Goal: Transaction & Acquisition: Subscribe to service/newsletter

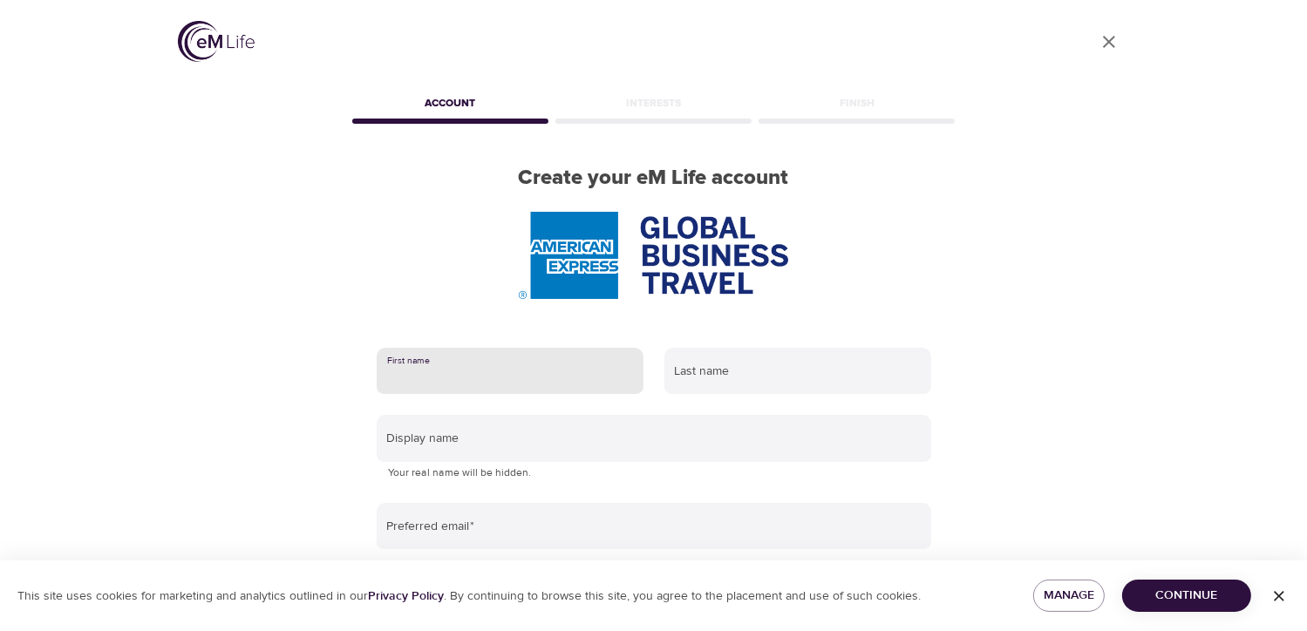
click at [546, 370] on input "text" at bounding box center [510, 371] width 267 height 47
type input "[PERSON_NAME]"
type input "yu"
type input "[PERSON_NAME][EMAIL_ADDRESS][DOMAIN_NAME]"
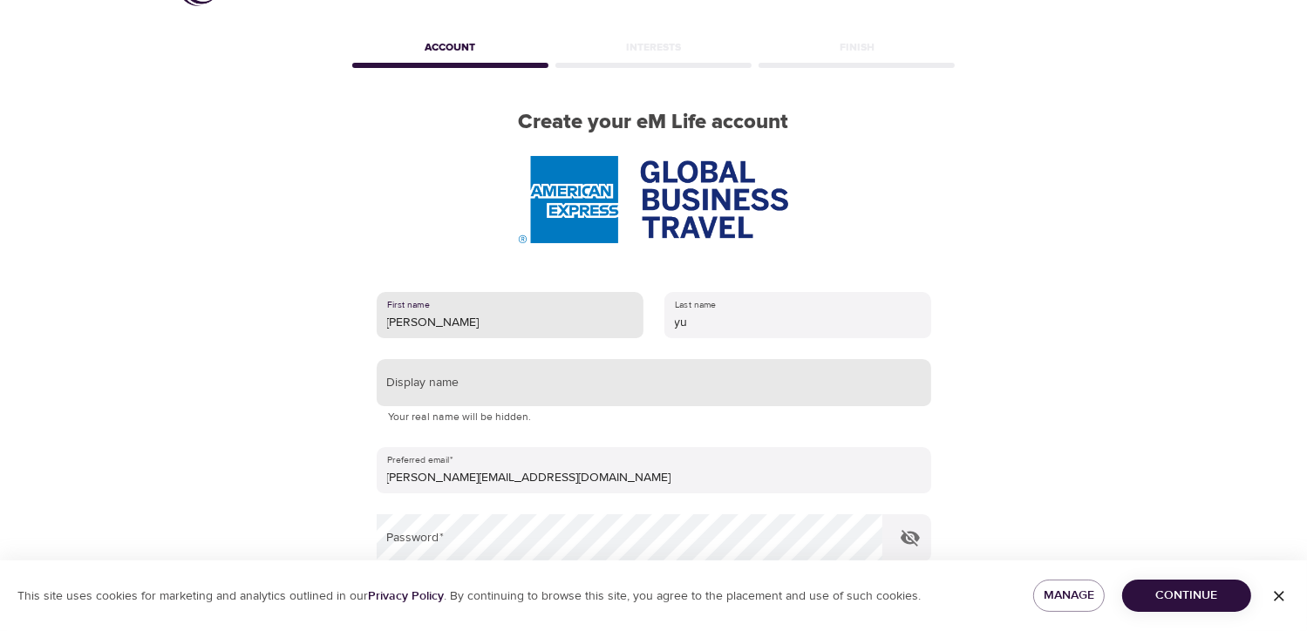
scroll to position [87, 0]
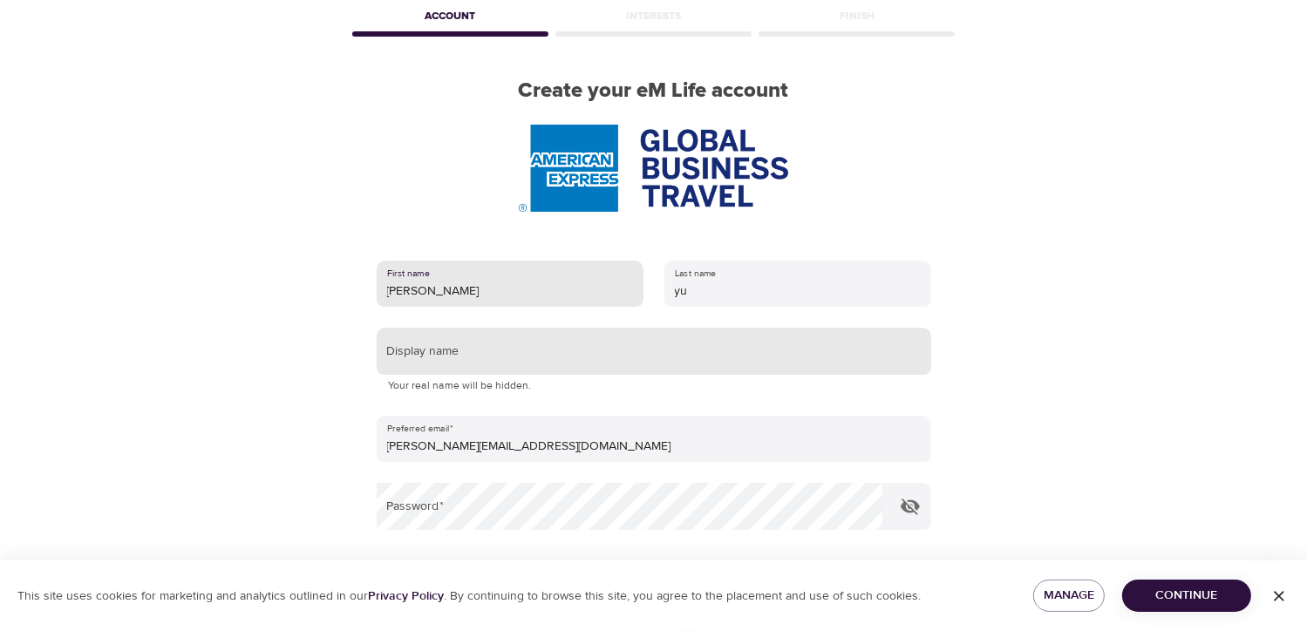
click at [515, 360] on input "text" at bounding box center [654, 351] width 555 height 47
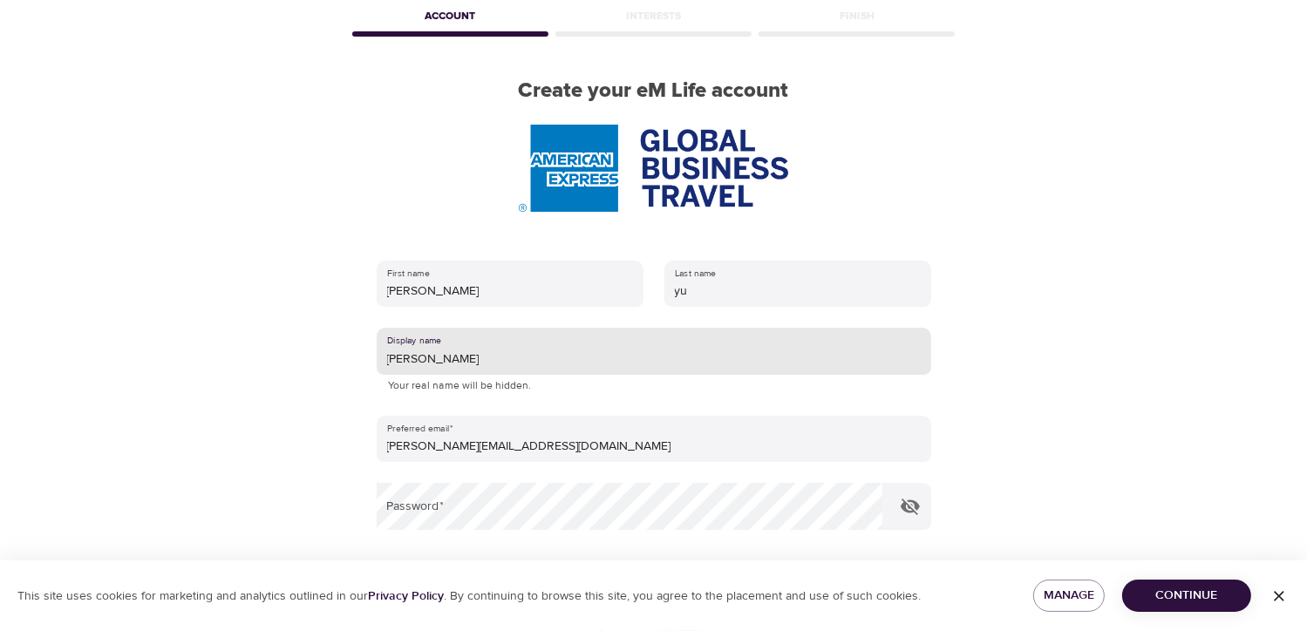
type input "[PERSON_NAME]"
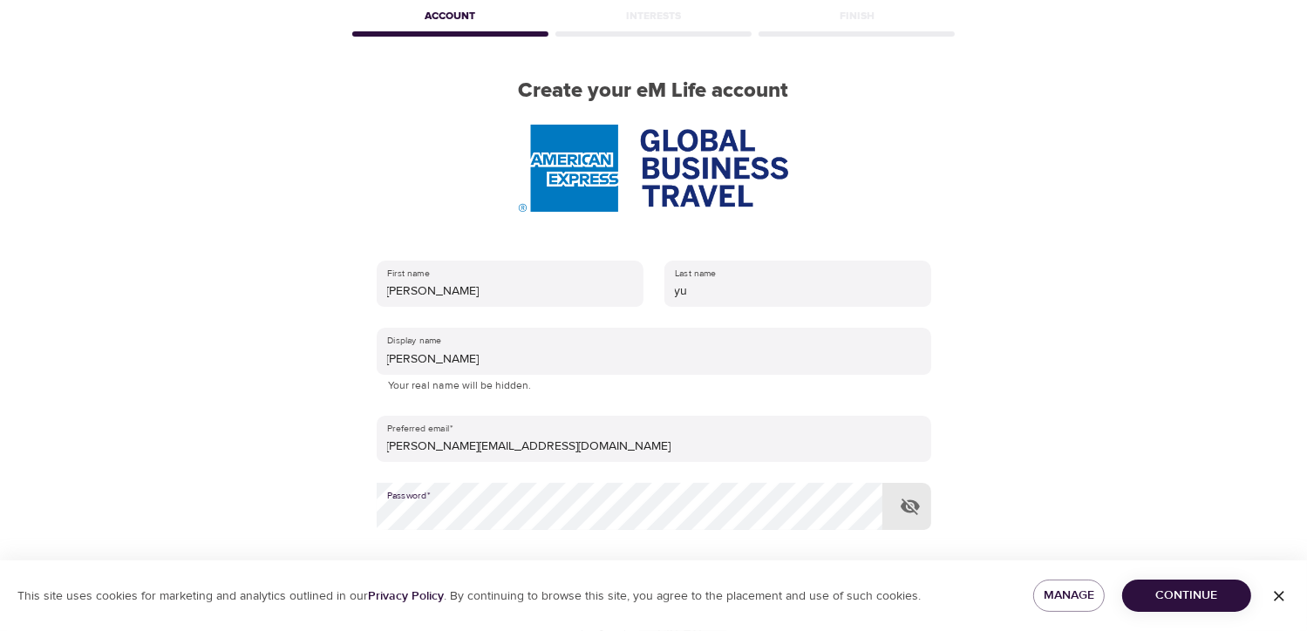
click at [901, 515] on icon "button" at bounding box center [910, 506] width 21 height 21
click at [1182, 595] on span "Continue" at bounding box center [1186, 596] width 101 height 22
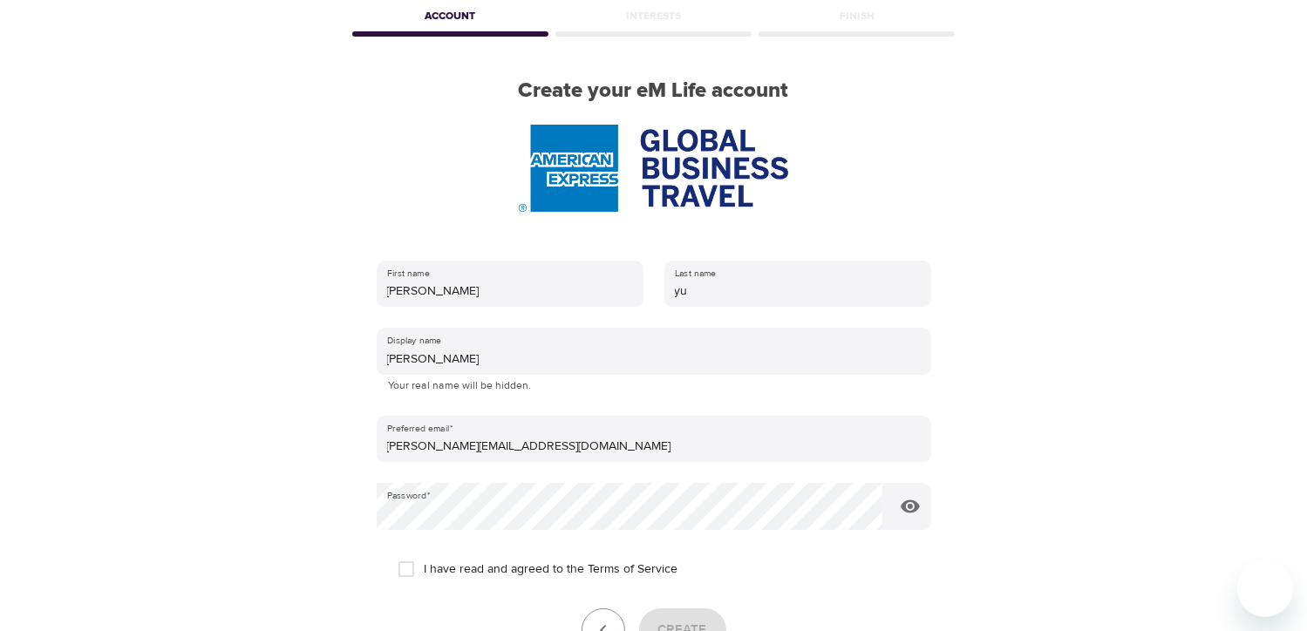
scroll to position [174, 0]
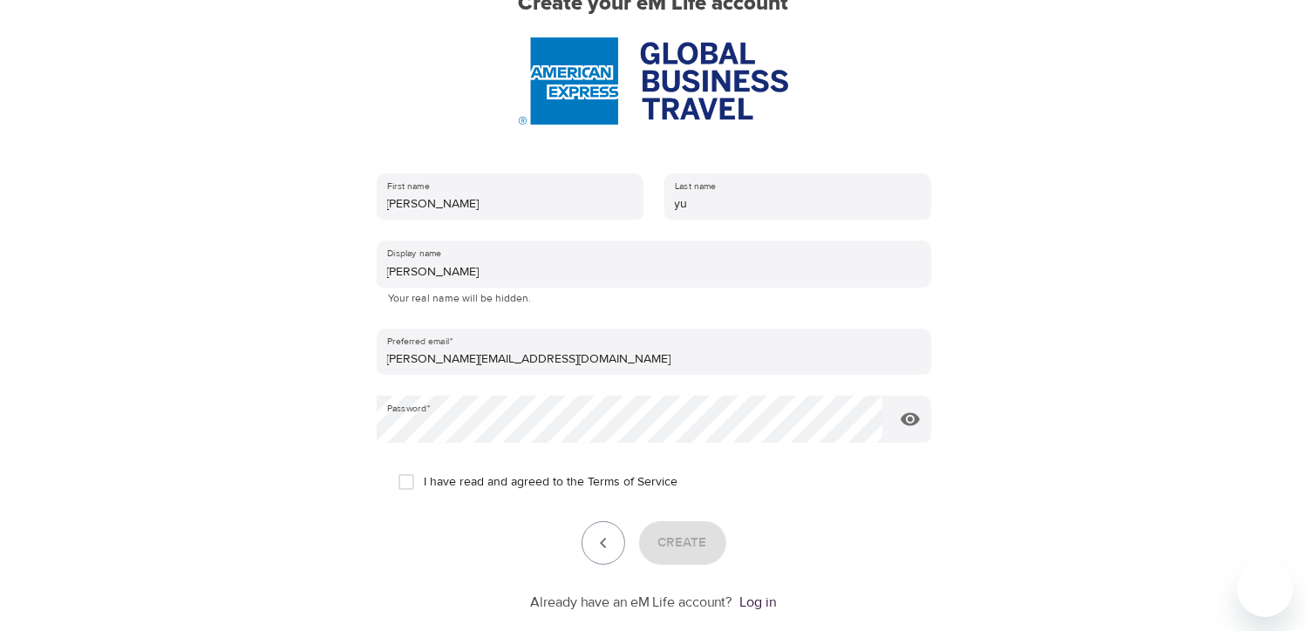
click at [404, 482] on input "I have read and agreed to the Terms of Service" at bounding box center [406, 482] width 37 height 37
checkbox input "true"
click at [687, 554] on span "Create" at bounding box center [682, 543] width 49 height 23
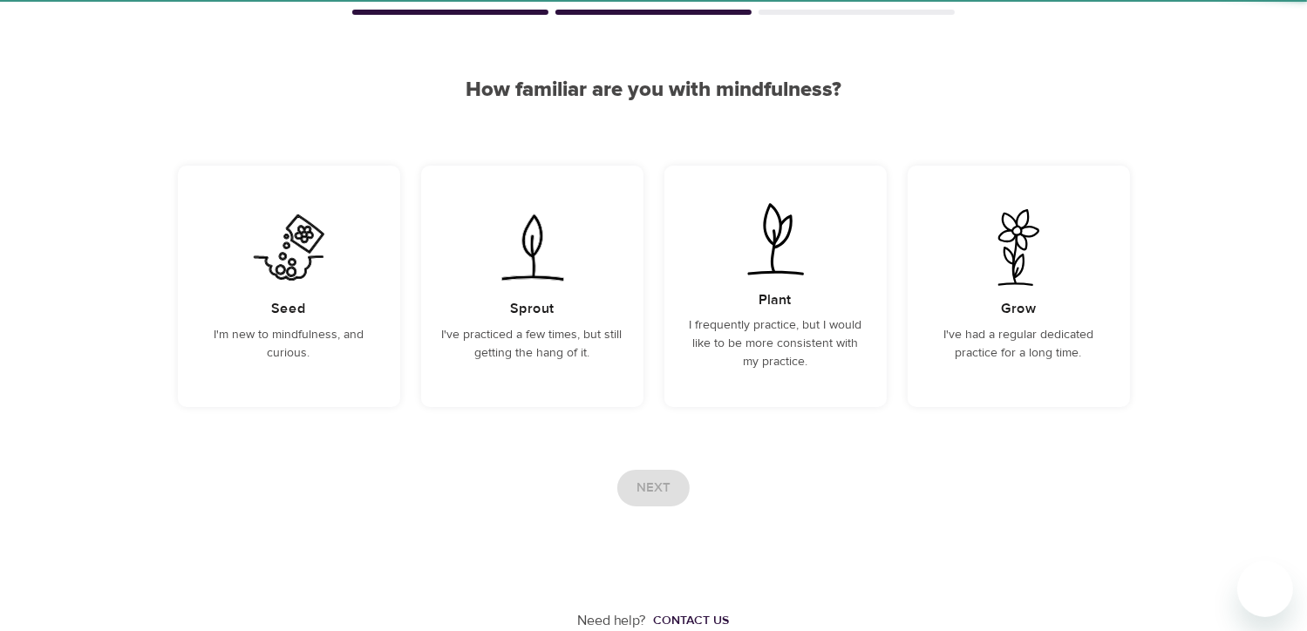
scroll to position [108, 0]
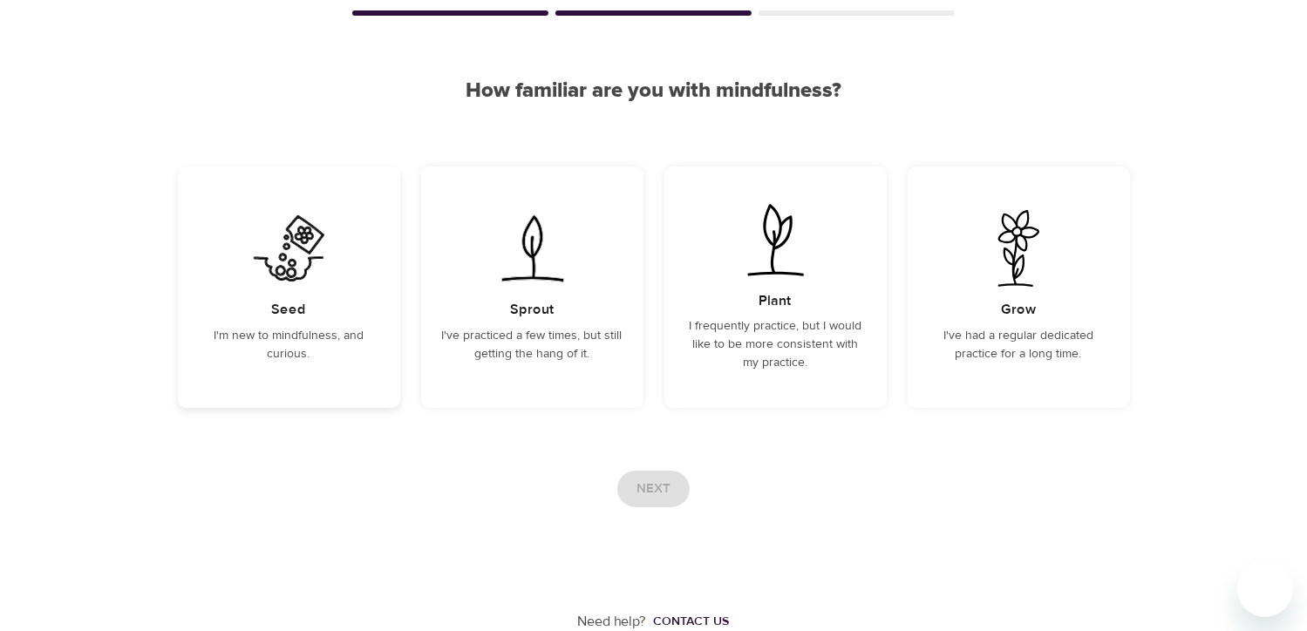
click at [328, 322] on div "Seed I'm new to mindfulness, and curious." at bounding box center [289, 288] width 222 height 242
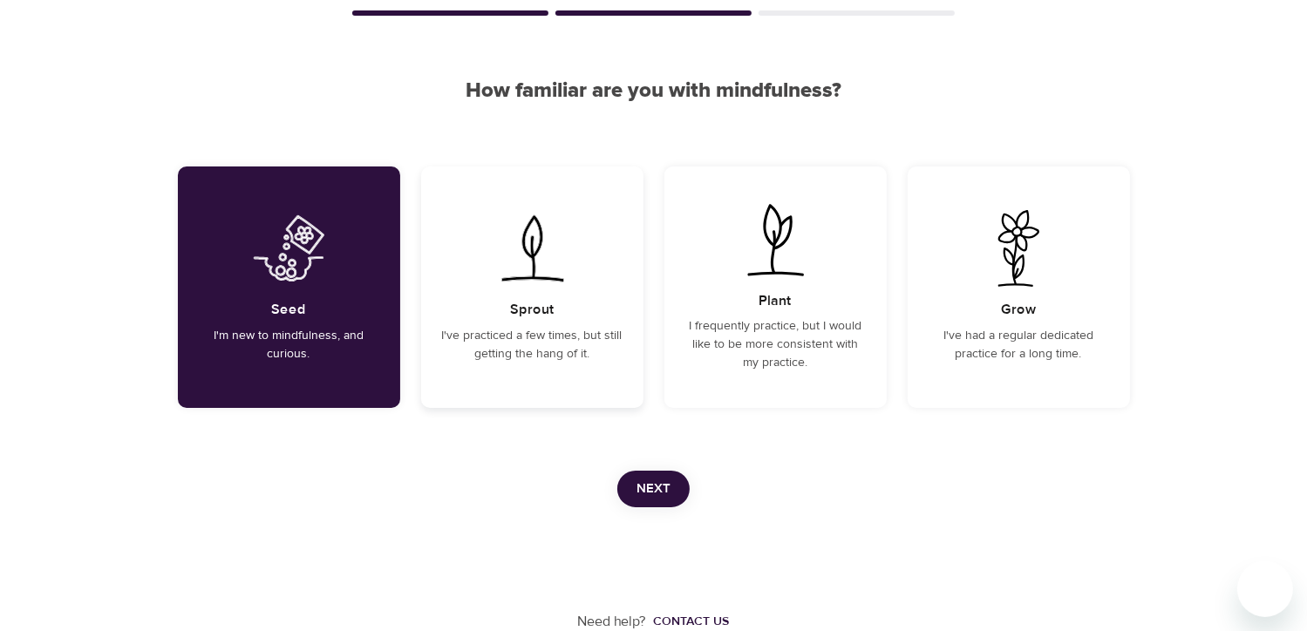
click at [498, 321] on div "Sprout I've practiced a few times, but still getting the hang of it." at bounding box center [532, 288] width 222 height 242
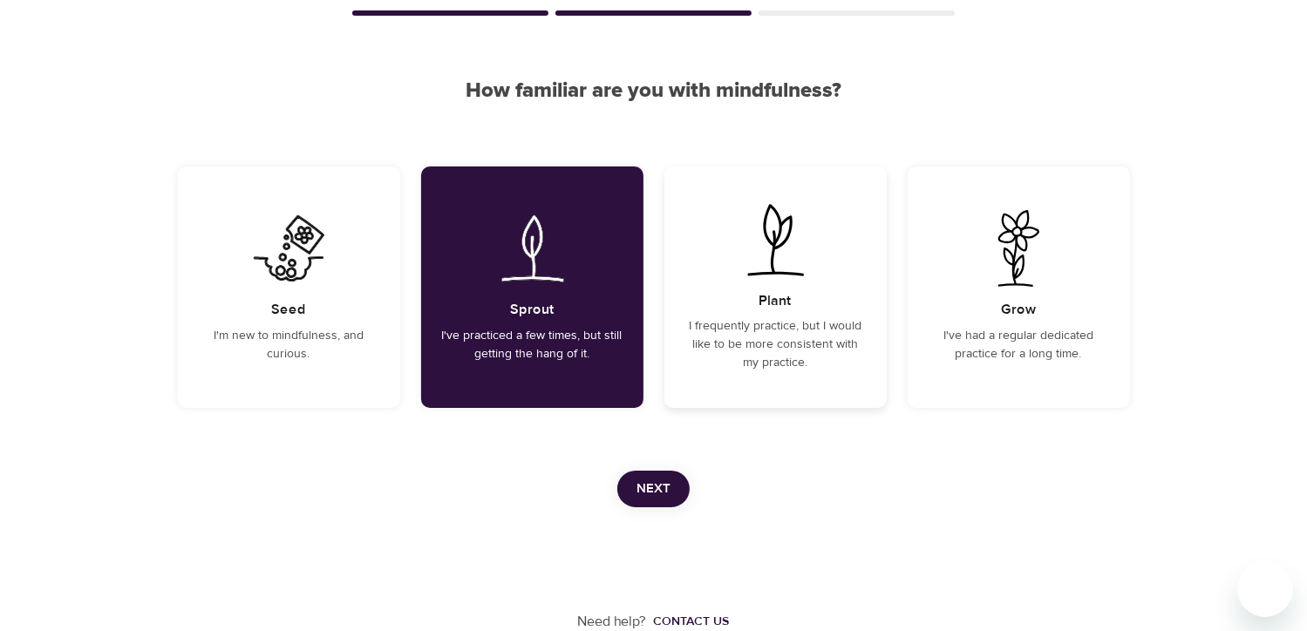
click at [741, 310] on div "Plant I frequently practice, but I would like to be more consistent with my pra…" at bounding box center [775, 288] width 222 height 242
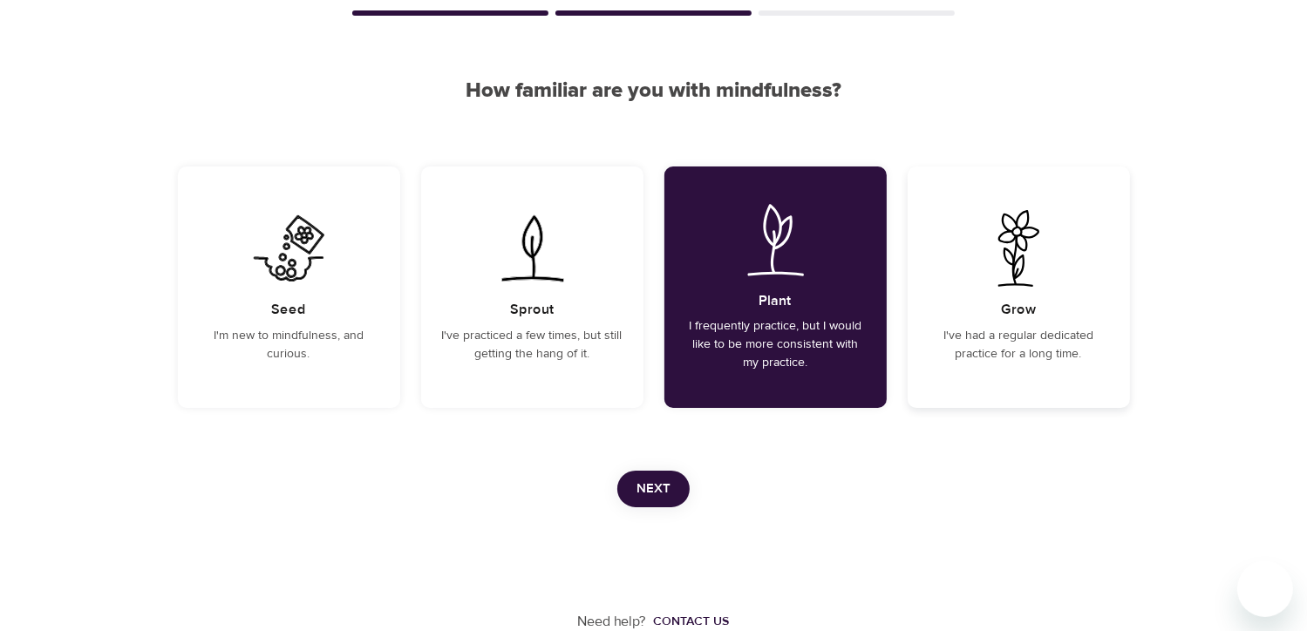
click at [977, 306] on div "Grow I've had a regular dedicated practice for a long time." at bounding box center [1019, 288] width 222 height 242
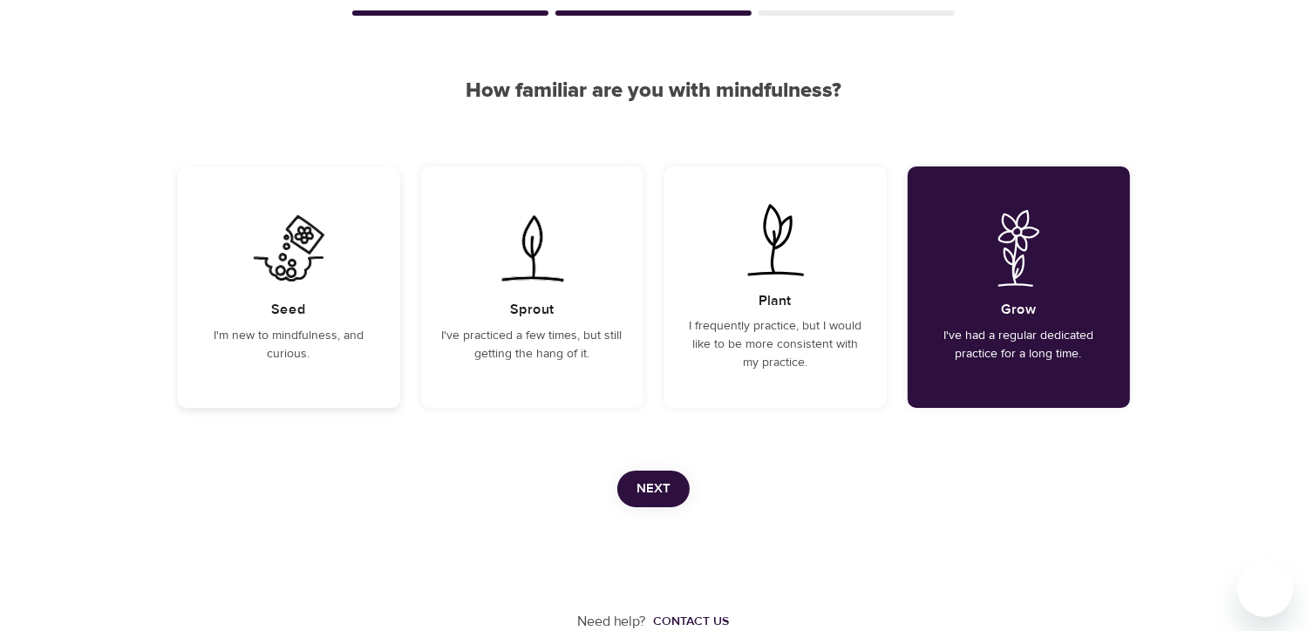
click at [317, 323] on div "Seed I'm new to mindfulness, and curious." at bounding box center [289, 288] width 222 height 242
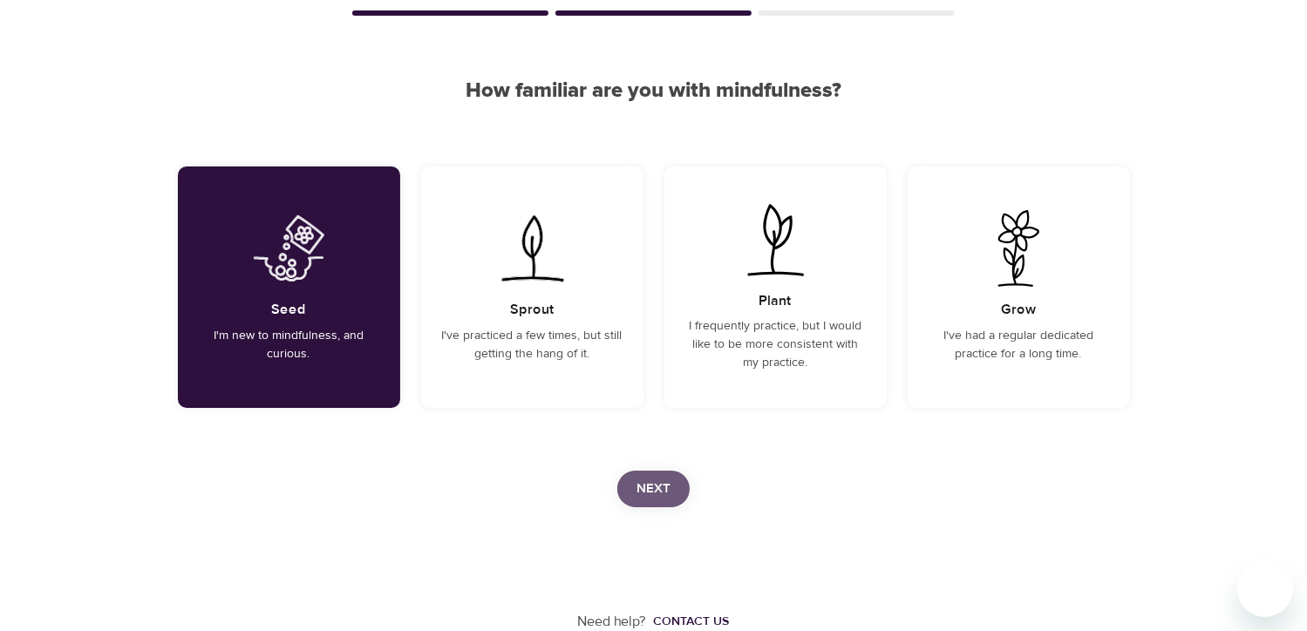
click at [652, 494] on span "Next" at bounding box center [653, 489] width 34 height 23
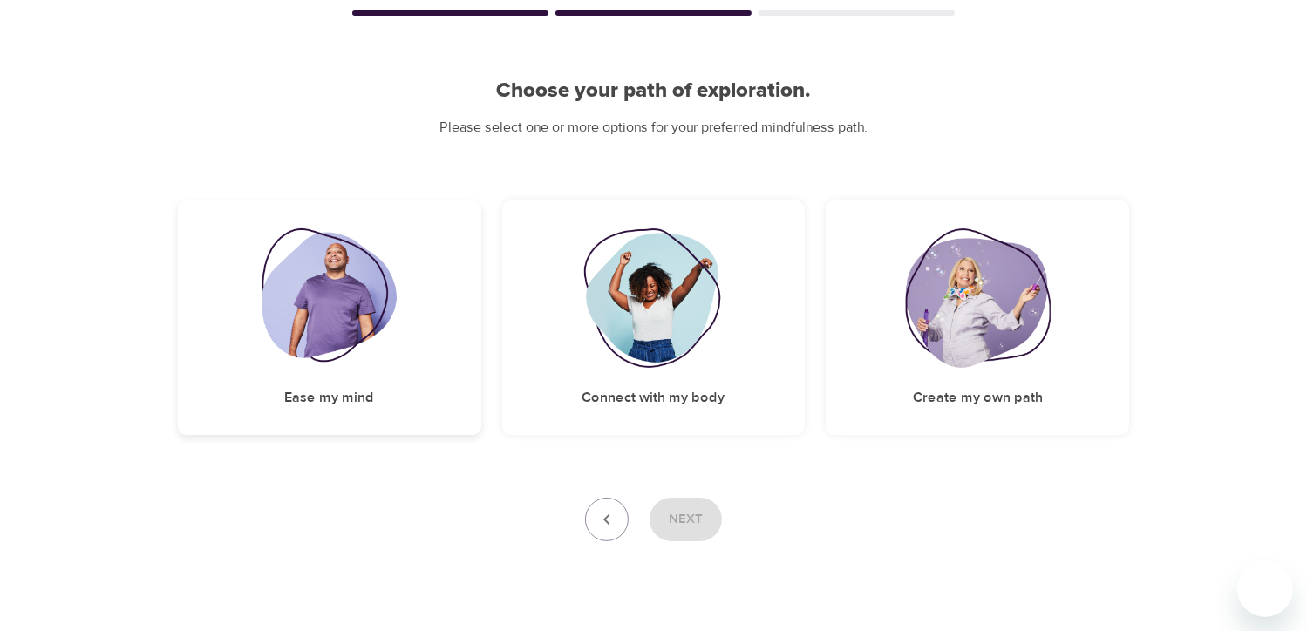
click at [426, 356] on div "Ease my mind" at bounding box center [329, 318] width 303 height 235
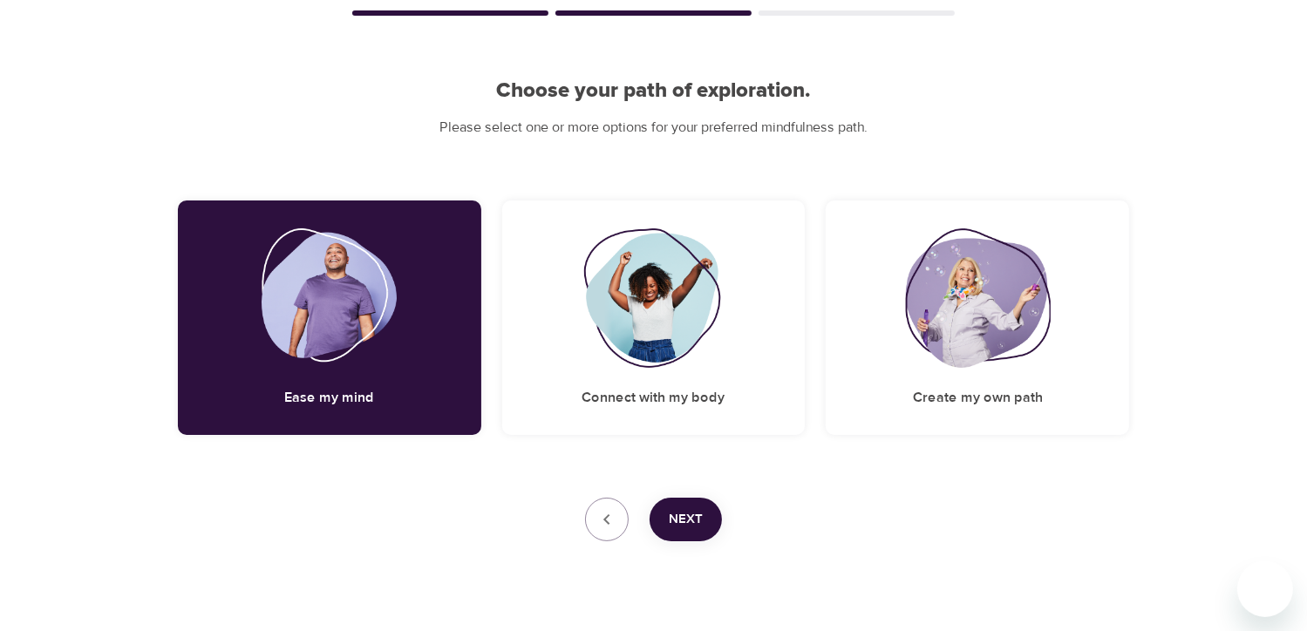
click at [681, 519] on span "Next" at bounding box center [686, 519] width 34 height 23
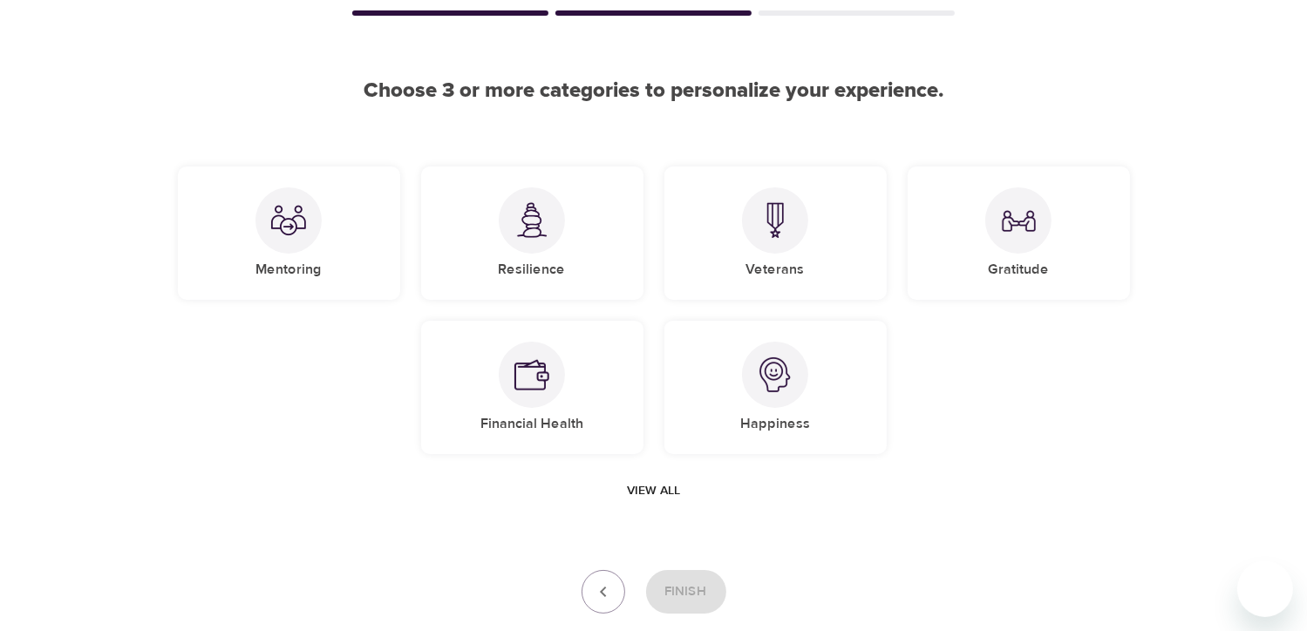
click at [650, 487] on span "View all" at bounding box center [653, 491] width 53 height 22
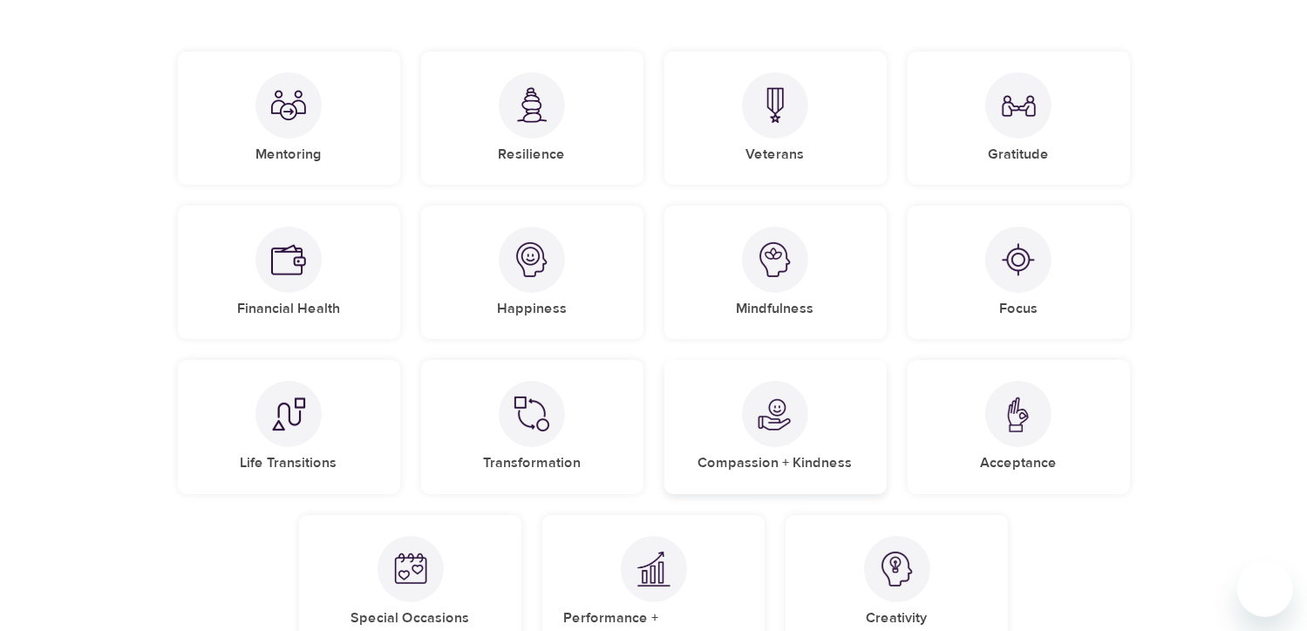
scroll to position [209, 0]
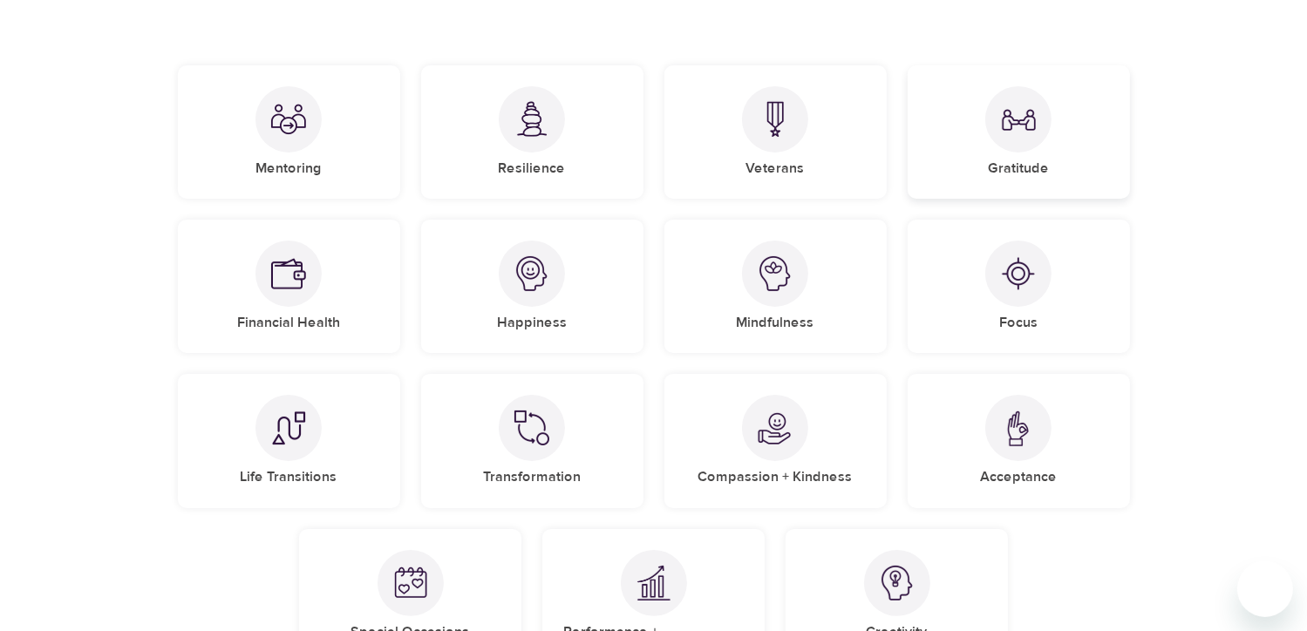
click at [1004, 133] on img at bounding box center [1018, 119] width 35 height 35
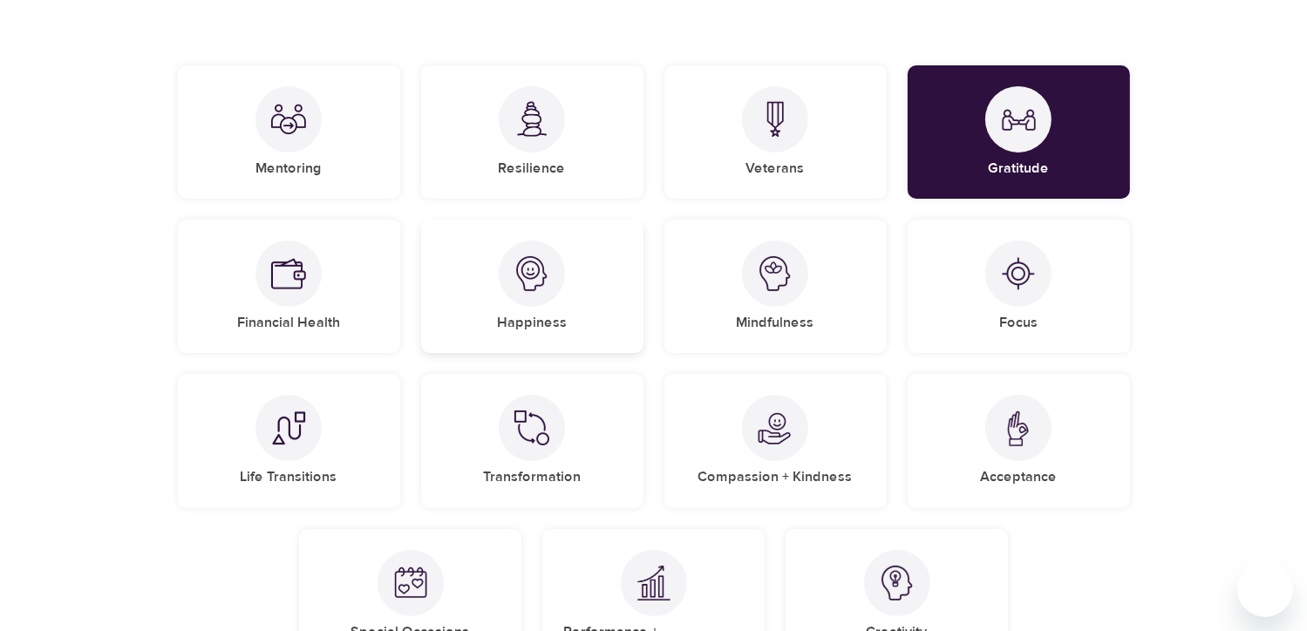
click at [507, 299] on div "Happiness" at bounding box center [532, 286] width 222 height 133
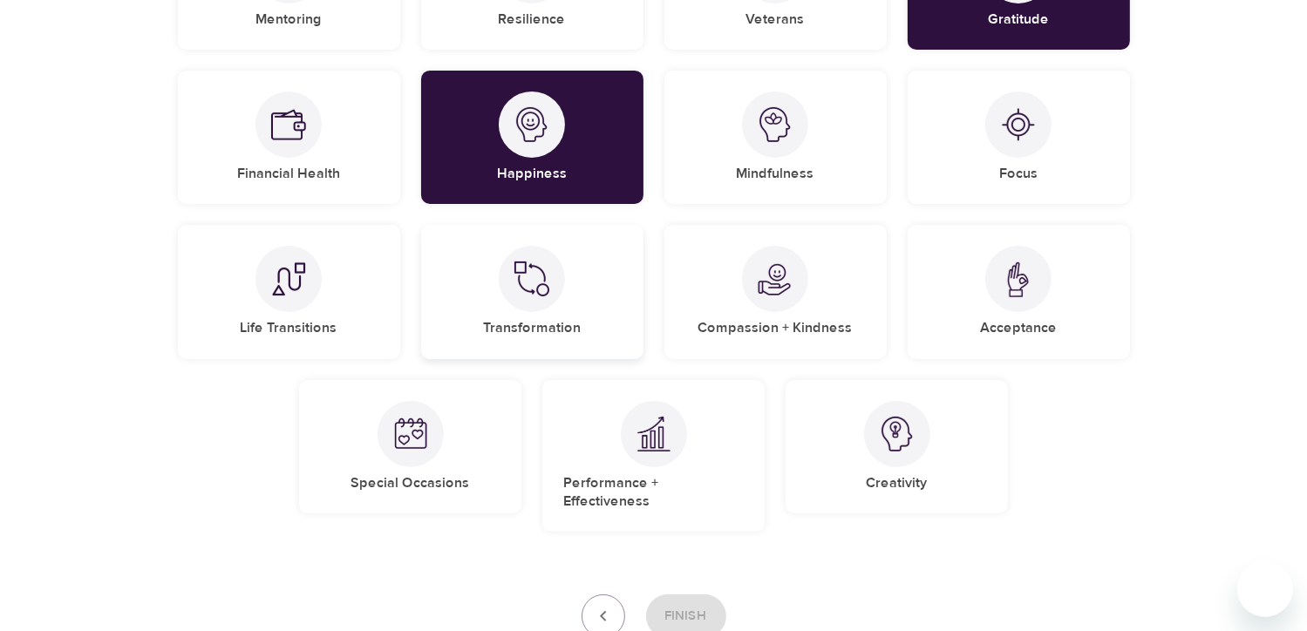
scroll to position [384, 0]
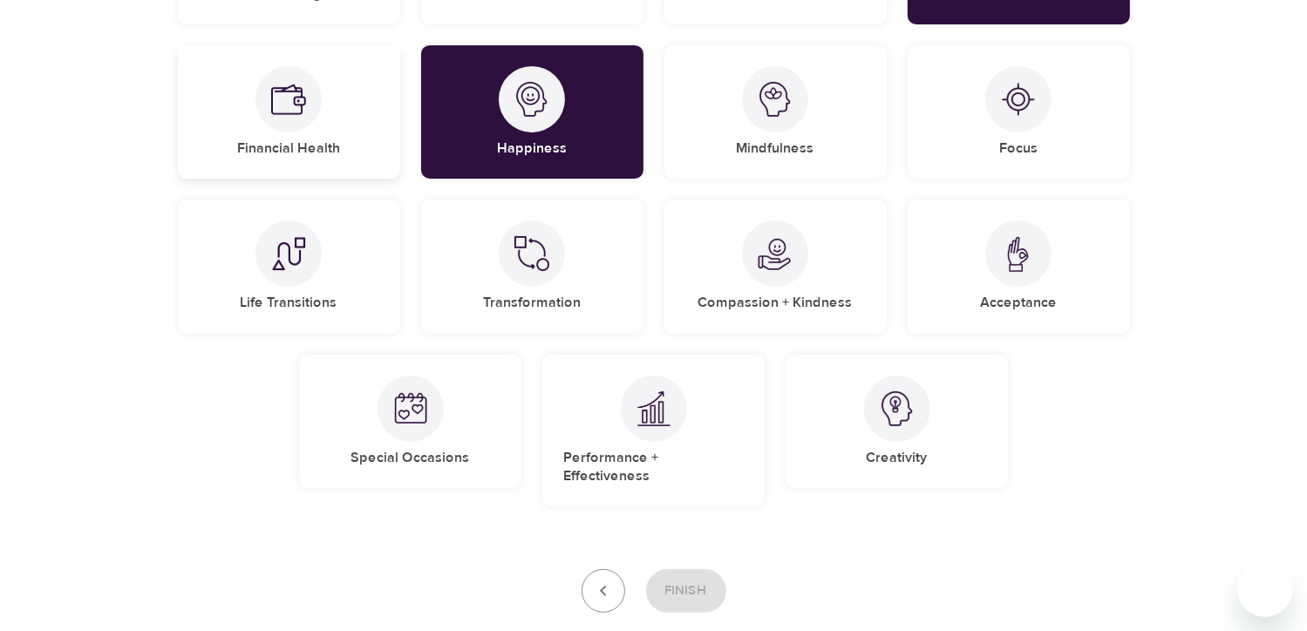
click at [306, 123] on div at bounding box center [288, 99] width 66 height 66
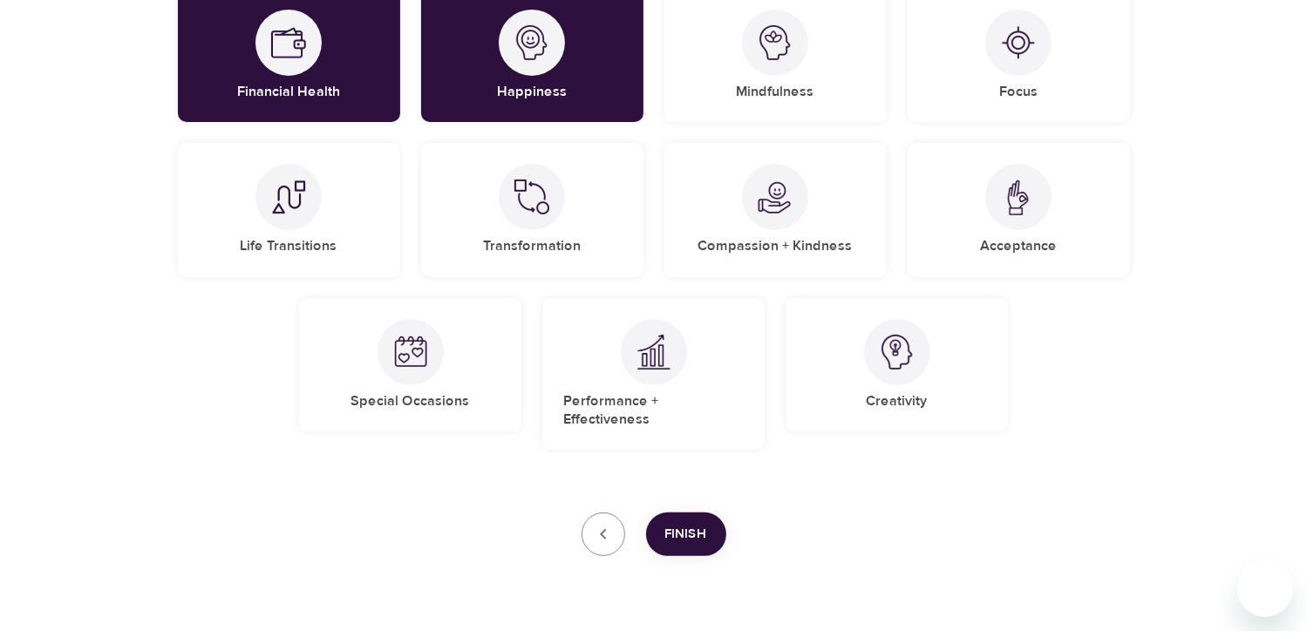
scroll to position [471, 0]
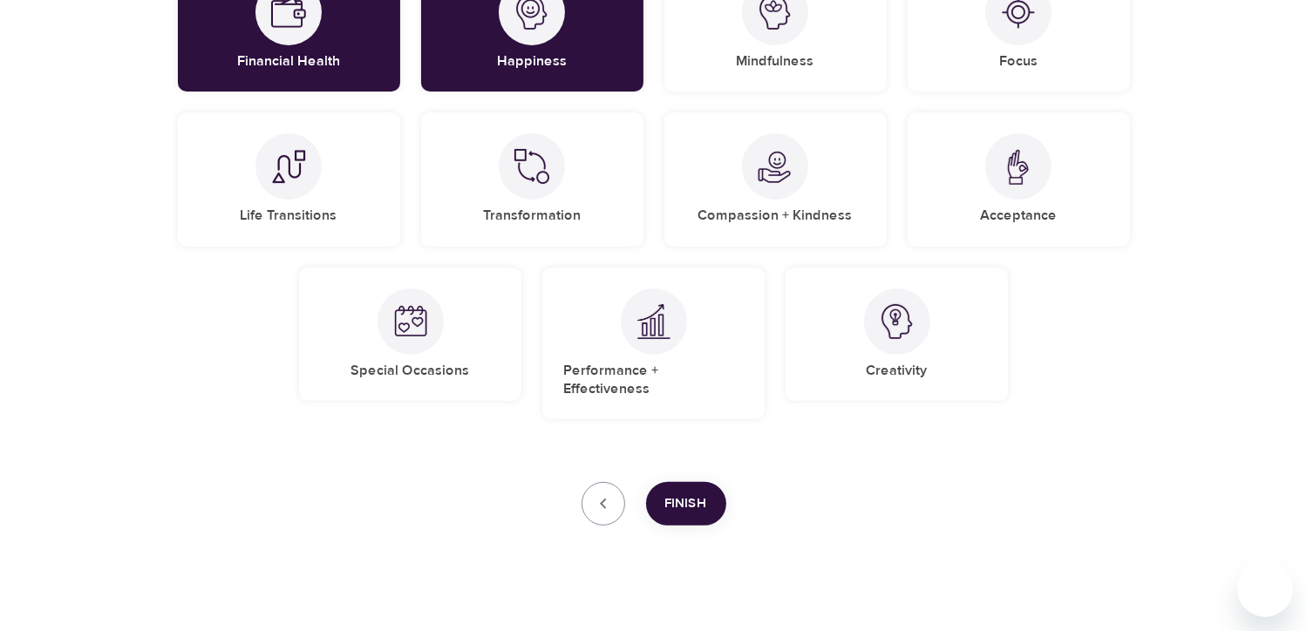
click at [681, 493] on span "Finish" at bounding box center [686, 504] width 42 height 23
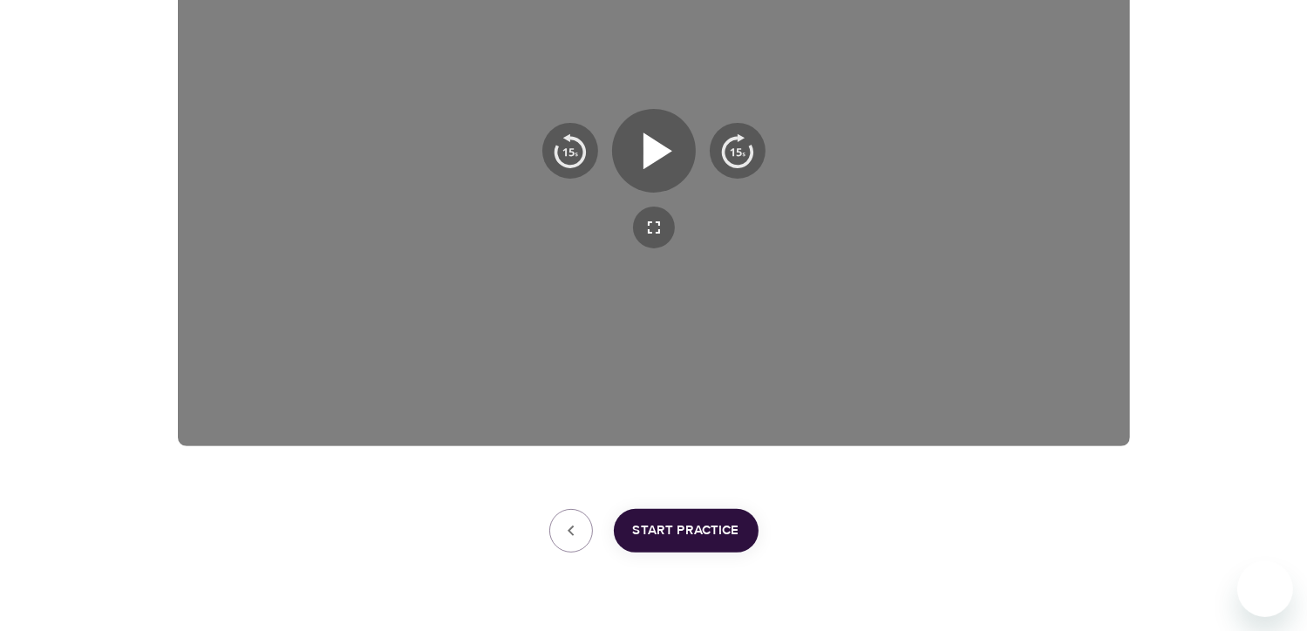
scroll to position [356, 0]
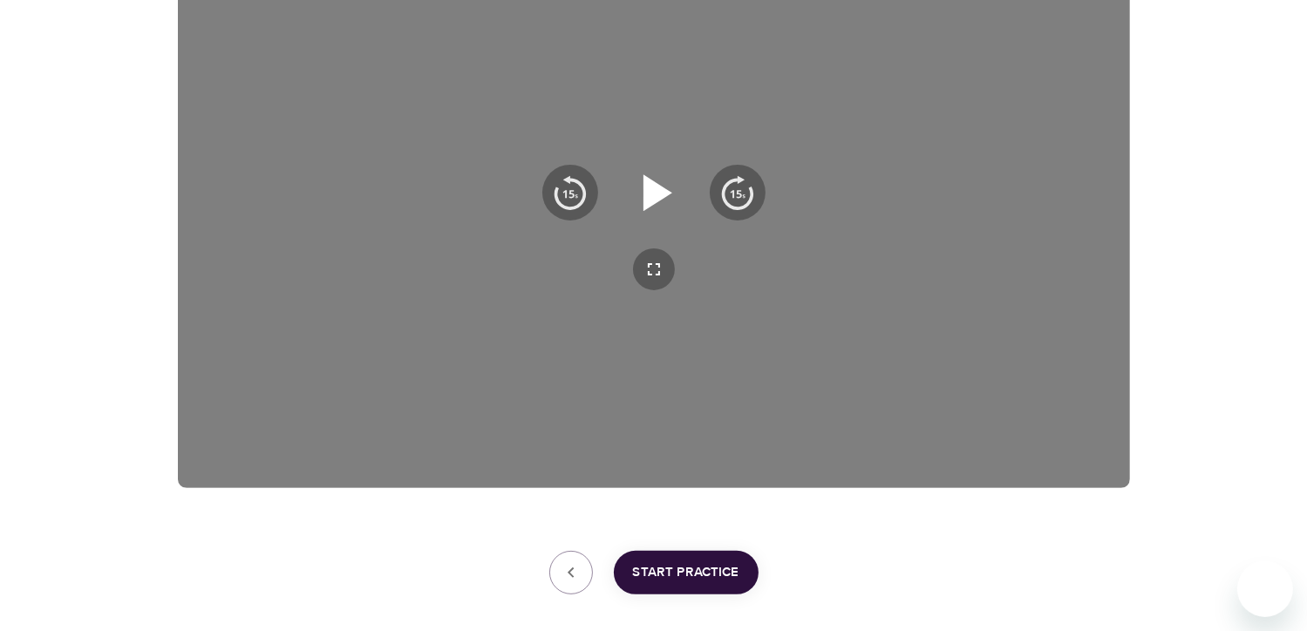
click at [652, 212] on icon "button" at bounding box center [654, 192] width 63 height 63
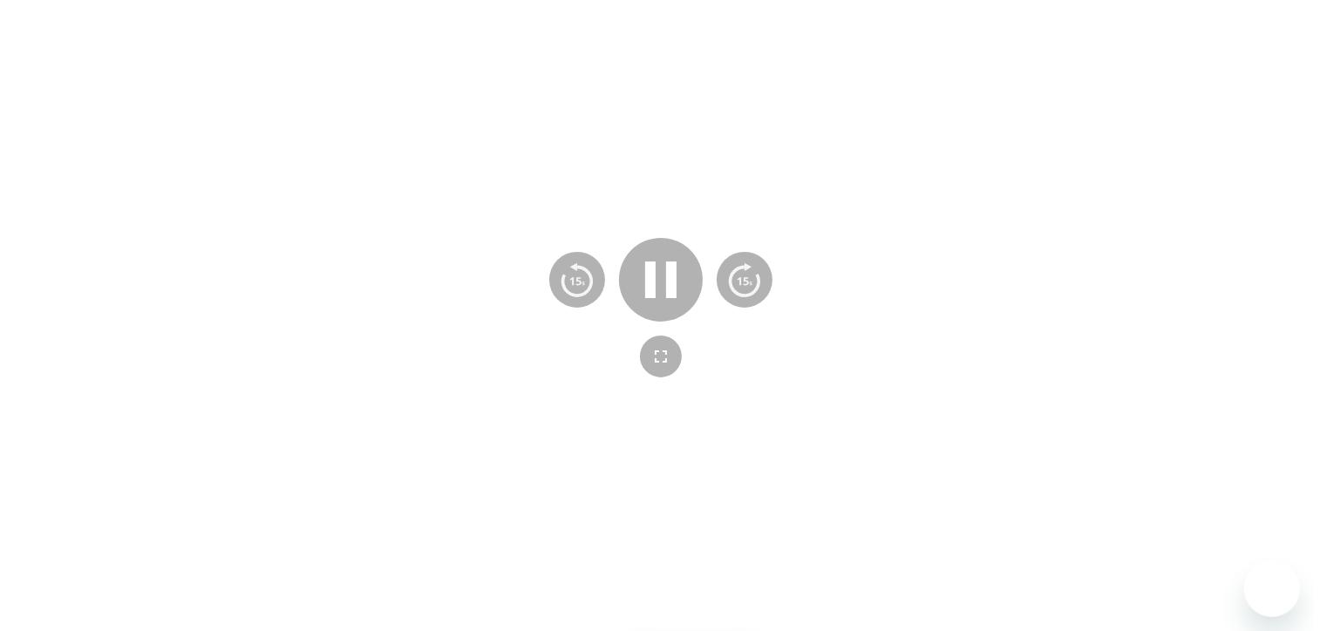
scroll to position [443, 0]
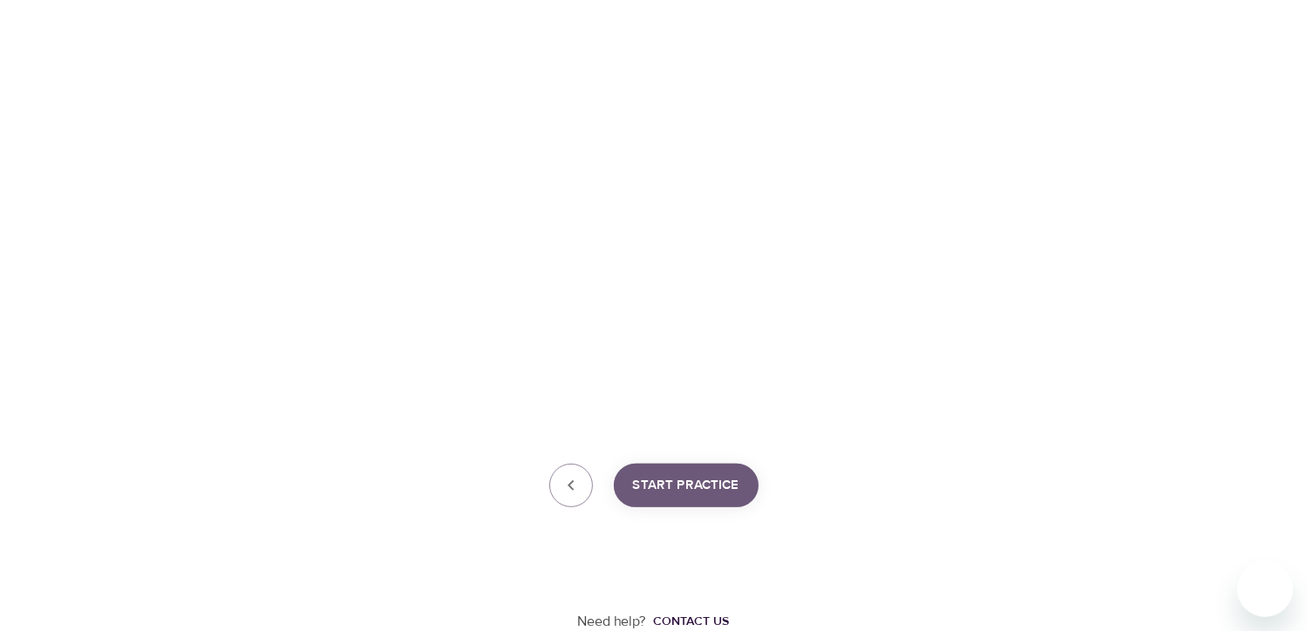
click at [693, 487] on span "Start Practice" at bounding box center [686, 485] width 106 height 23
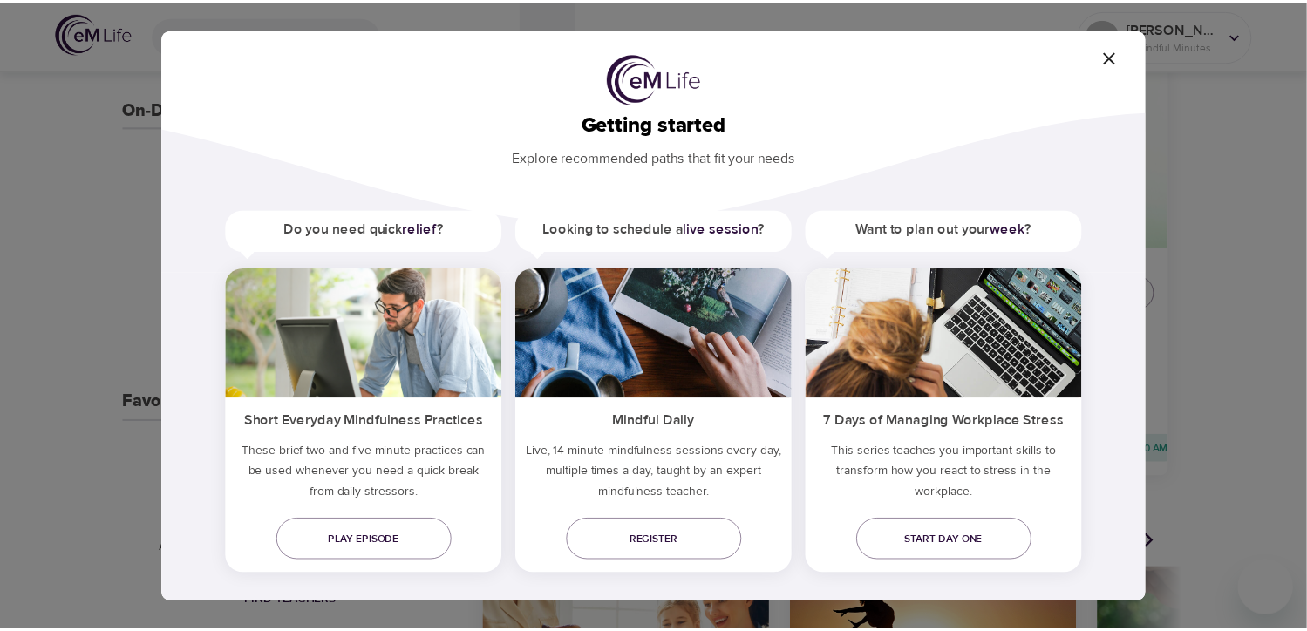
scroll to position [35, 0]
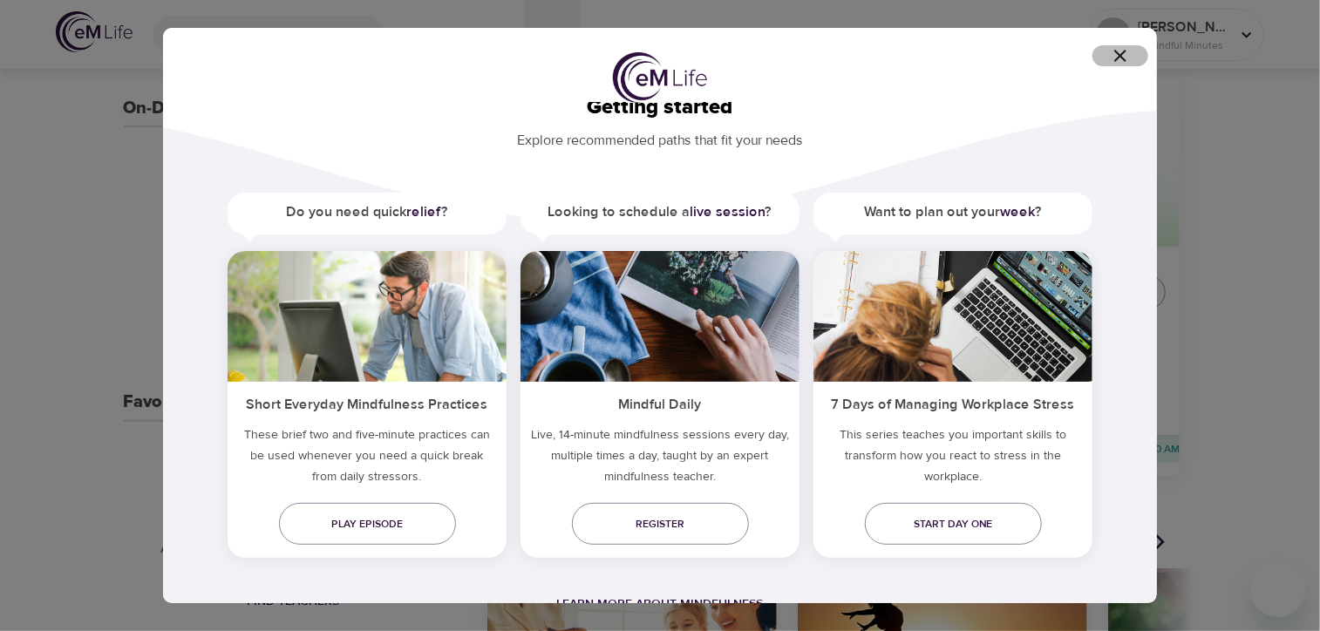
click at [1123, 56] on icon "button" at bounding box center [1120, 55] width 21 height 21
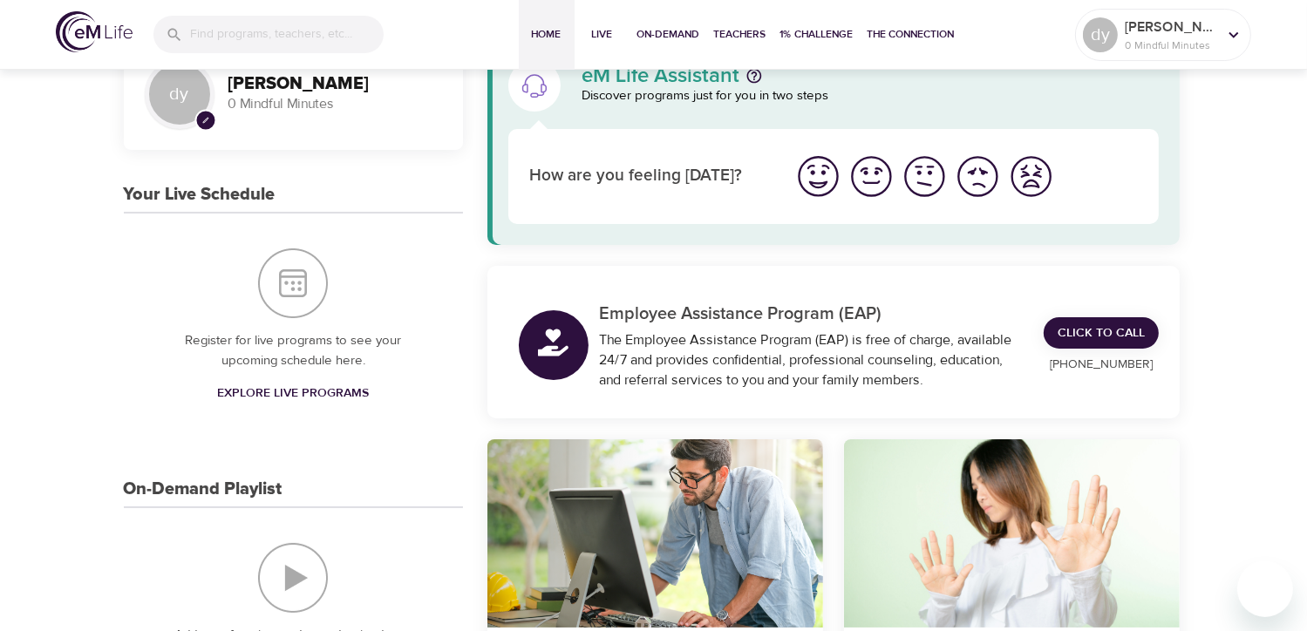
scroll to position [0, 0]
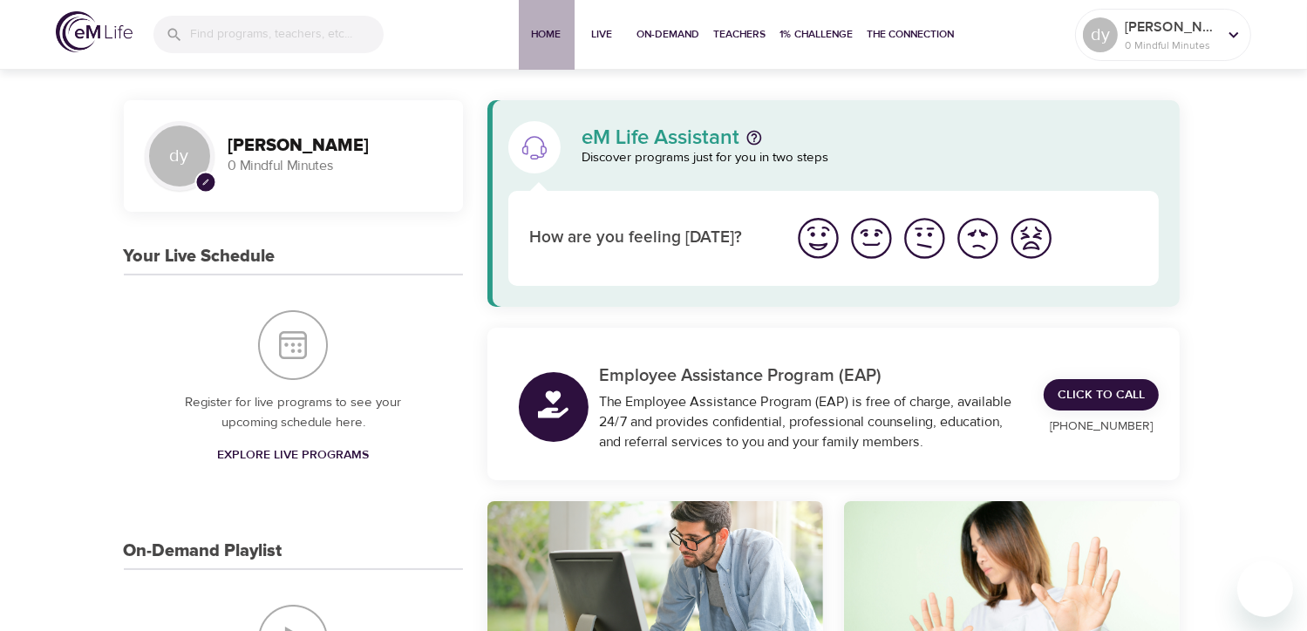
click at [546, 31] on span "Home" at bounding box center [547, 34] width 42 height 18
click at [597, 37] on span "Live" at bounding box center [603, 34] width 42 height 18
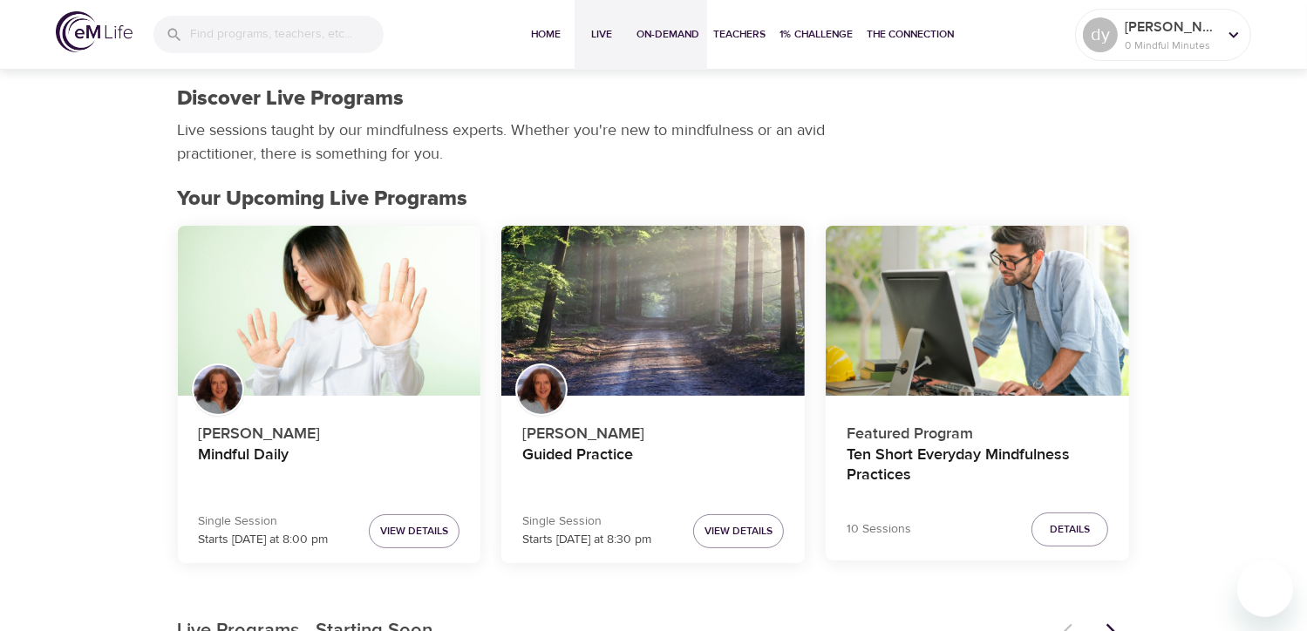
click at [649, 38] on span "On-Demand" at bounding box center [668, 34] width 63 height 18
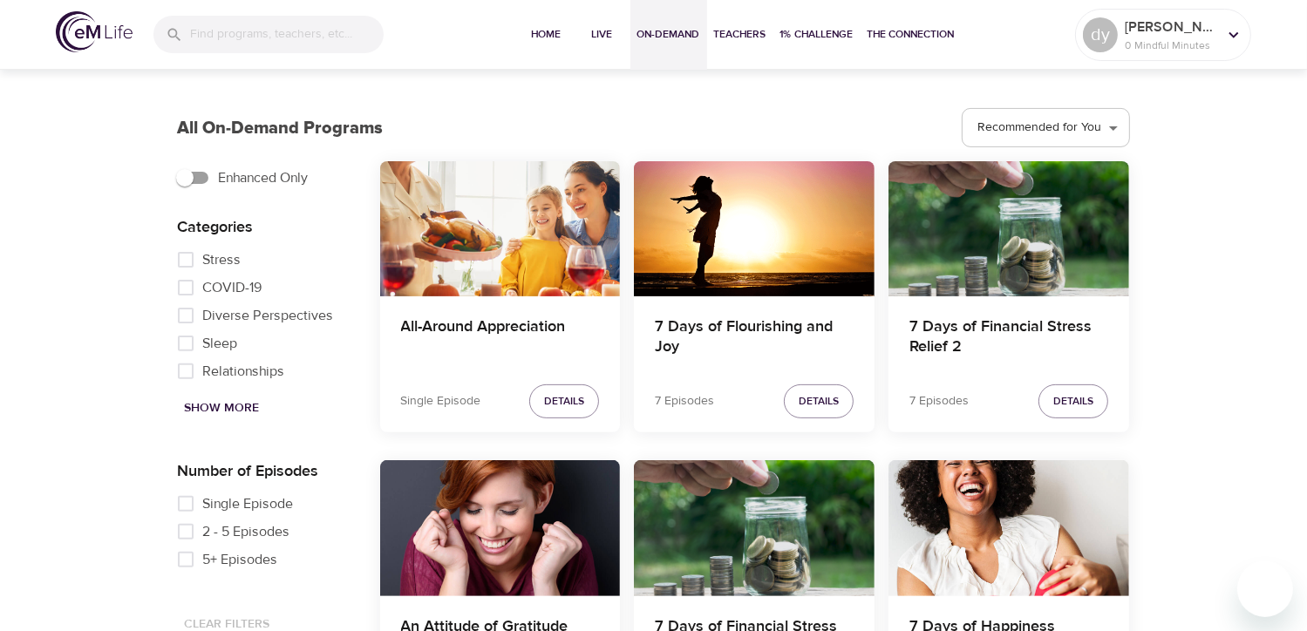
scroll to position [610, 0]
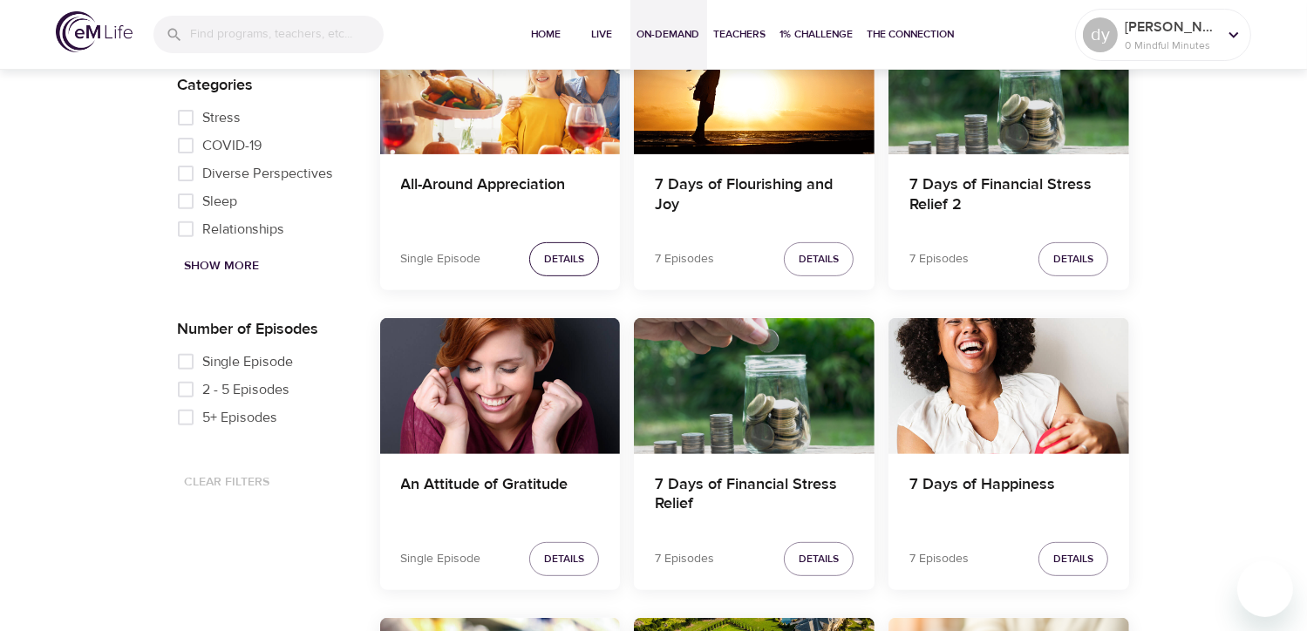
click at [563, 263] on span "Details" at bounding box center [564, 259] width 40 height 18
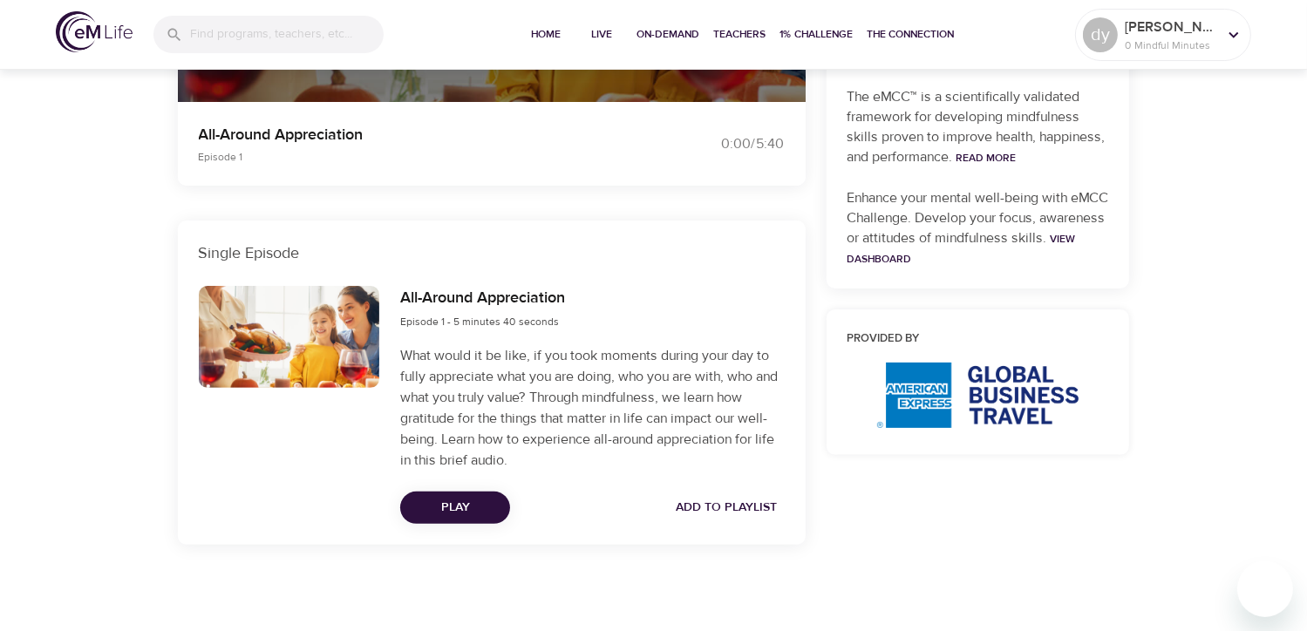
scroll to position [562, 0]
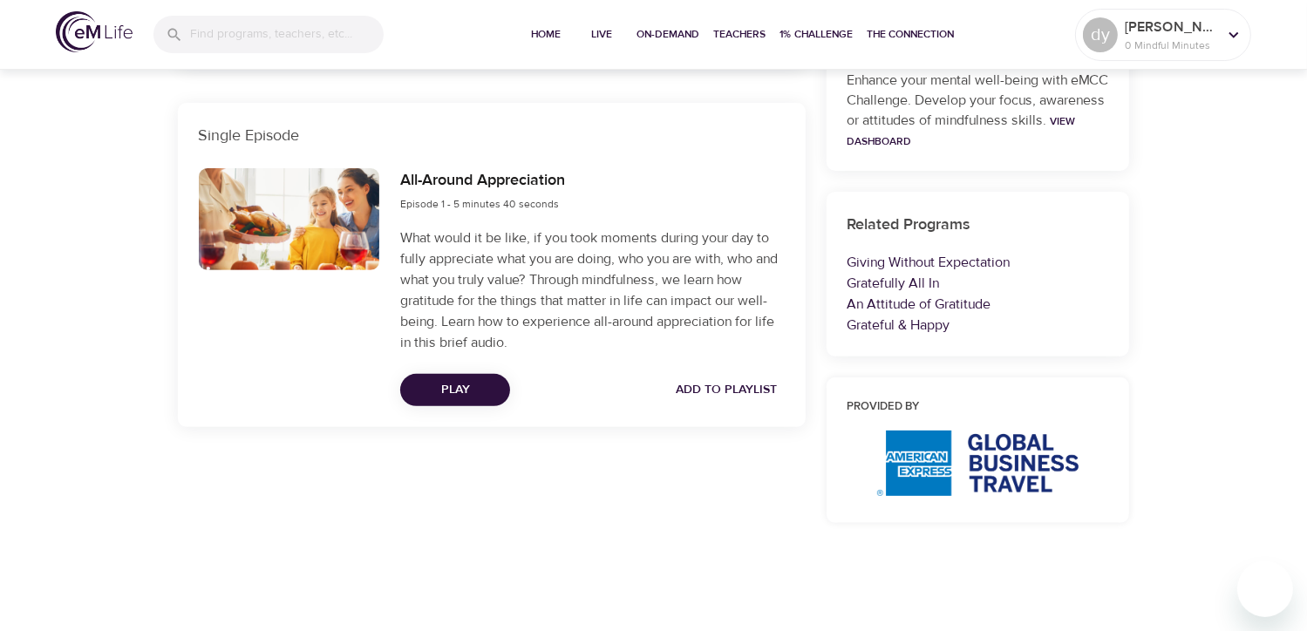
click at [459, 397] on span "Play" at bounding box center [455, 390] width 82 height 22
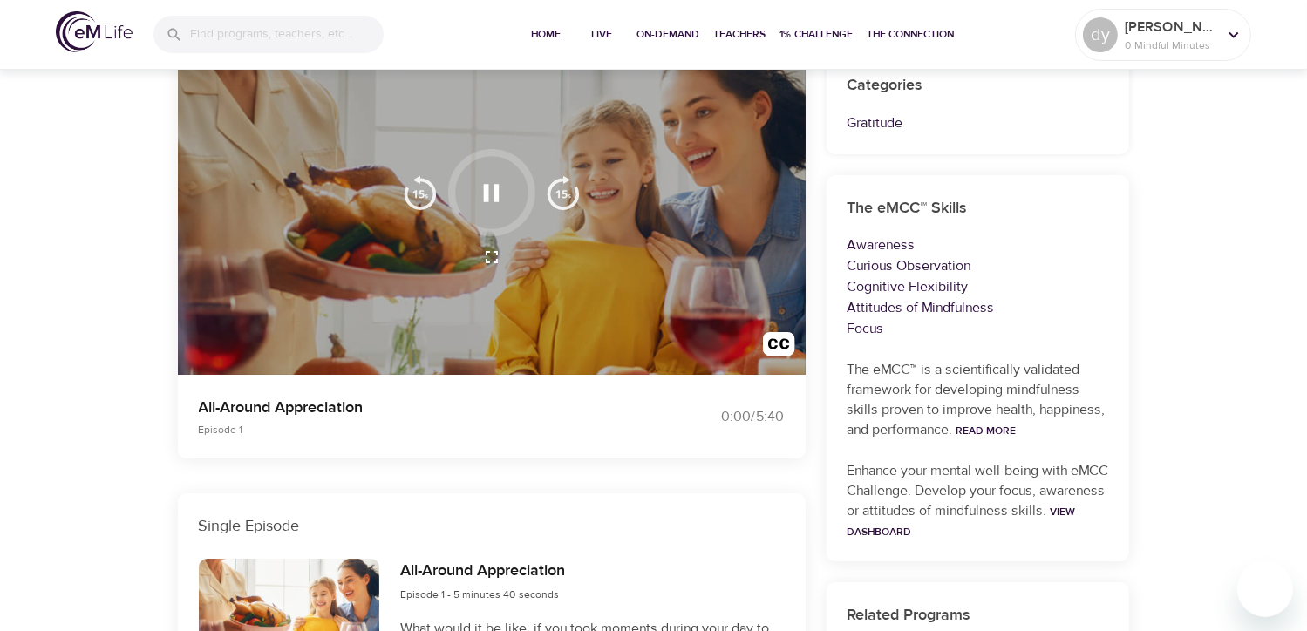
scroll to position [174, 0]
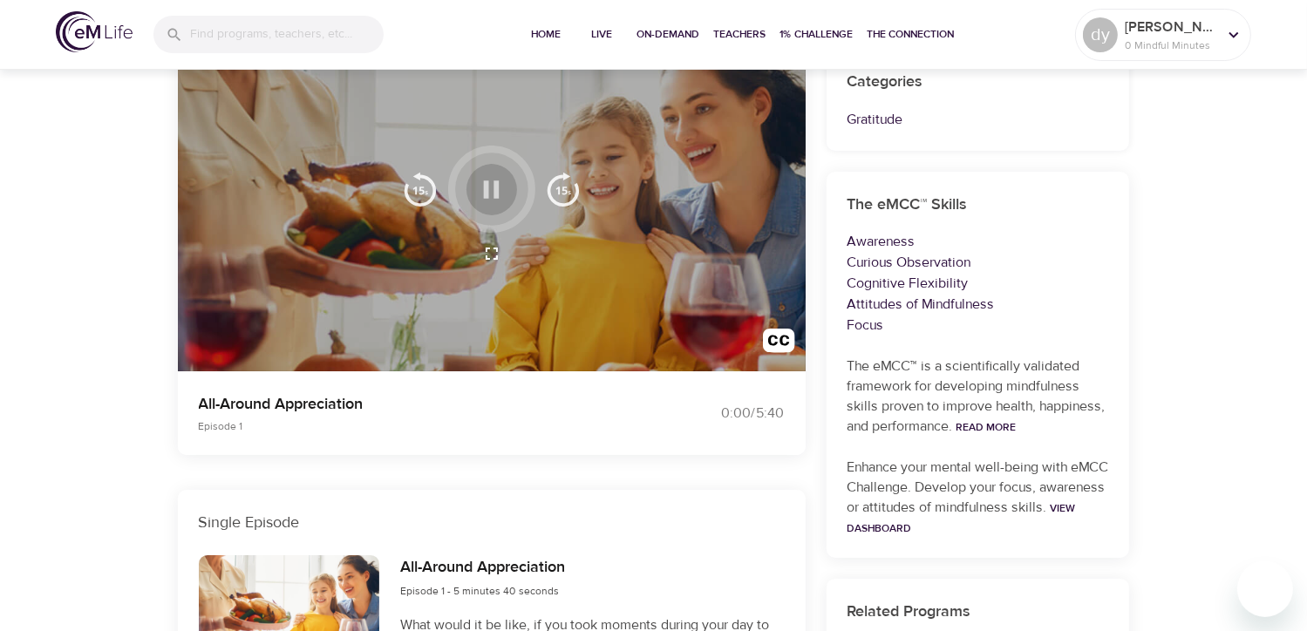
click at [480, 187] on icon "button" at bounding box center [491, 189] width 31 height 31
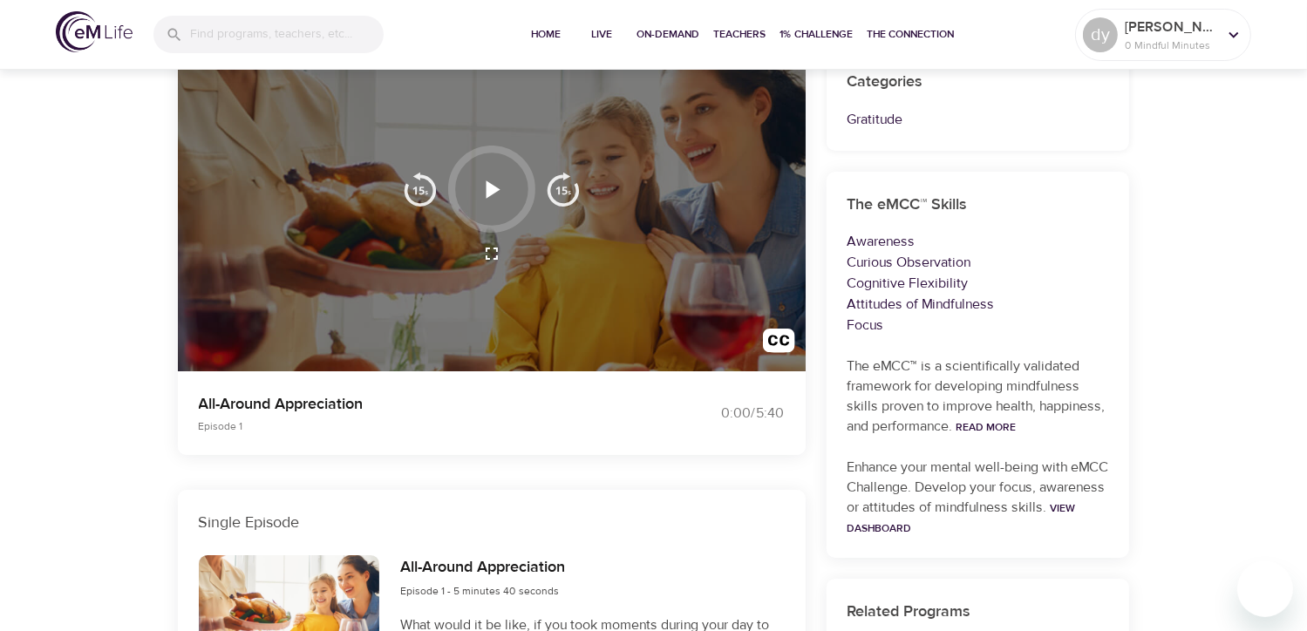
click at [497, 187] on icon "button" at bounding box center [494, 188] width 14 height 17
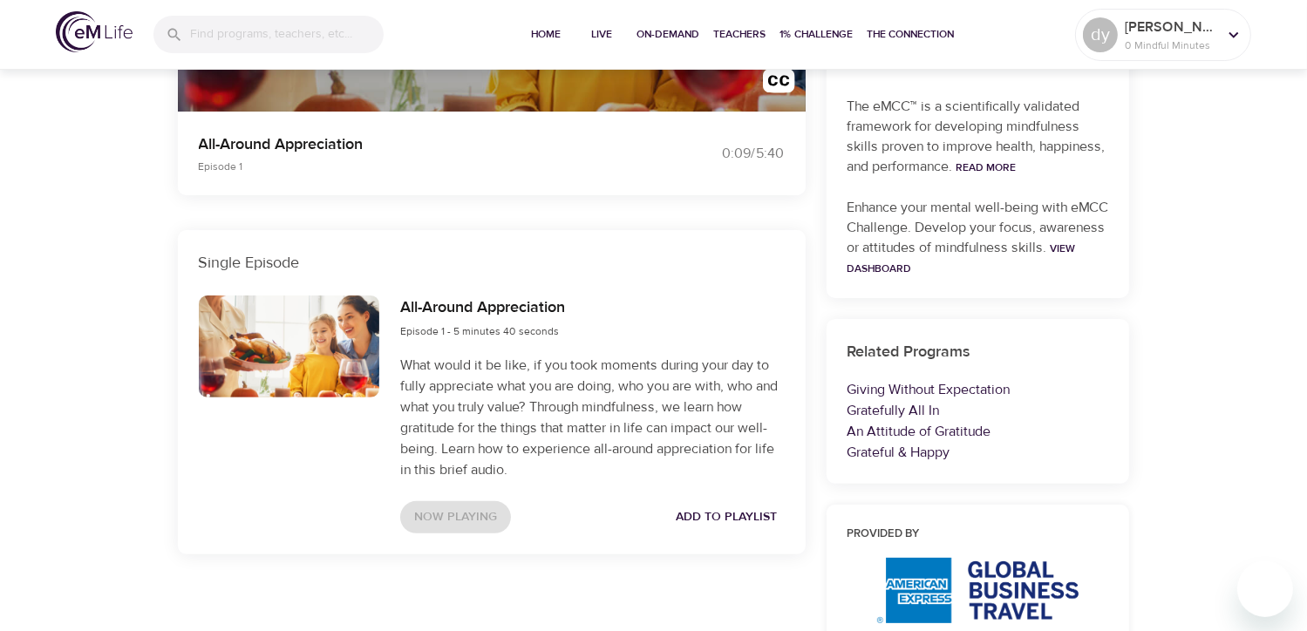
scroll to position [436, 0]
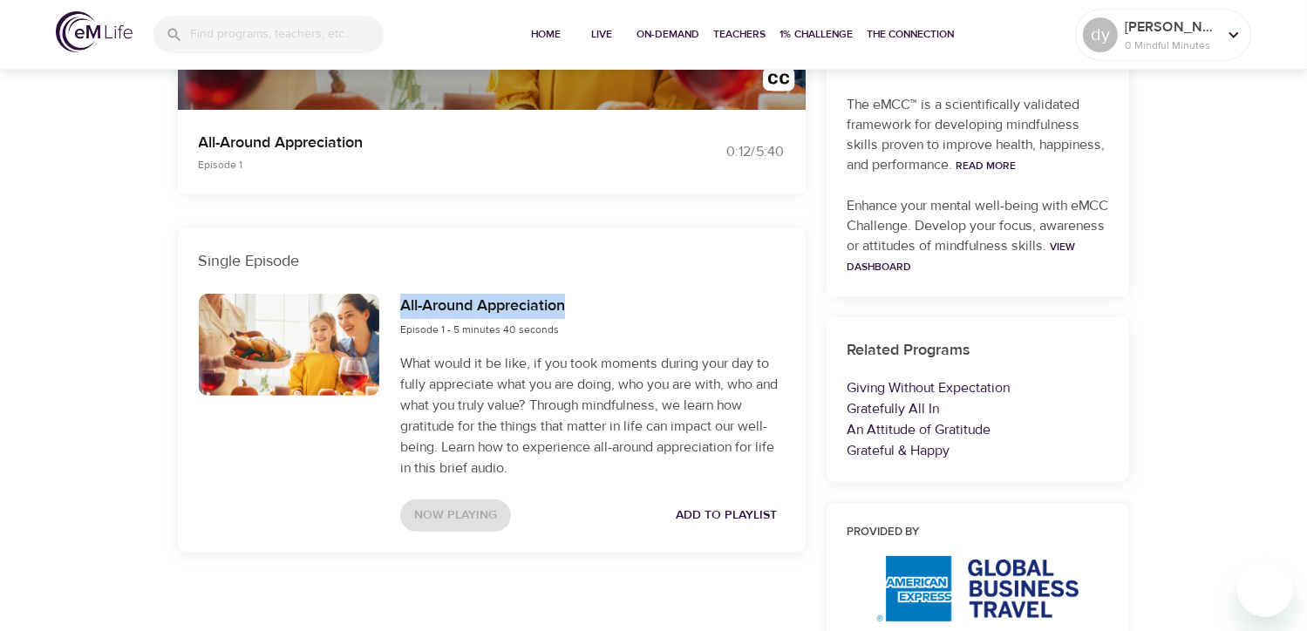
drag, startPoint x: 401, startPoint y: 303, endPoint x: 580, endPoint y: 303, distance: 178.7
click at [580, 303] on div "All-Around Appreciation Episode 1 - 5 minutes 40 seconds" at bounding box center [592, 316] width 384 height 45
copy h6 "All-Around Appreciation"
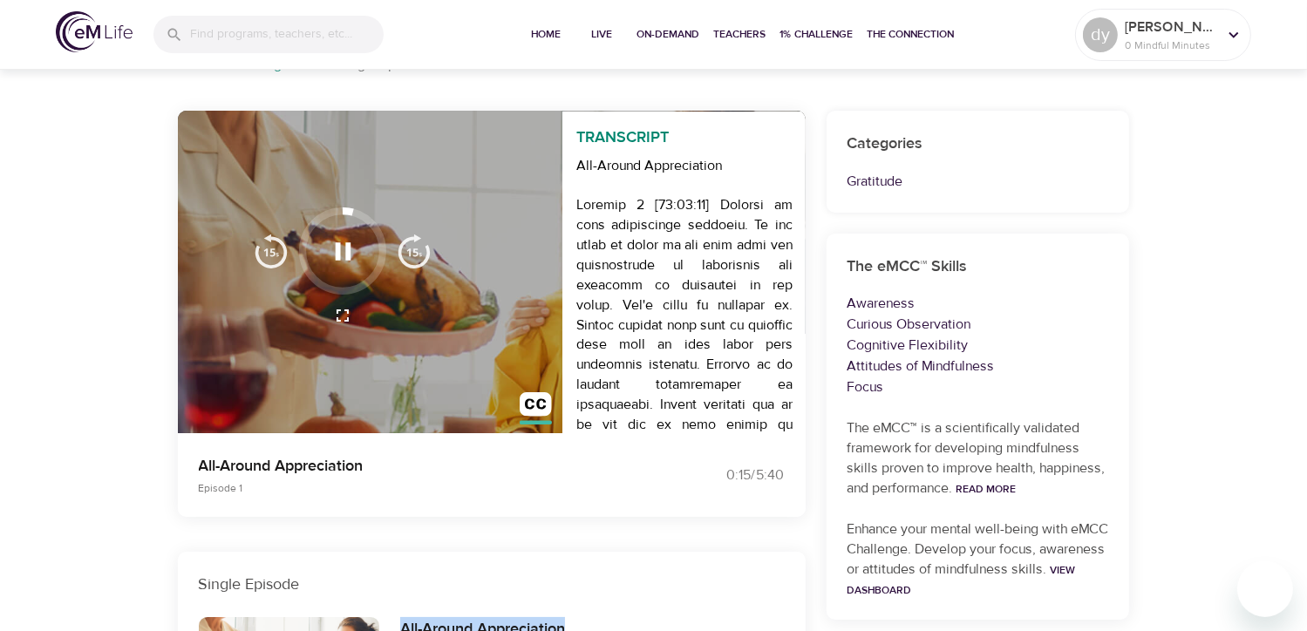
scroll to position [87, 0]
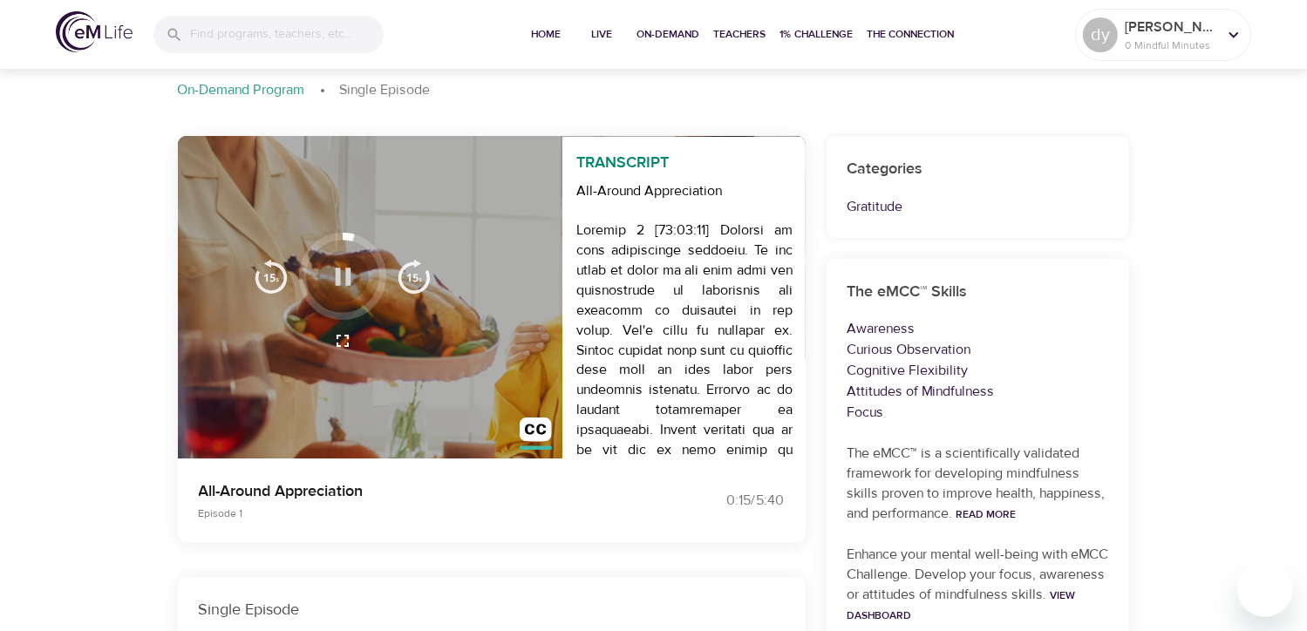
click at [344, 285] on icon "button" at bounding box center [343, 277] width 31 height 31
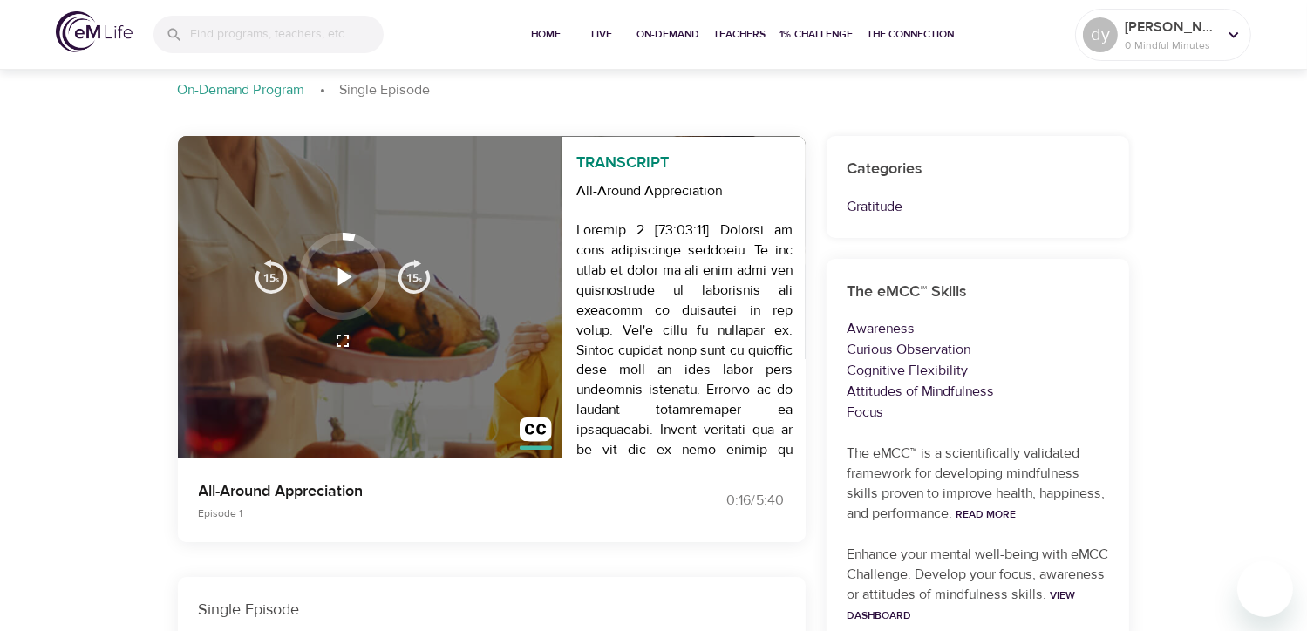
click at [342, 279] on icon "button" at bounding box center [344, 276] width 14 height 17
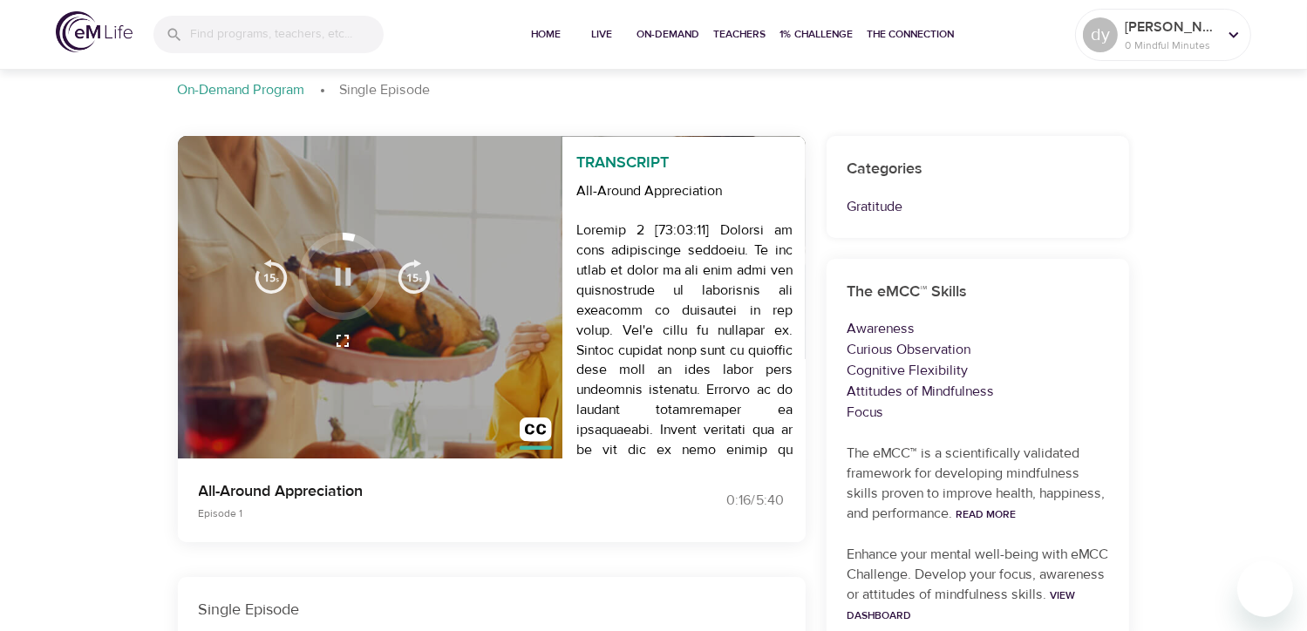
click at [342, 279] on icon "button" at bounding box center [343, 277] width 31 height 31
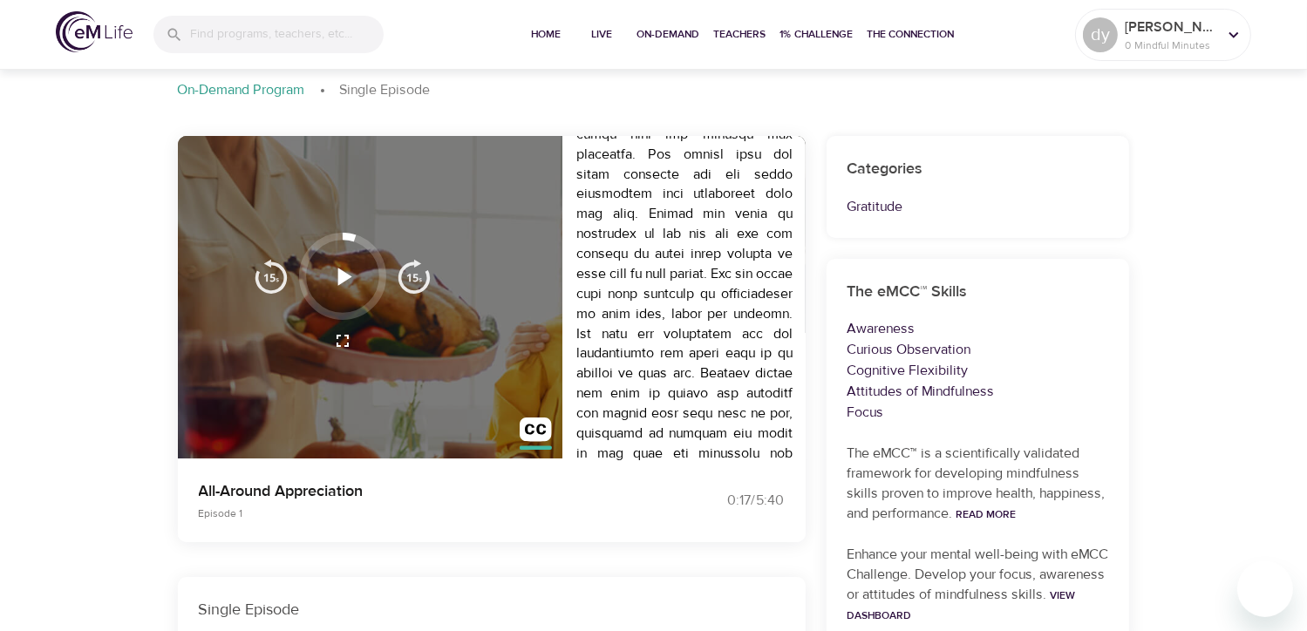
scroll to position [1455, 0]
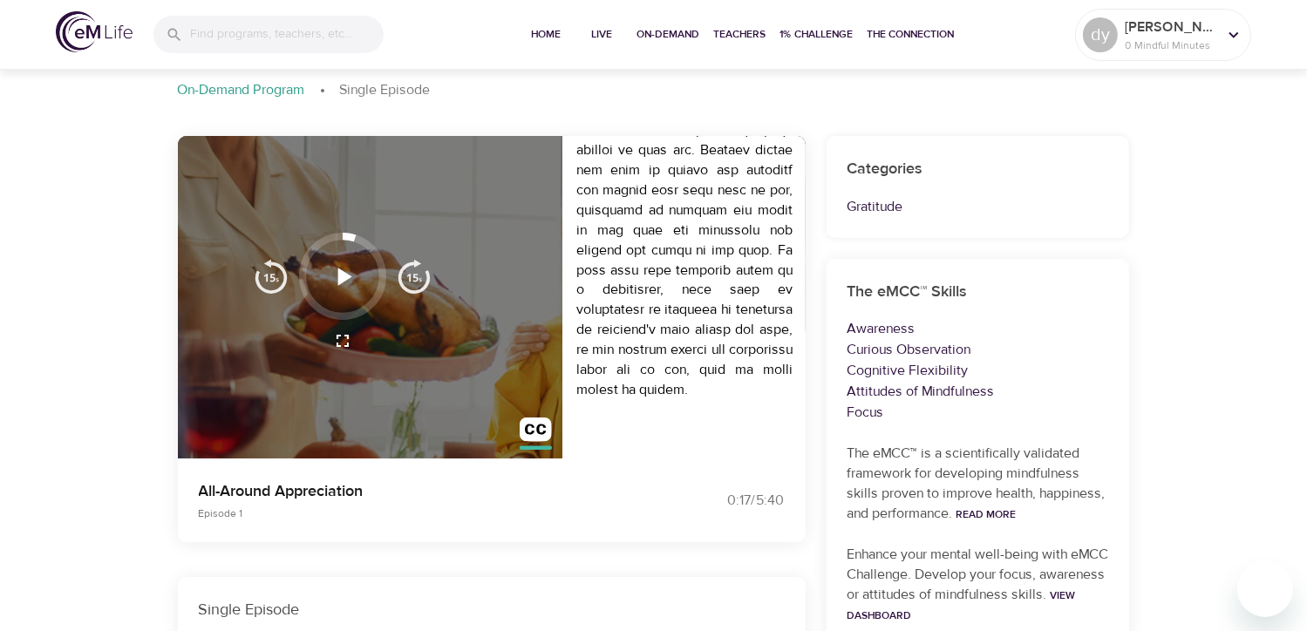
click at [342, 282] on icon "button" at bounding box center [344, 276] width 14 height 17
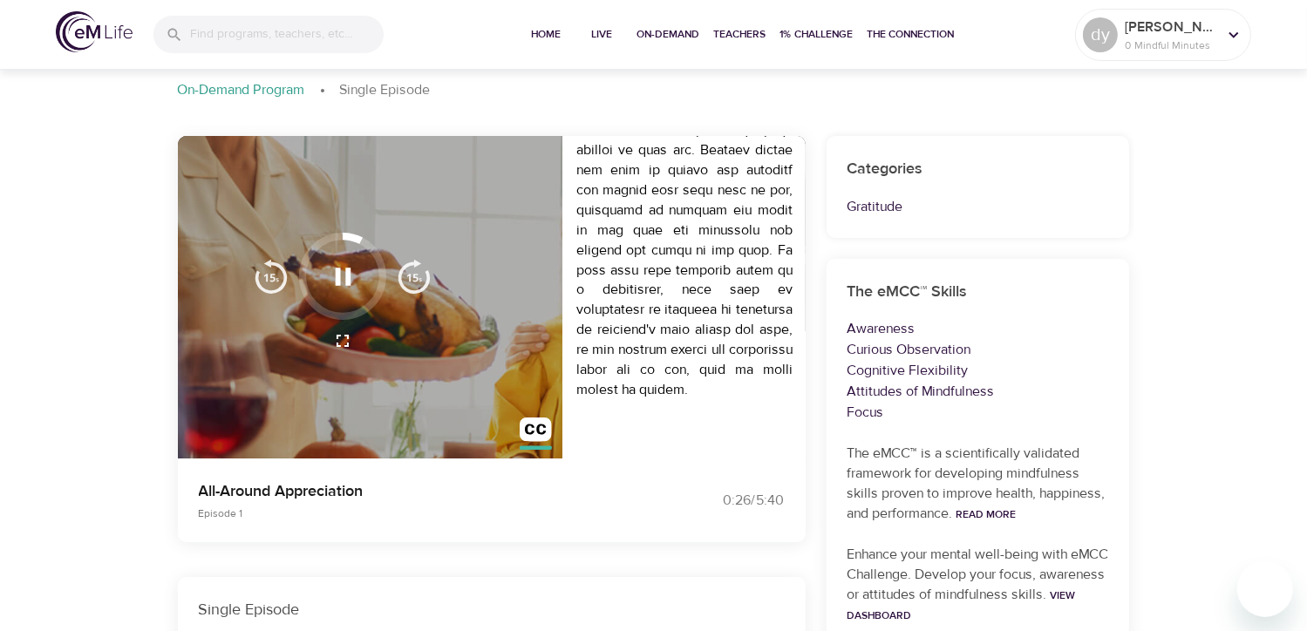
click at [342, 285] on icon "button" at bounding box center [343, 277] width 31 height 31
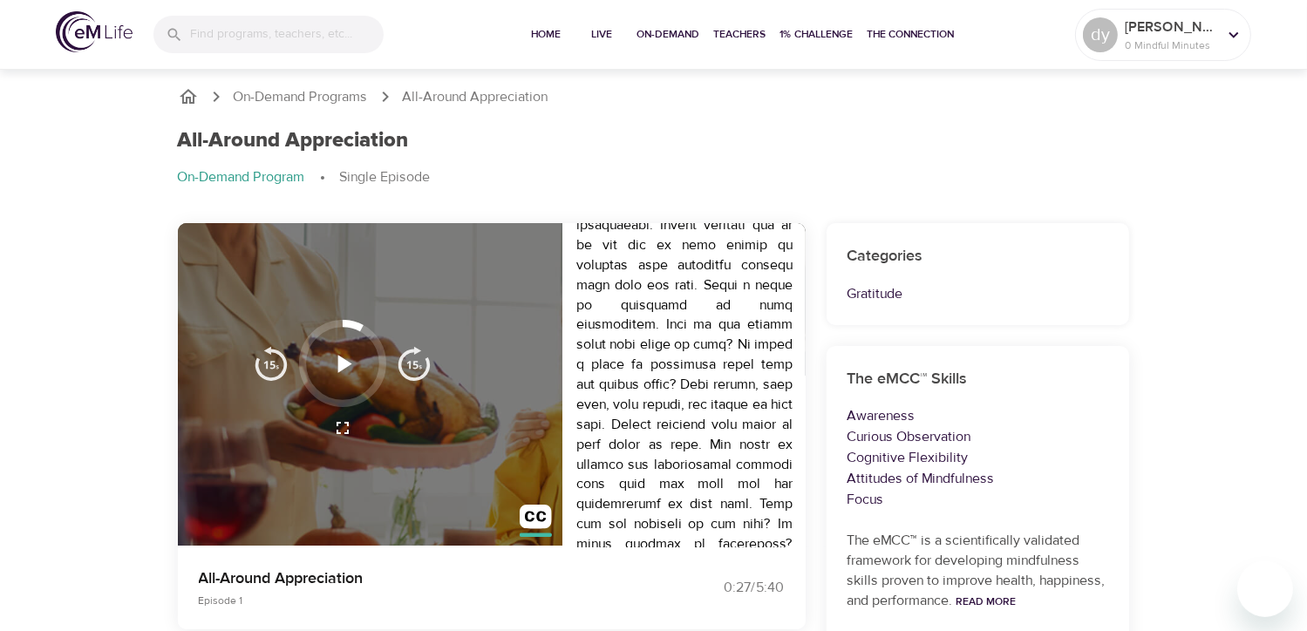
scroll to position [322, 0]
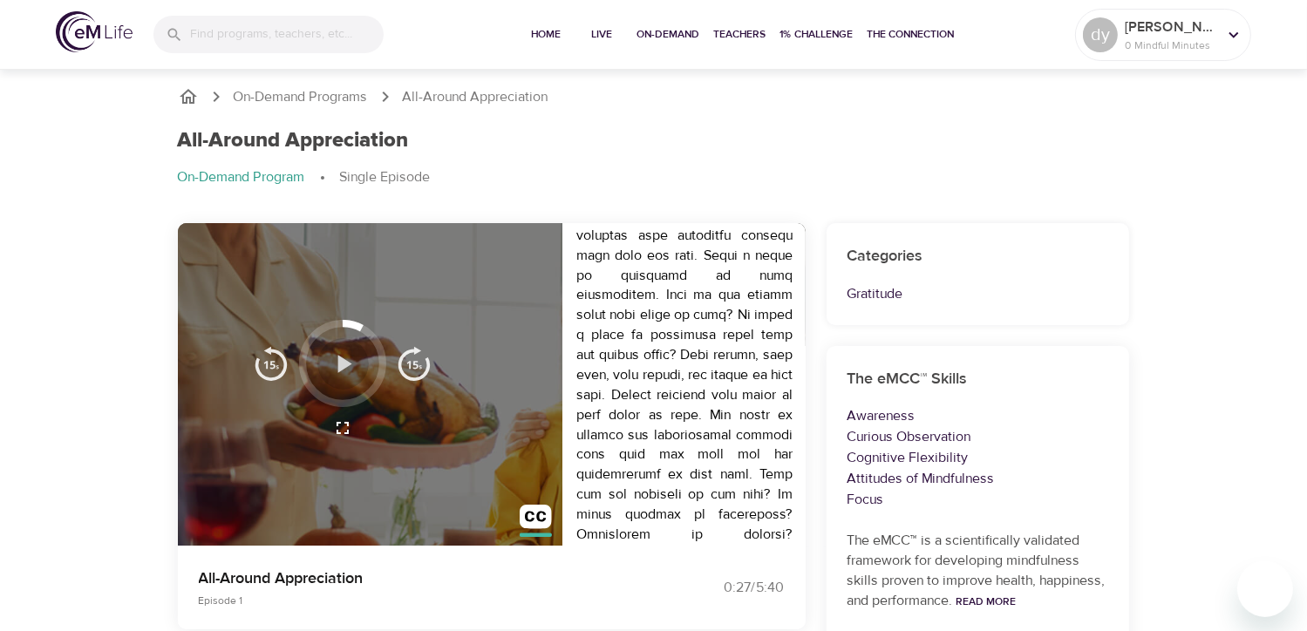
click at [335, 369] on icon "button" at bounding box center [343, 364] width 31 height 31
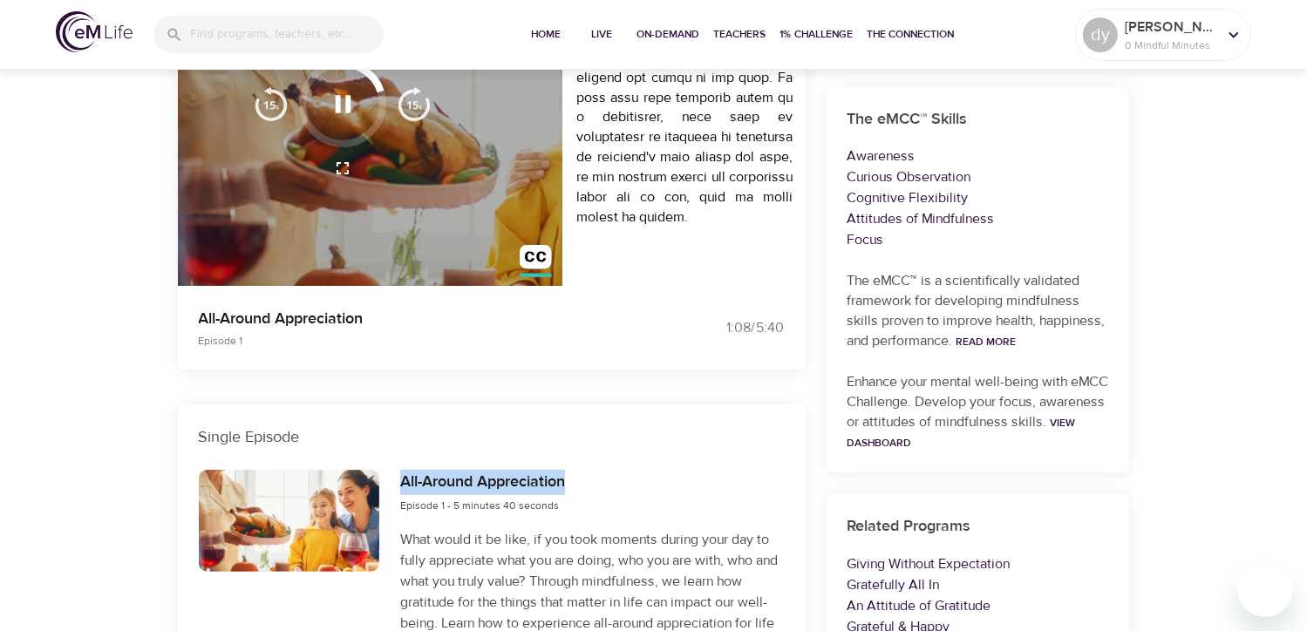
scroll to position [349, 0]
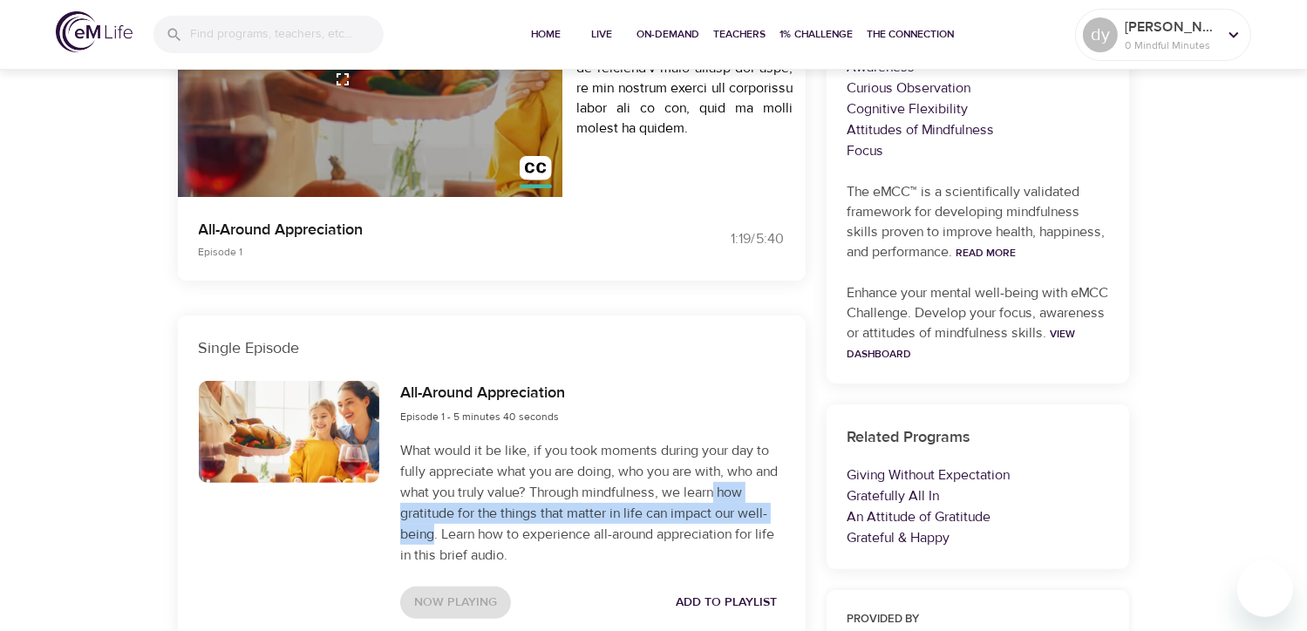
drag, startPoint x: 747, startPoint y: 494, endPoint x: 433, endPoint y: 527, distance: 315.6
click at [433, 527] on p "What would it be like, if you took moments during your day to fully appreciate …" at bounding box center [592, 503] width 384 height 126
copy p "how gratitude for the things that matter in life can impact our well-being"
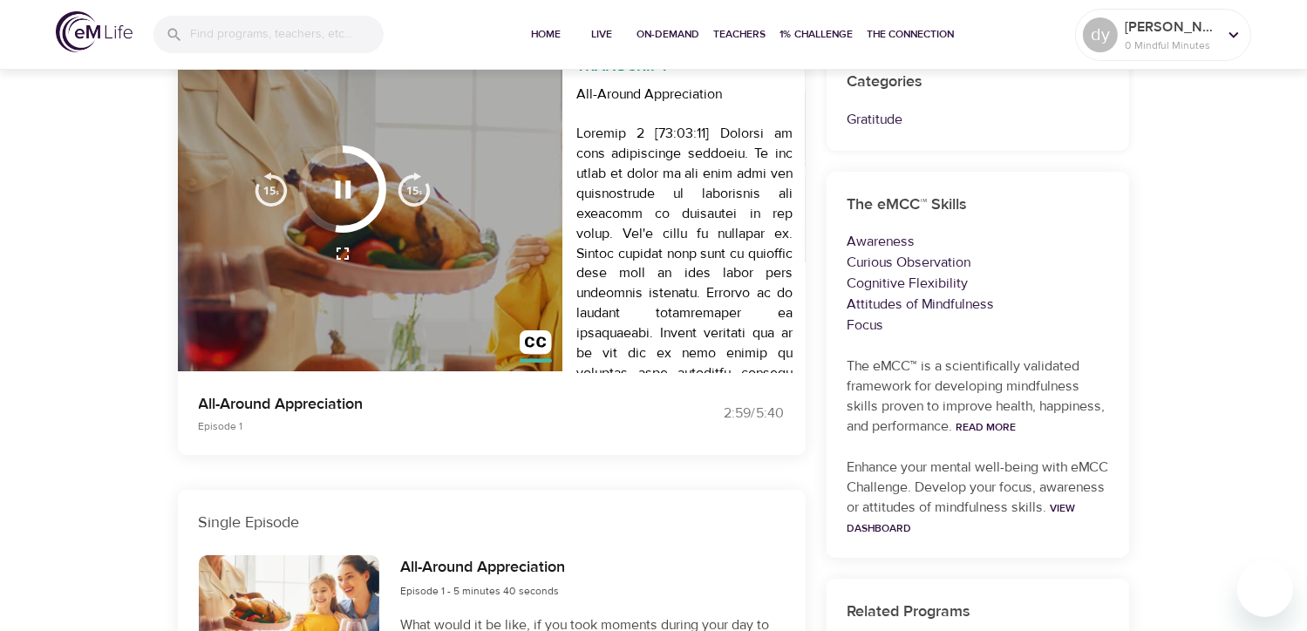
scroll to position [0, 0]
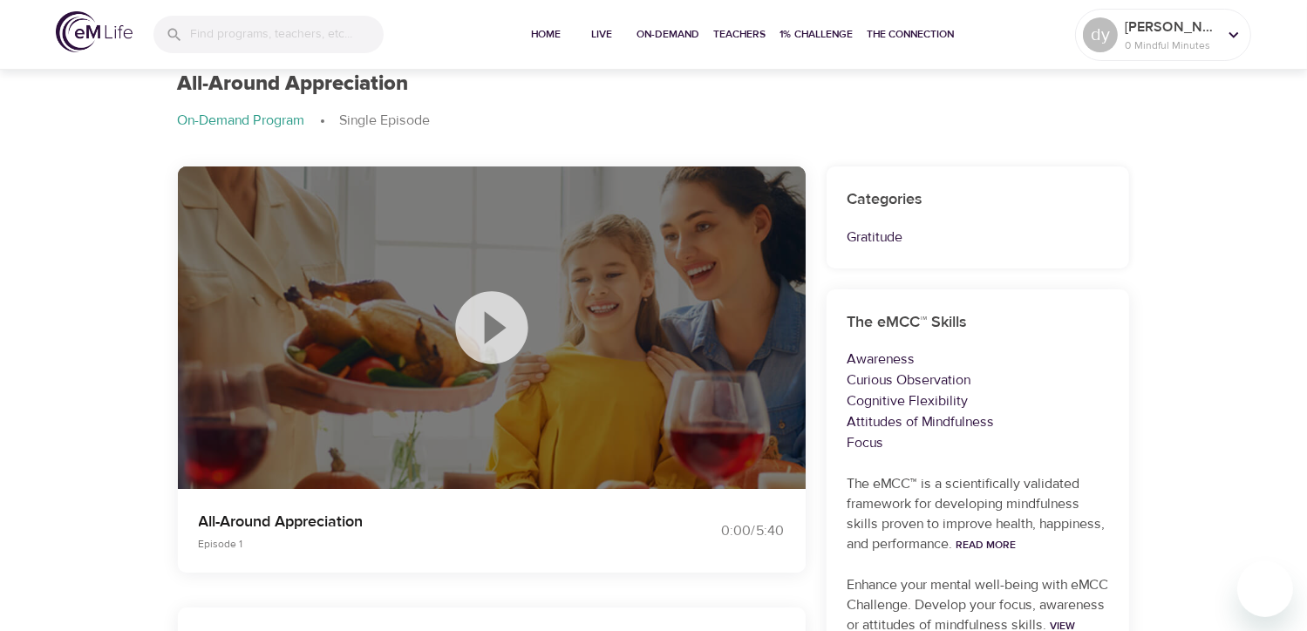
scroll to position [87, 0]
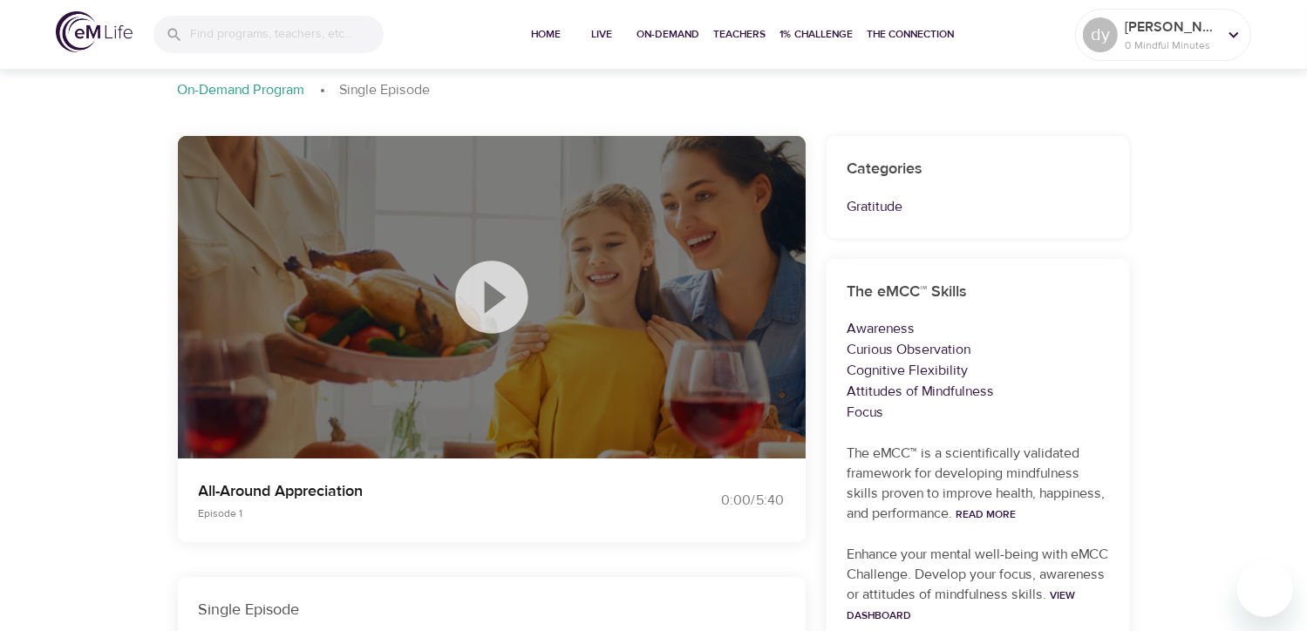
click at [496, 300] on icon at bounding box center [491, 297] width 87 height 87
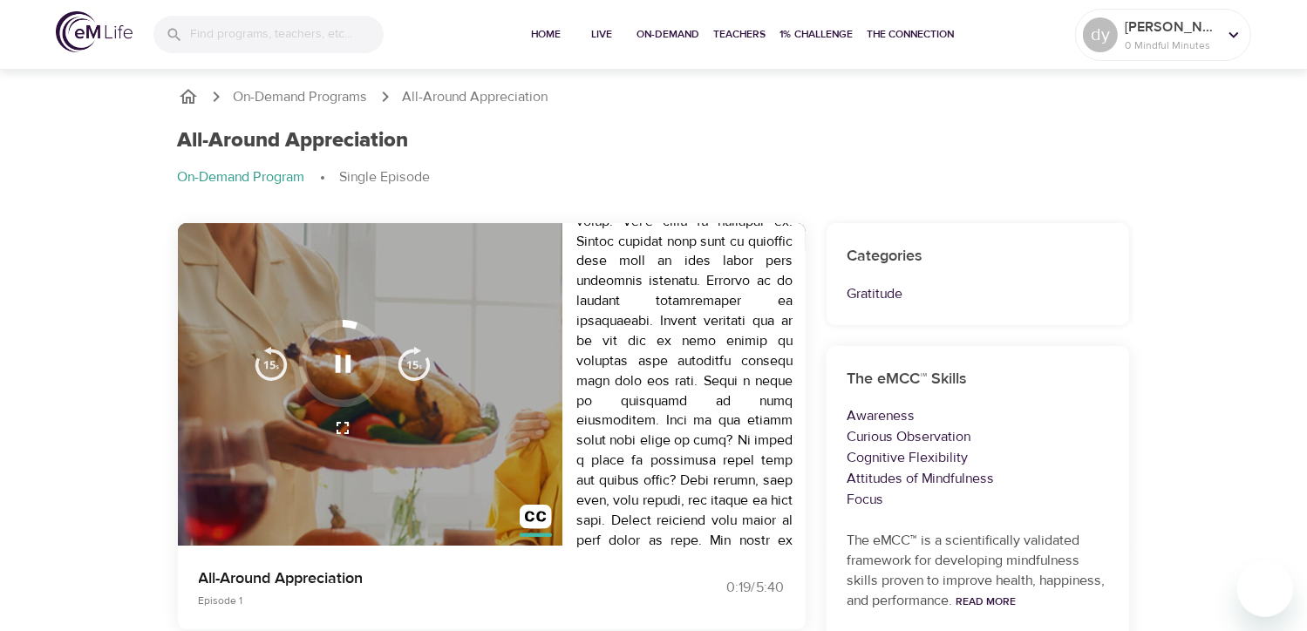
scroll to position [148, 0]
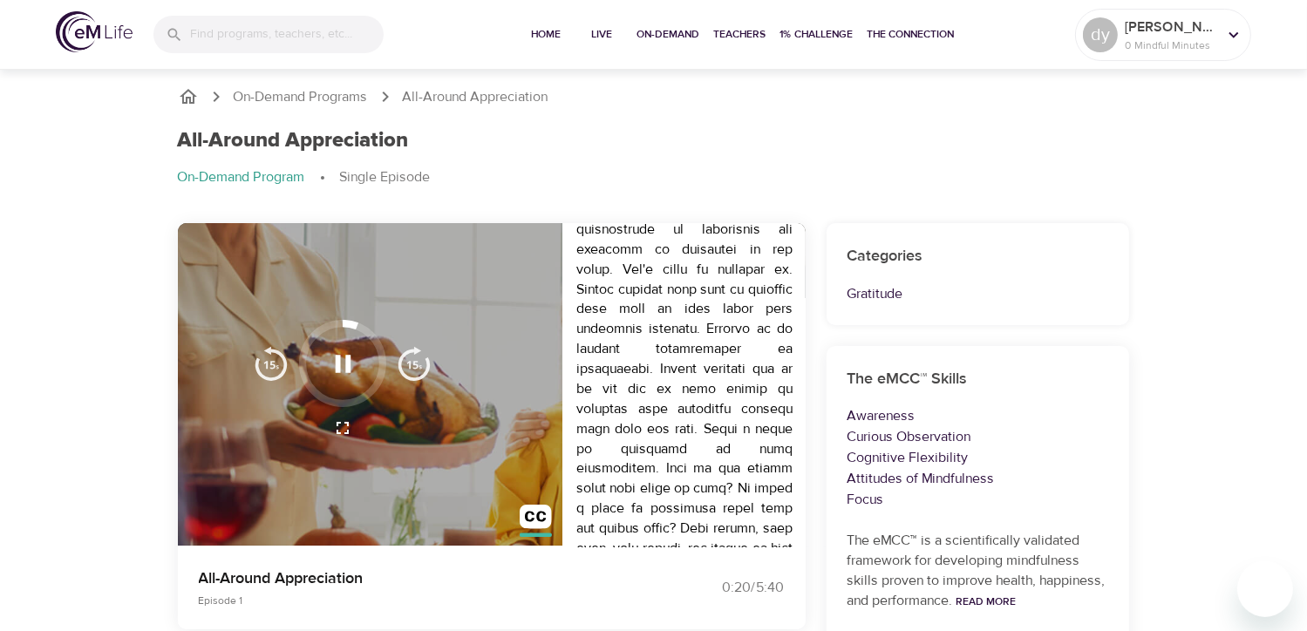
click at [181, 98] on icon "breadcrumb" at bounding box center [188, 96] width 21 height 21
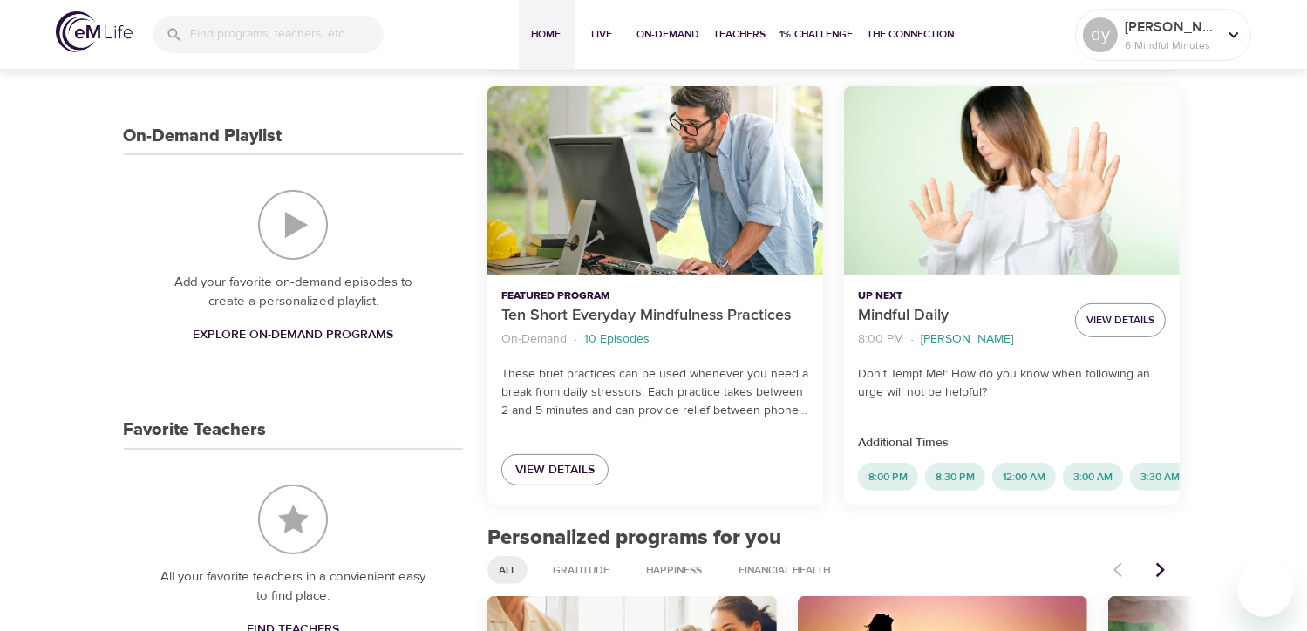
scroll to position [436, 0]
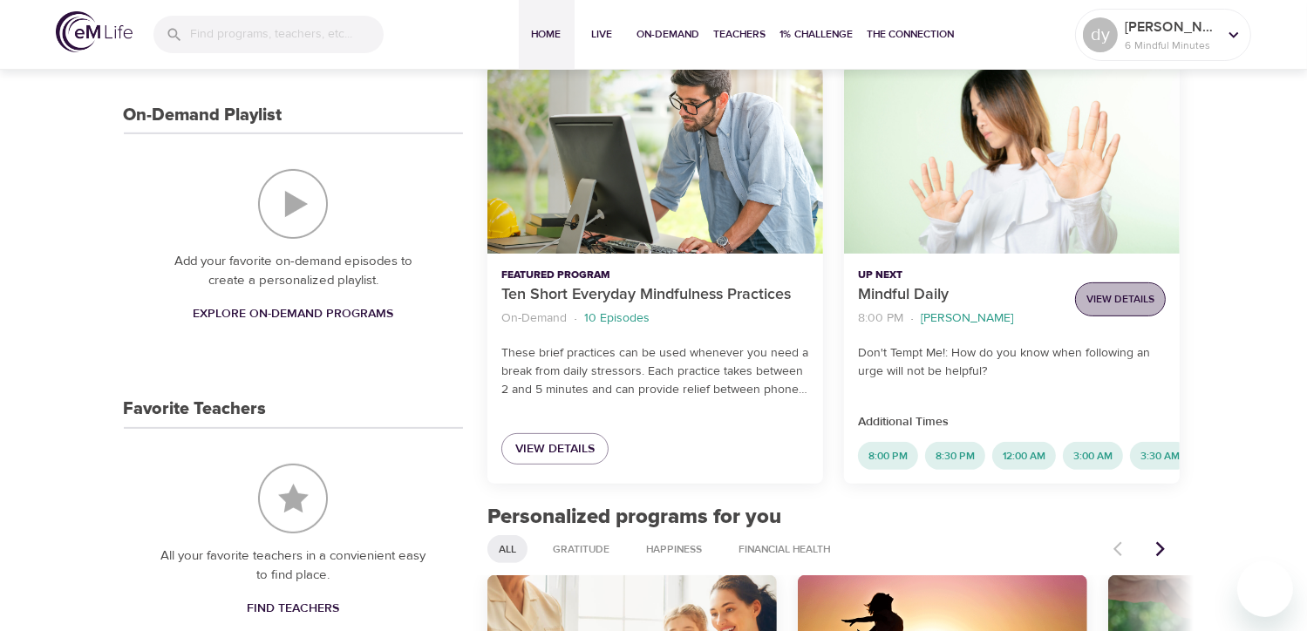
click at [1123, 296] on span "View Details" at bounding box center [1120, 299] width 68 height 18
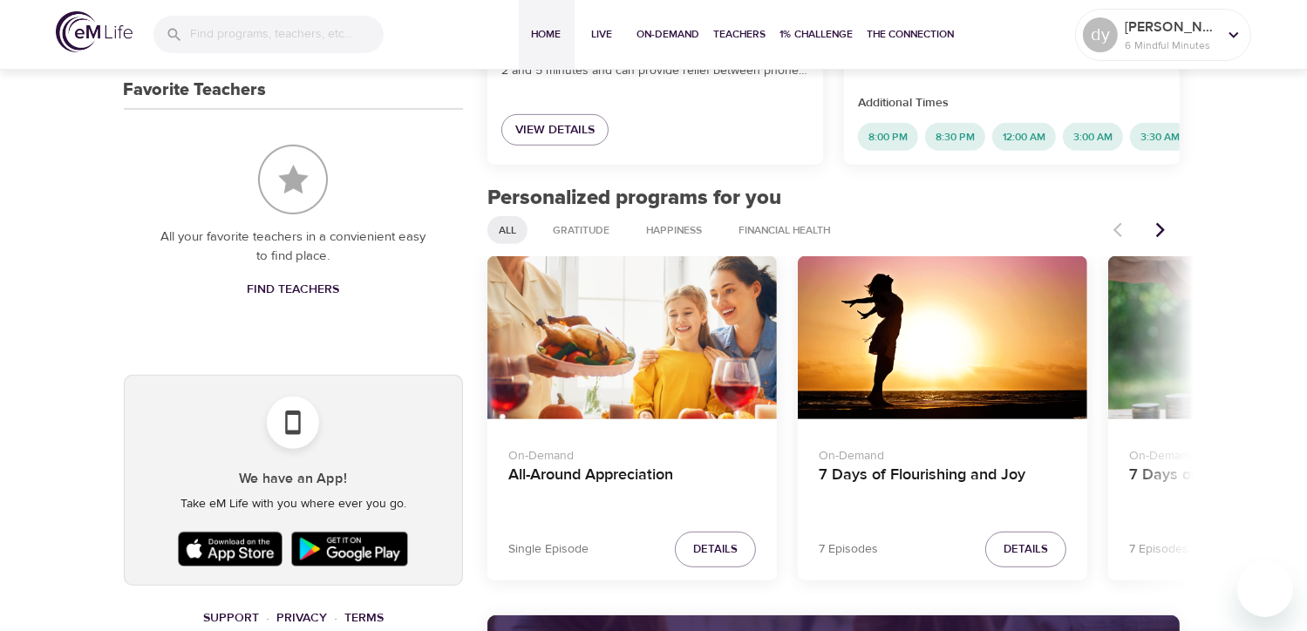
scroll to position [872, 0]
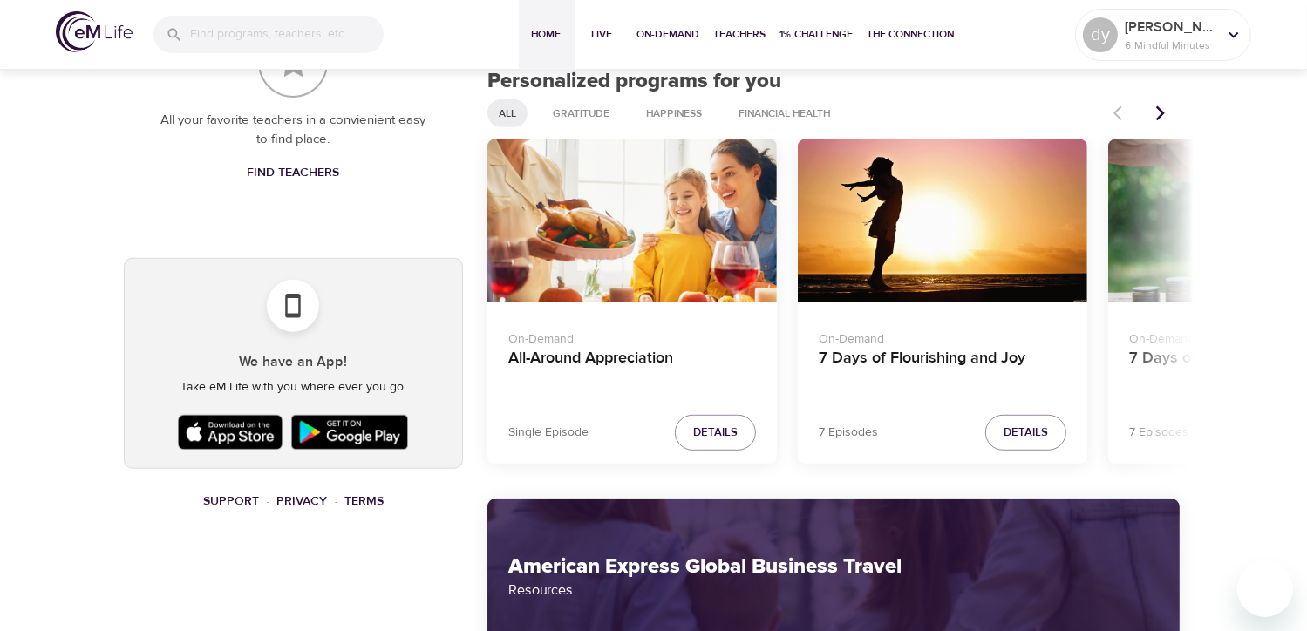
click at [963, 243] on div "7 Days of Flourishing and Joy" at bounding box center [942, 221] width 289 height 163
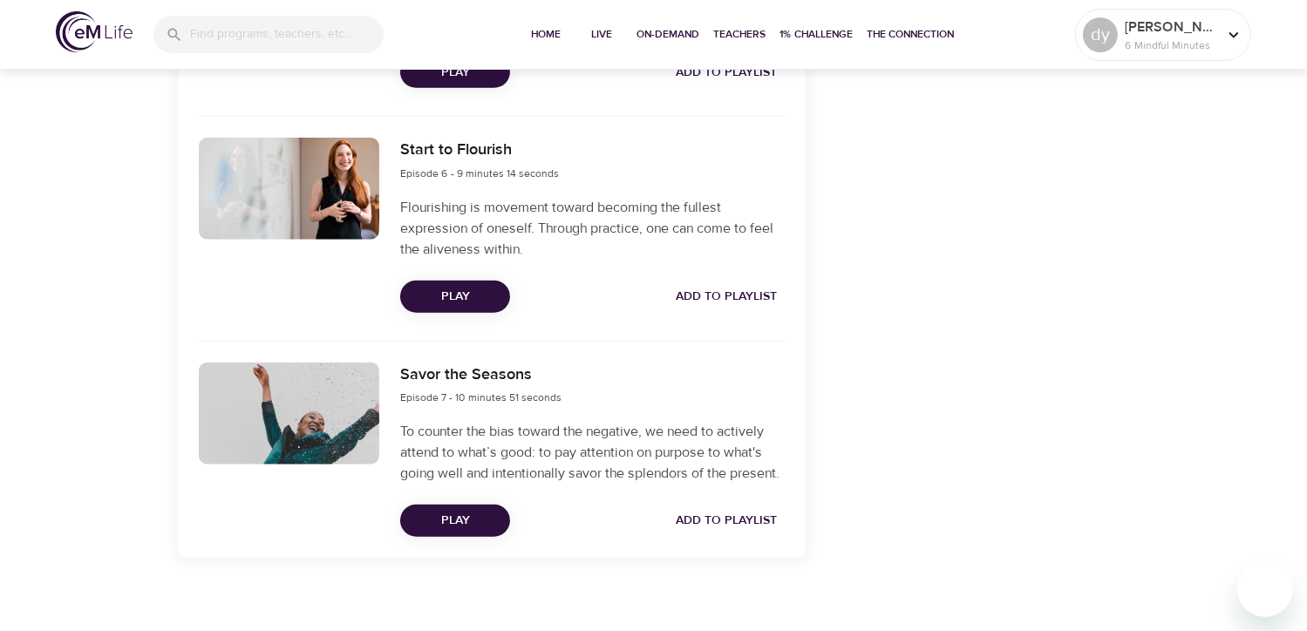
scroll to position [1789, 0]
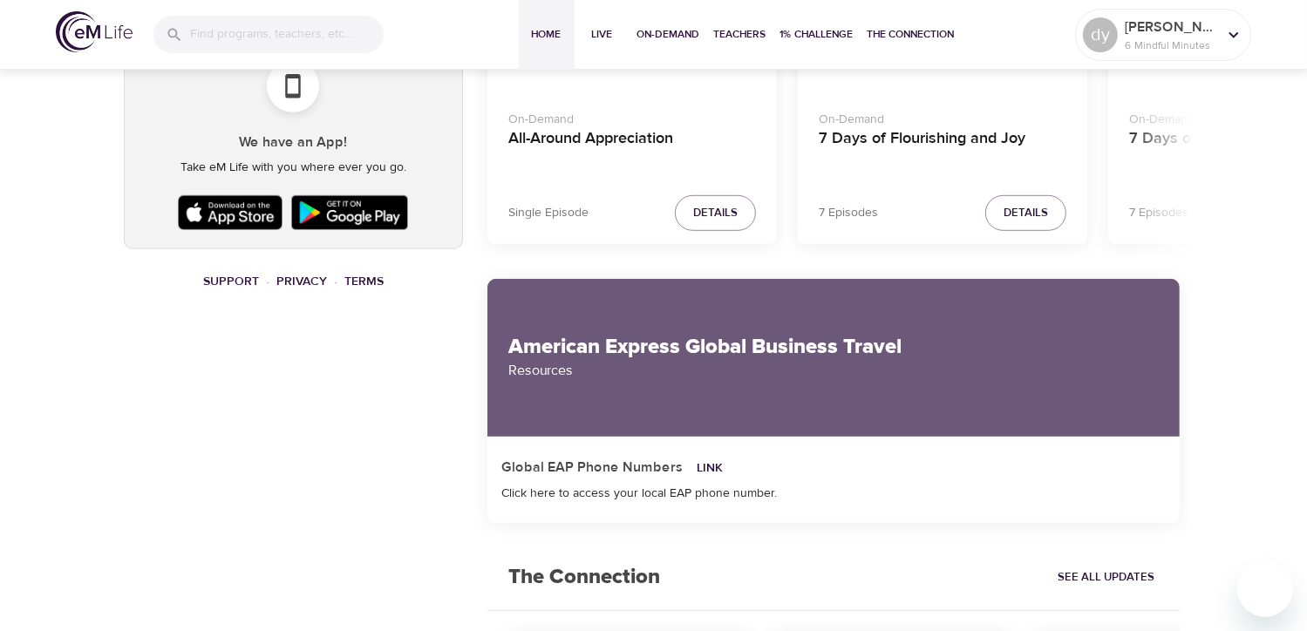
scroll to position [830, 0]
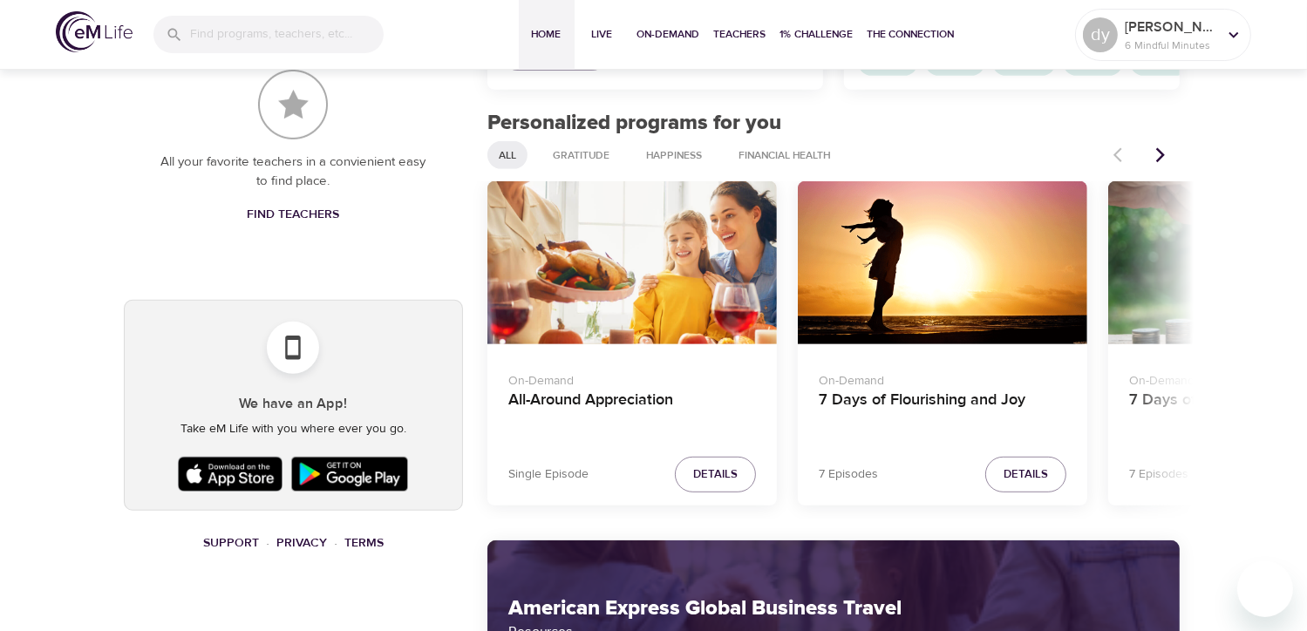
click at [1154, 164] on icon "Next items" at bounding box center [1160, 154] width 17 height 17
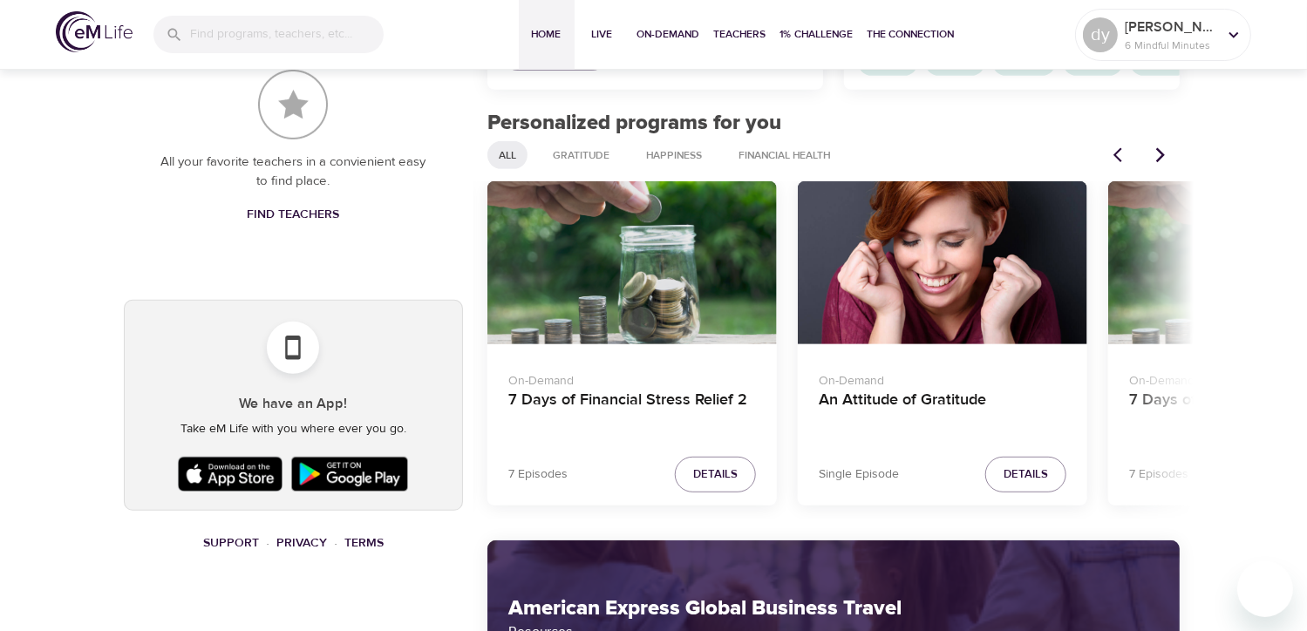
click at [619, 310] on div "7 Days of Financial Stress Relief 2" at bounding box center [631, 262] width 289 height 163
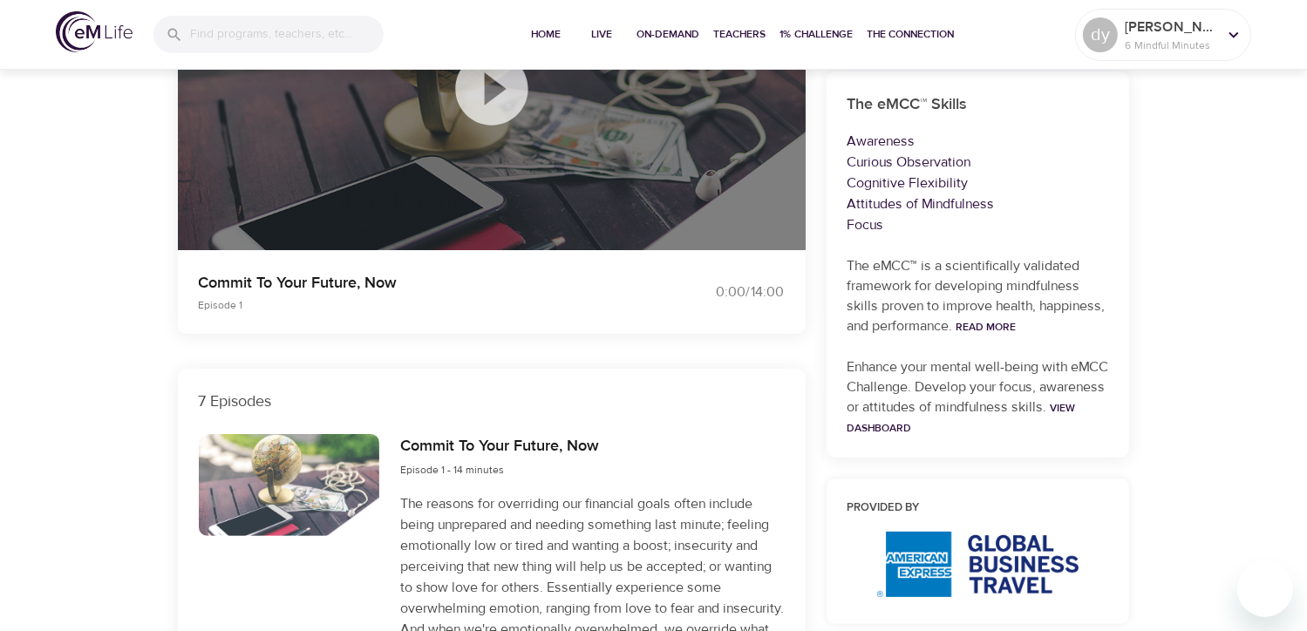
scroll to position [830, 0]
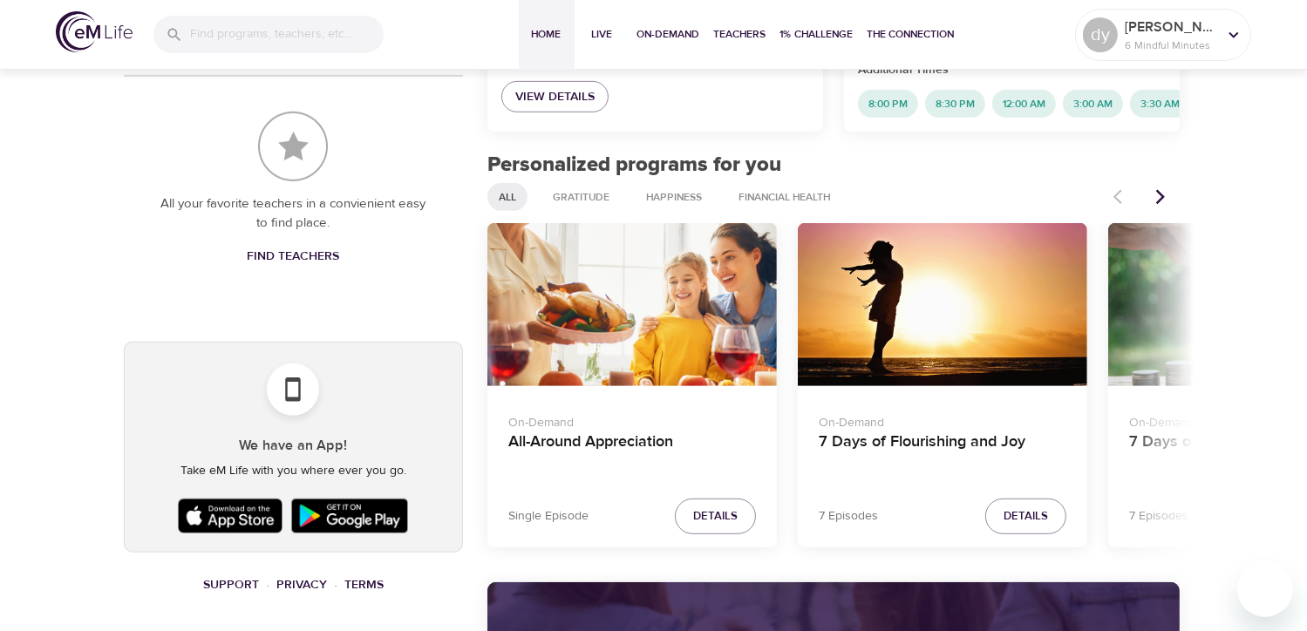
scroll to position [830, 0]
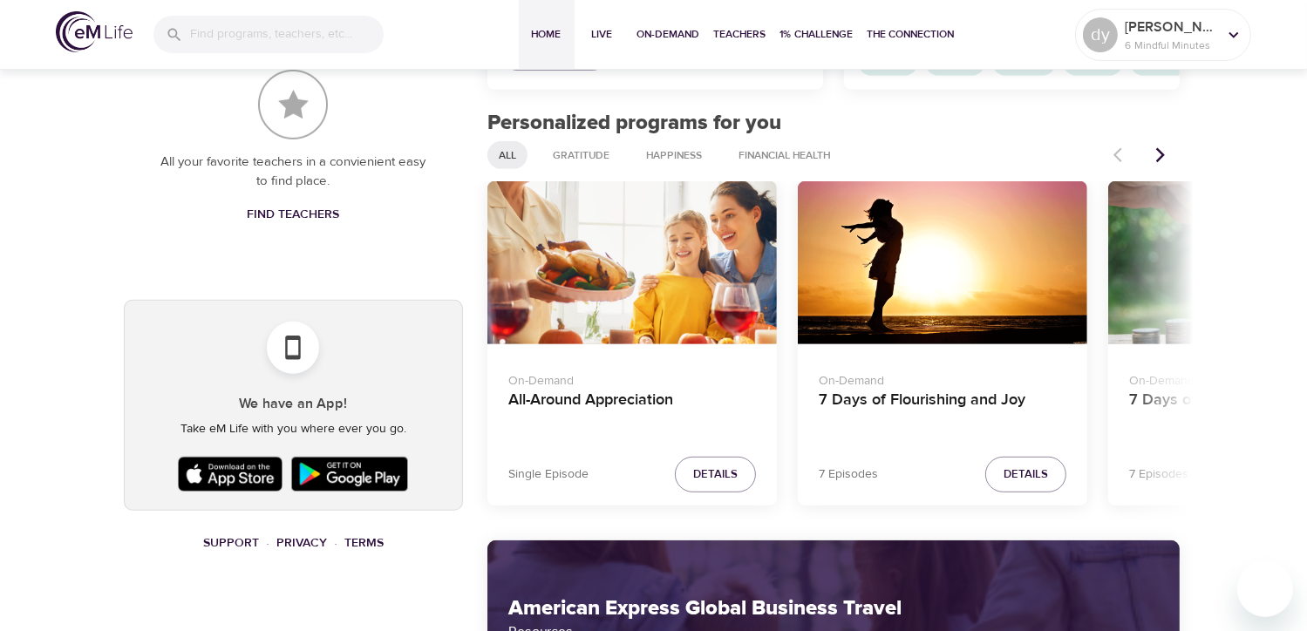
click at [1165, 164] on icon "Next items" at bounding box center [1160, 154] width 17 height 17
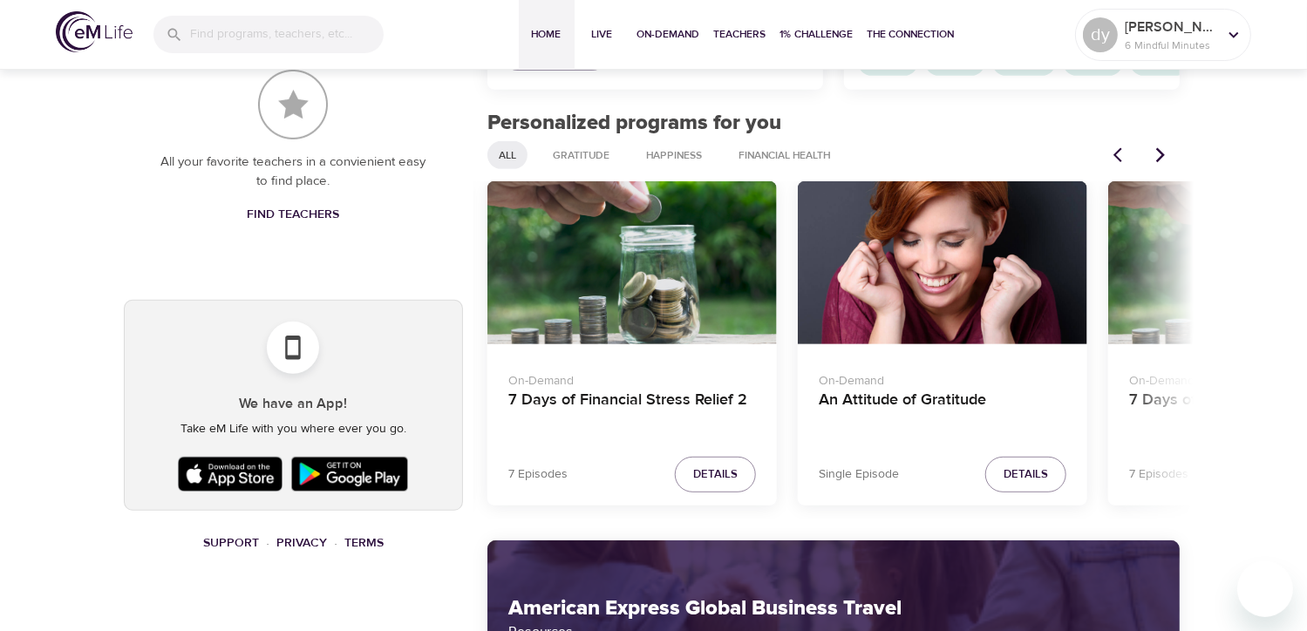
click at [1165, 163] on icon "Next items" at bounding box center [1160, 155] width 9 height 15
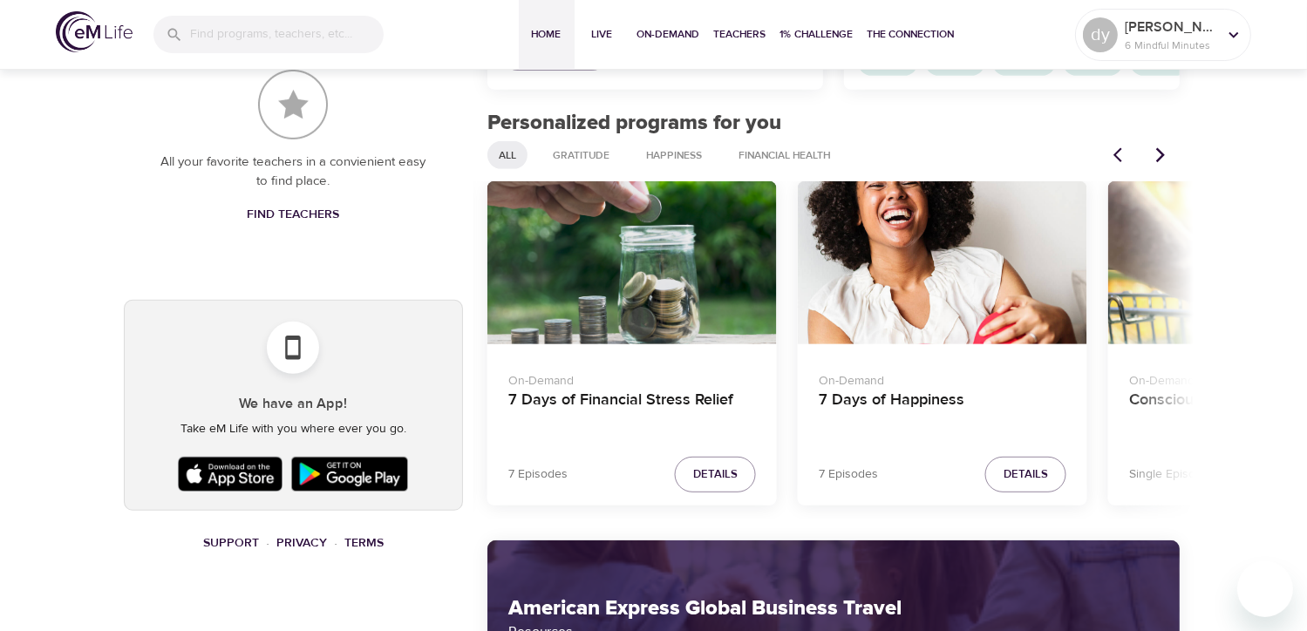
click at [1121, 174] on button "Previous items" at bounding box center [1122, 155] width 38 height 38
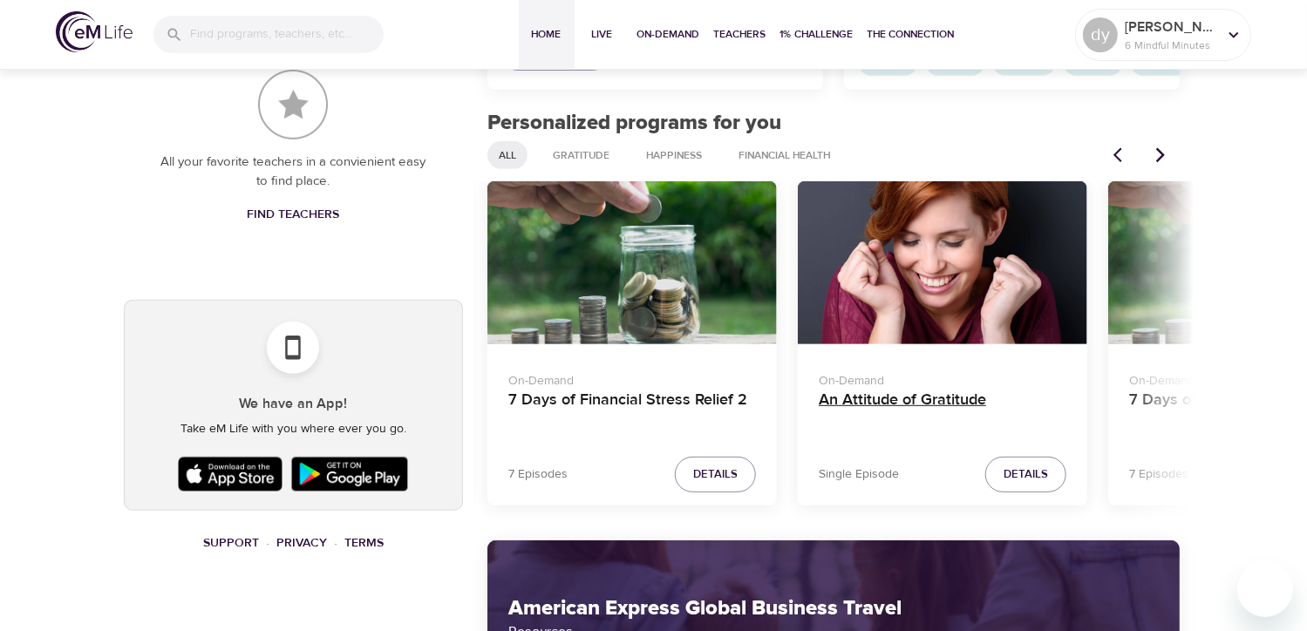
click at [921, 412] on h4 "An Attitude of Gratitude" at bounding box center [943, 412] width 248 height 42
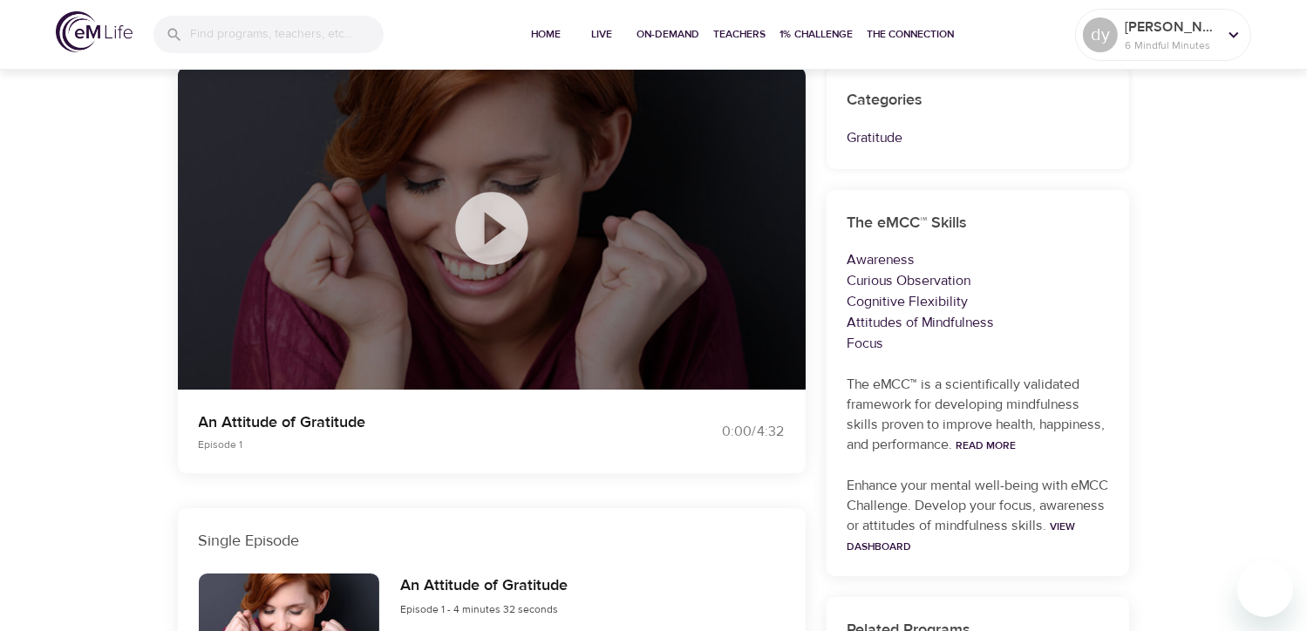
scroll to position [126, 0]
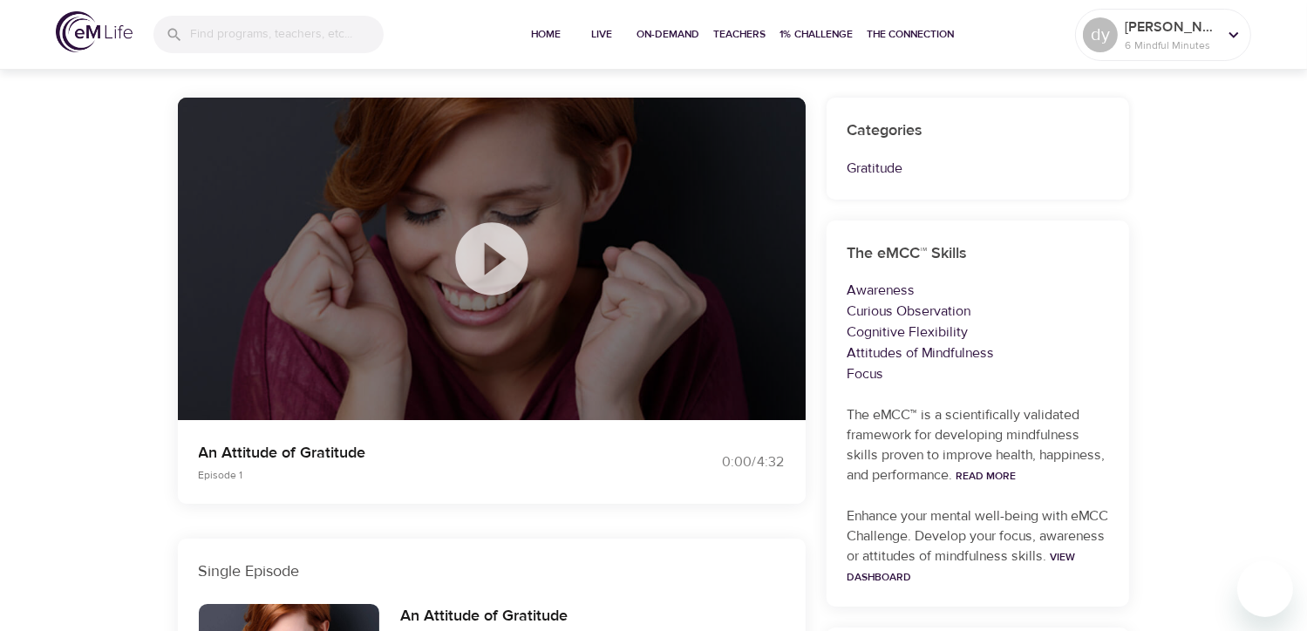
click at [481, 276] on icon at bounding box center [491, 258] width 72 height 72
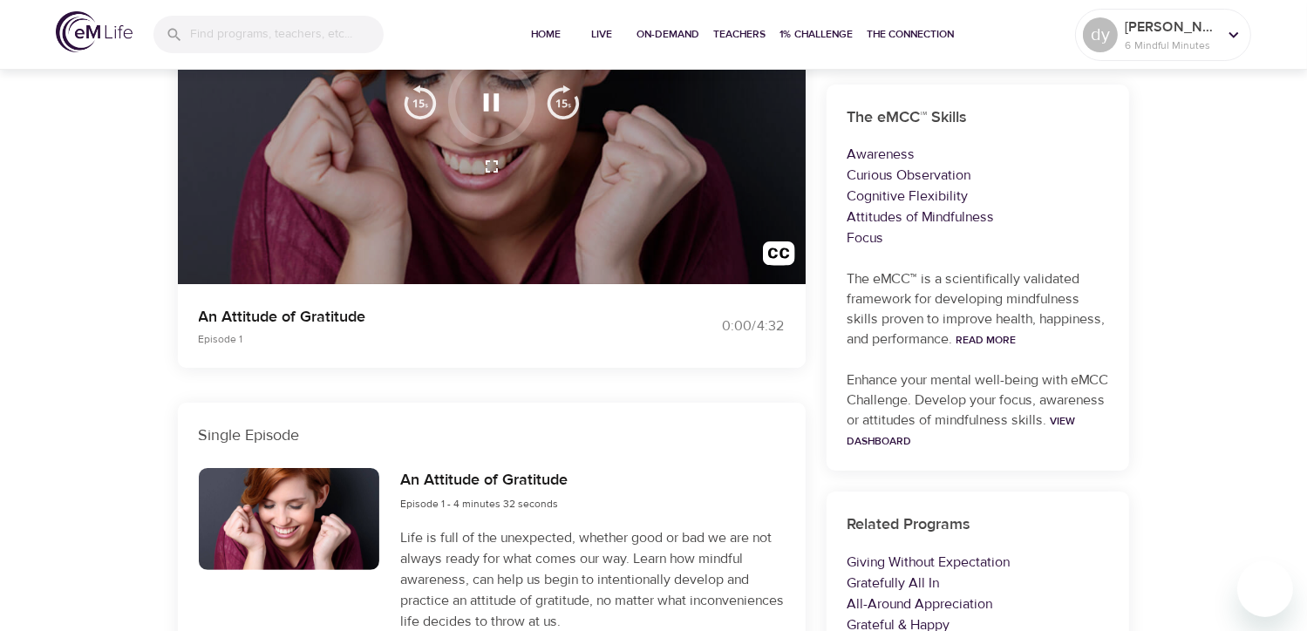
scroll to position [349, 0]
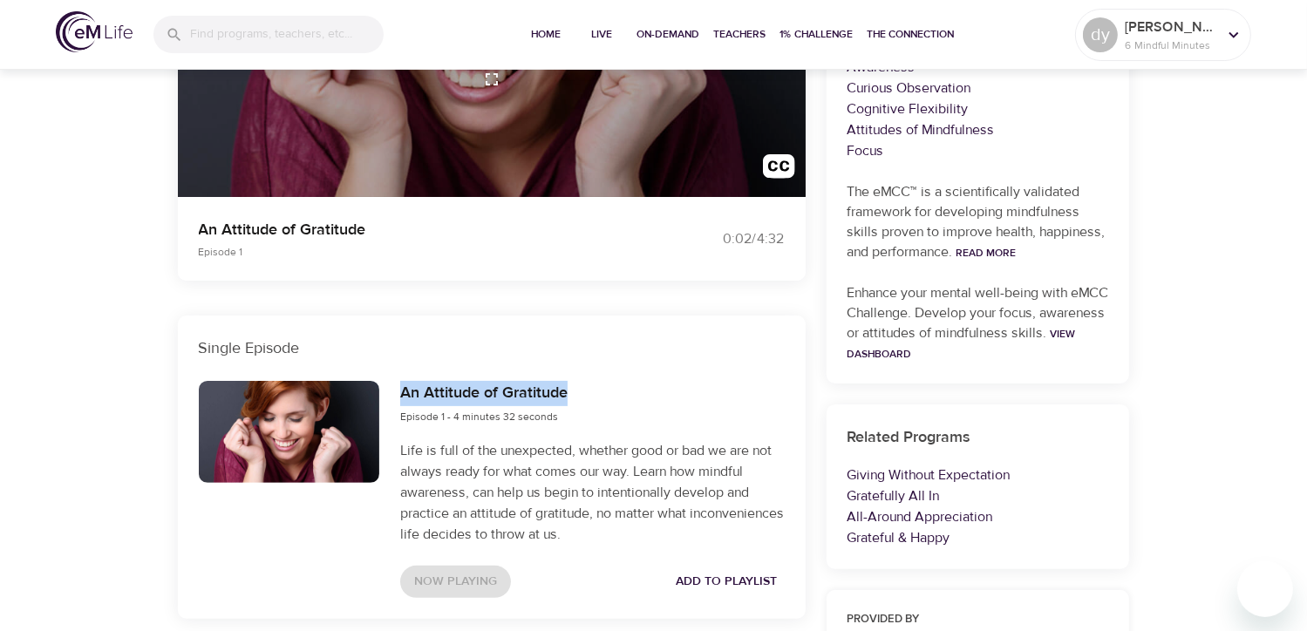
drag, startPoint x: 400, startPoint y: 392, endPoint x: 579, endPoint y: 391, distance: 178.8
click at [579, 391] on div "An Attitude of Gratitude Episode 1 - 4 minutes 32 seconds" at bounding box center [592, 403] width 384 height 45
copy h6 "An Attitude of Gratitude"
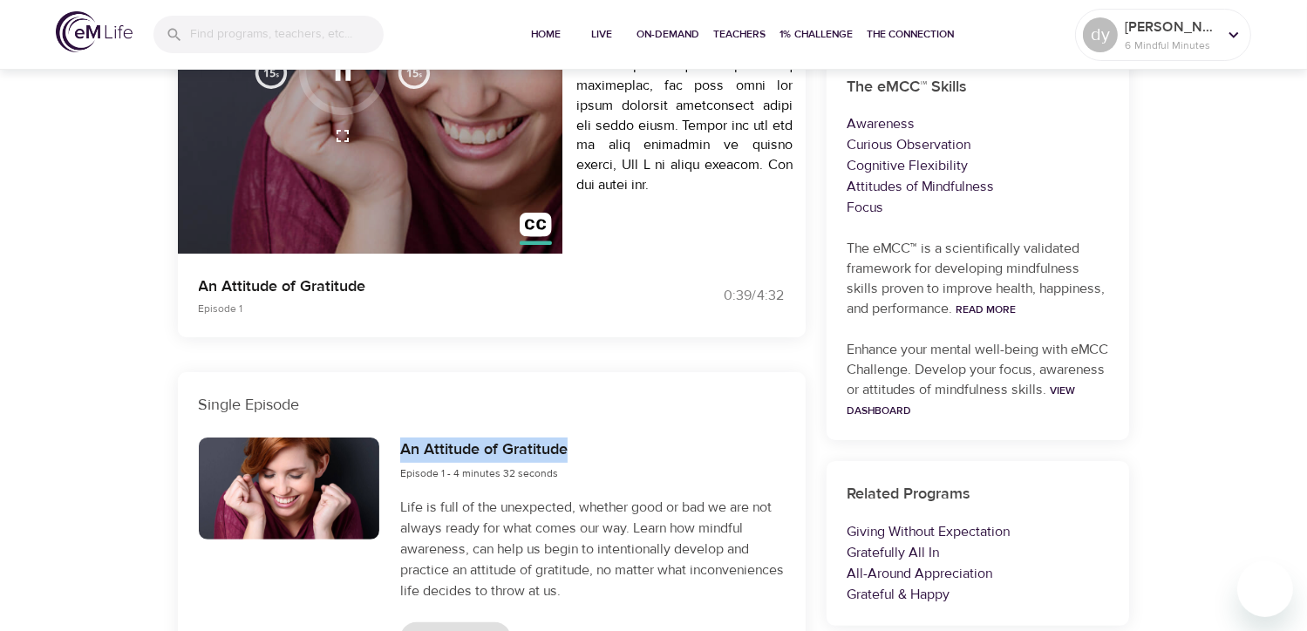
scroll to position [523, 0]
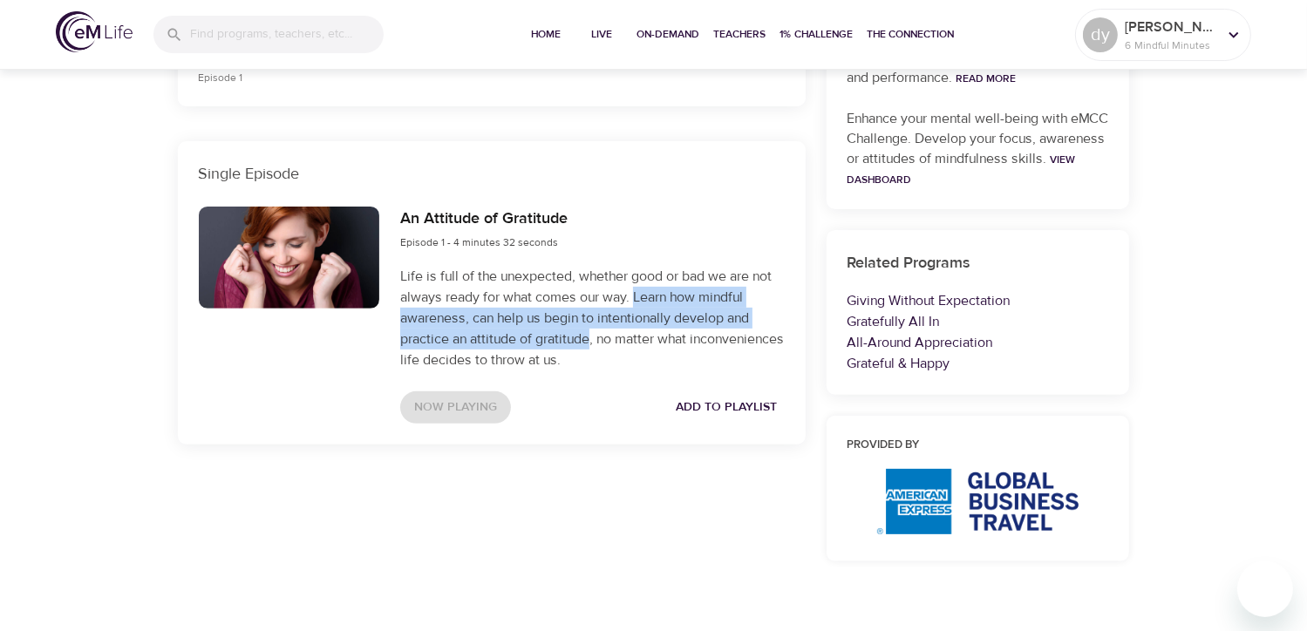
drag, startPoint x: 636, startPoint y: 296, endPoint x: 589, endPoint y: 335, distance: 60.6
click at [589, 335] on p "Life is full of the unexpected, whether good or bad we are not always ready for…" at bounding box center [592, 318] width 384 height 105
drag, startPoint x: 589, startPoint y: 335, endPoint x: 579, endPoint y: 335, distance: 10.5
copy p "Learn how mindful awareness, can help us begin to intentionally develop and pra…"
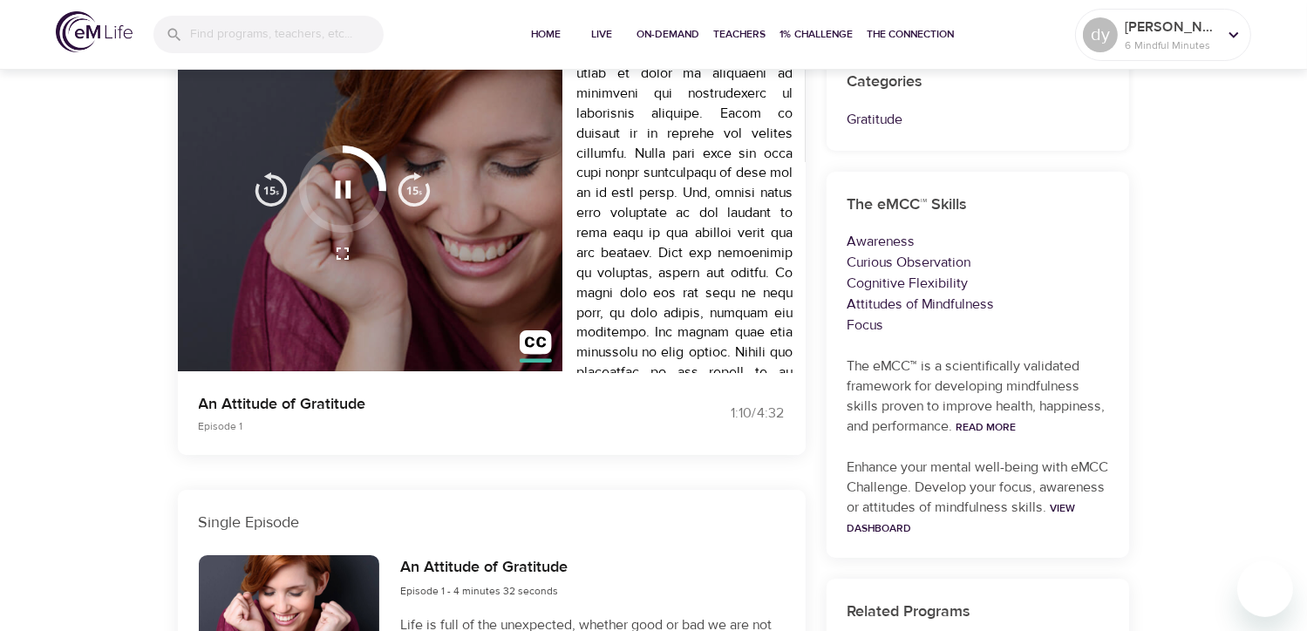
scroll to position [0, 0]
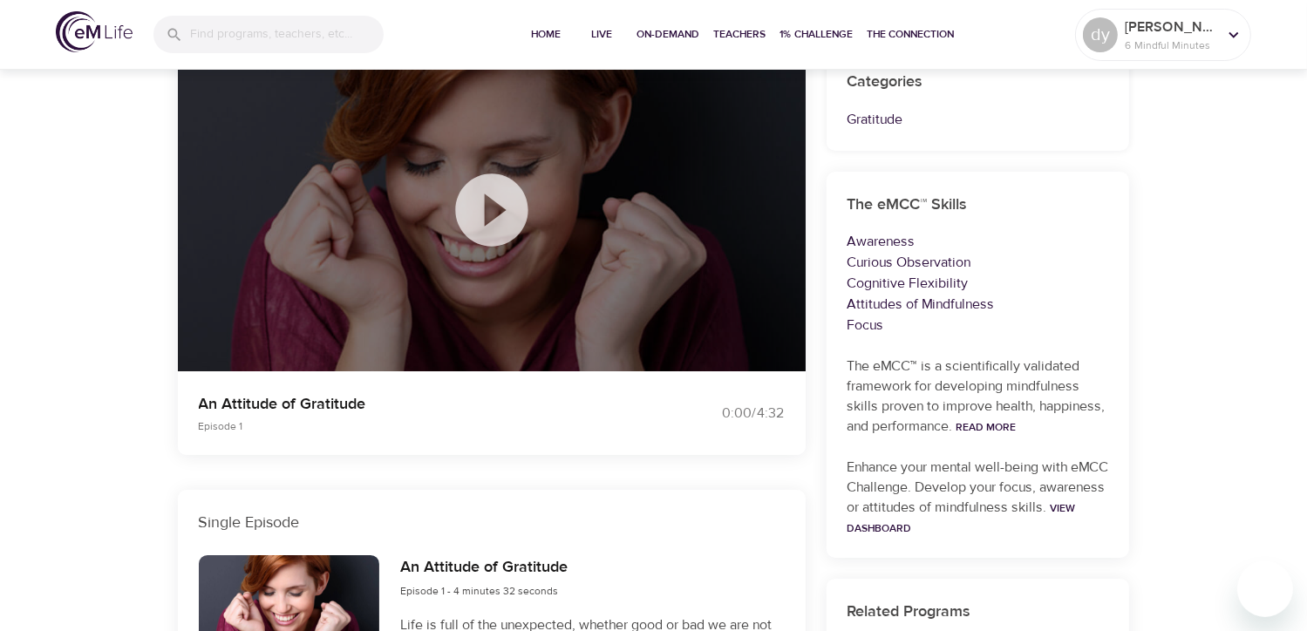
click at [1188, 424] on div "On-Demand Programs An Attitude of Gratitude An Attitude of Gratitude On-Demand …" at bounding box center [653, 454] width 1307 height 1127
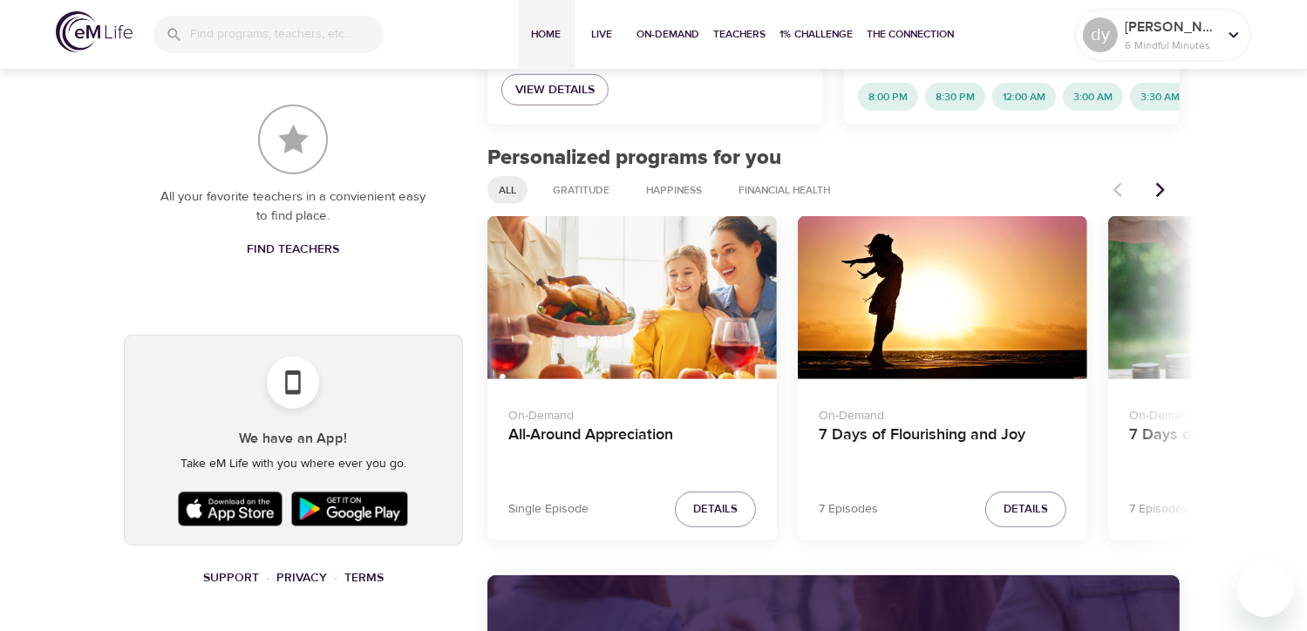
scroll to position [788, 0]
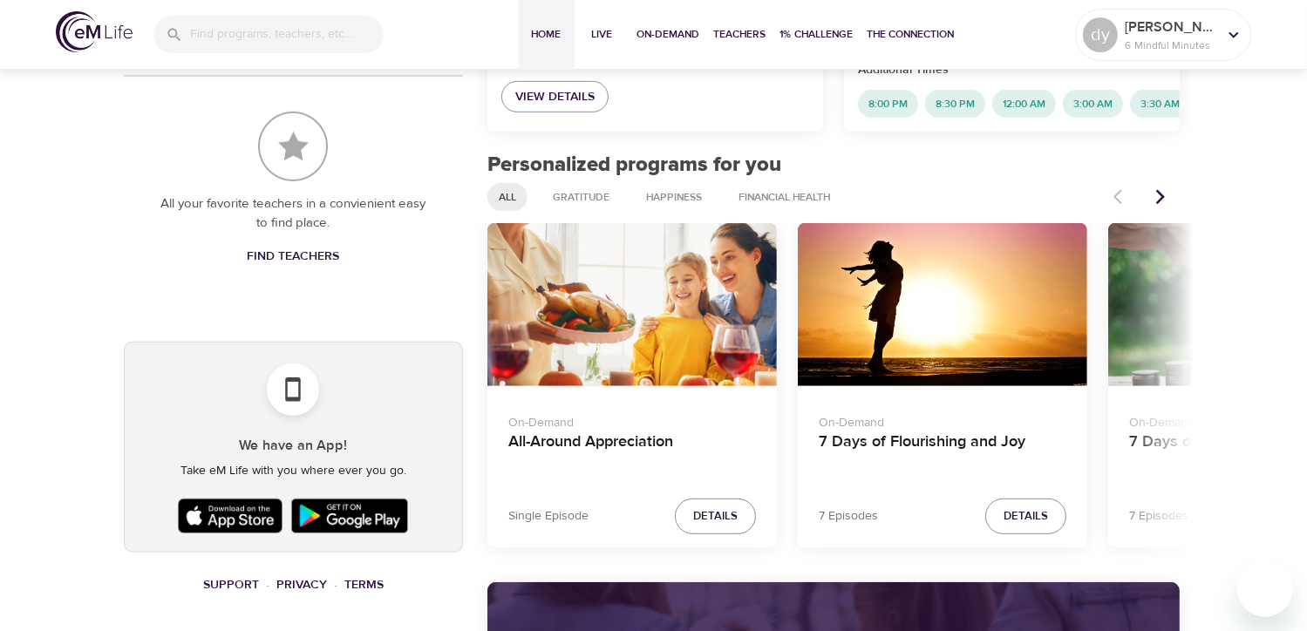
click at [1165, 206] on icon "Next items" at bounding box center [1160, 196] width 17 height 17
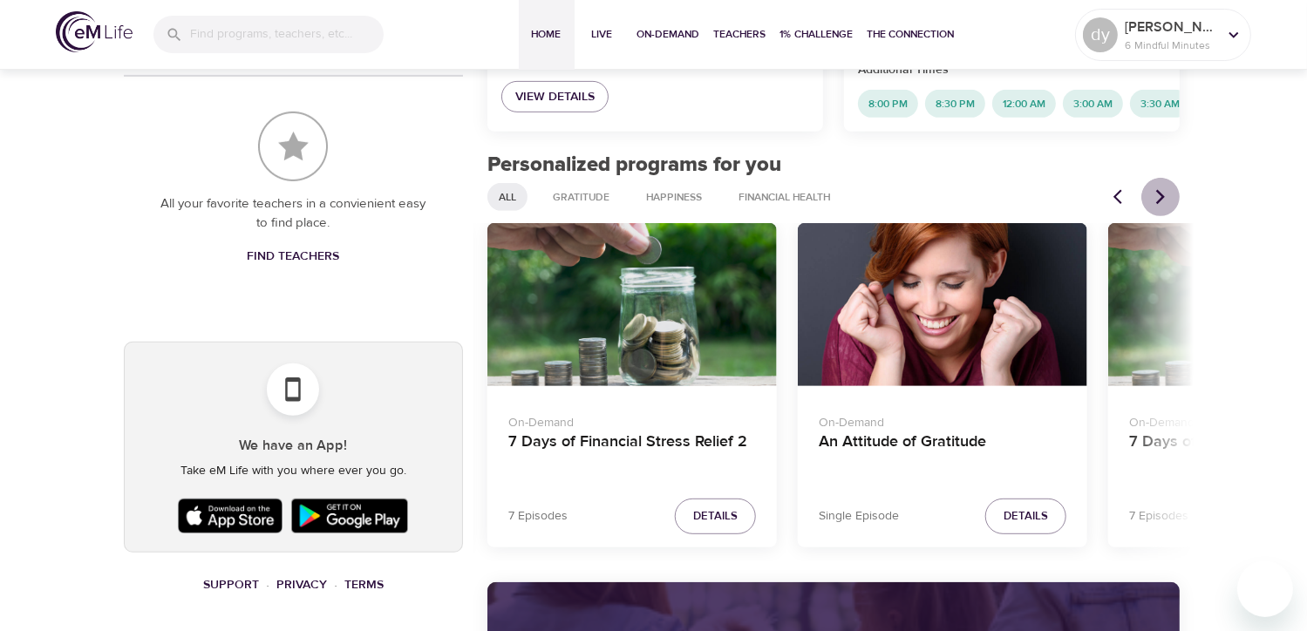
click at [1165, 206] on icon "Next items" at bounding box center [1160, 196] width 17 height 17
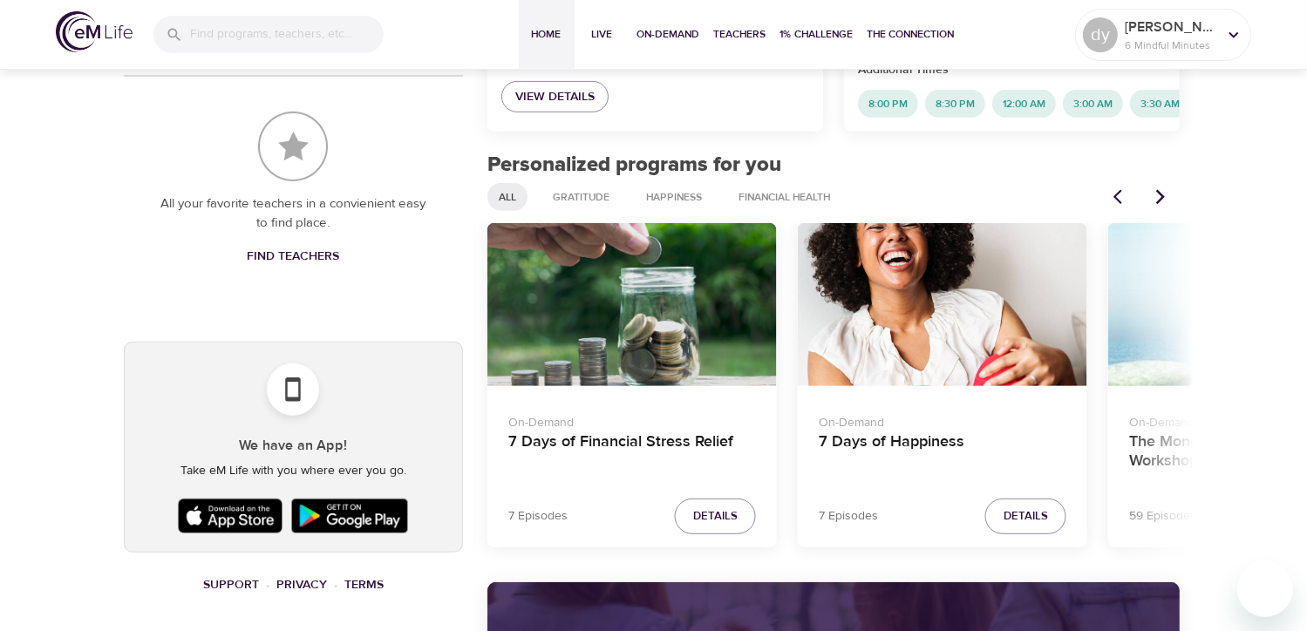
click at [1165, 206] on icon "Next items" at bounding box center [1160, 196] width 17 height 17
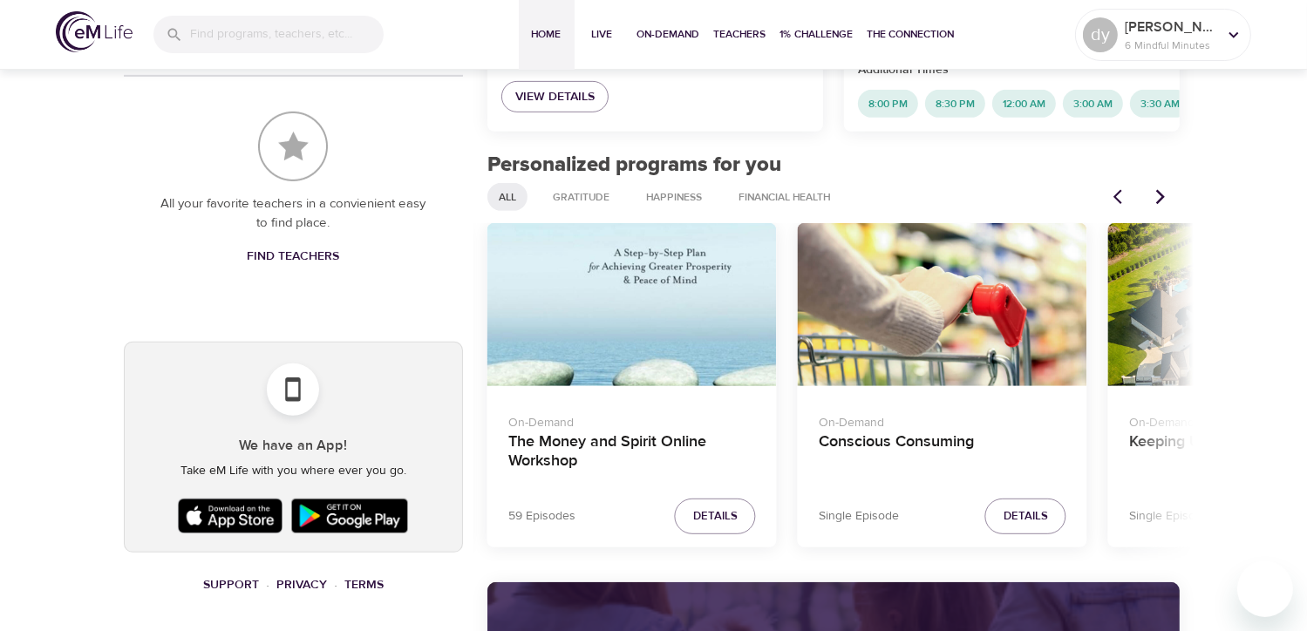
click at [1159, 206] on icon "Next items" at bounding box center [1160, 196] width 17 height 17
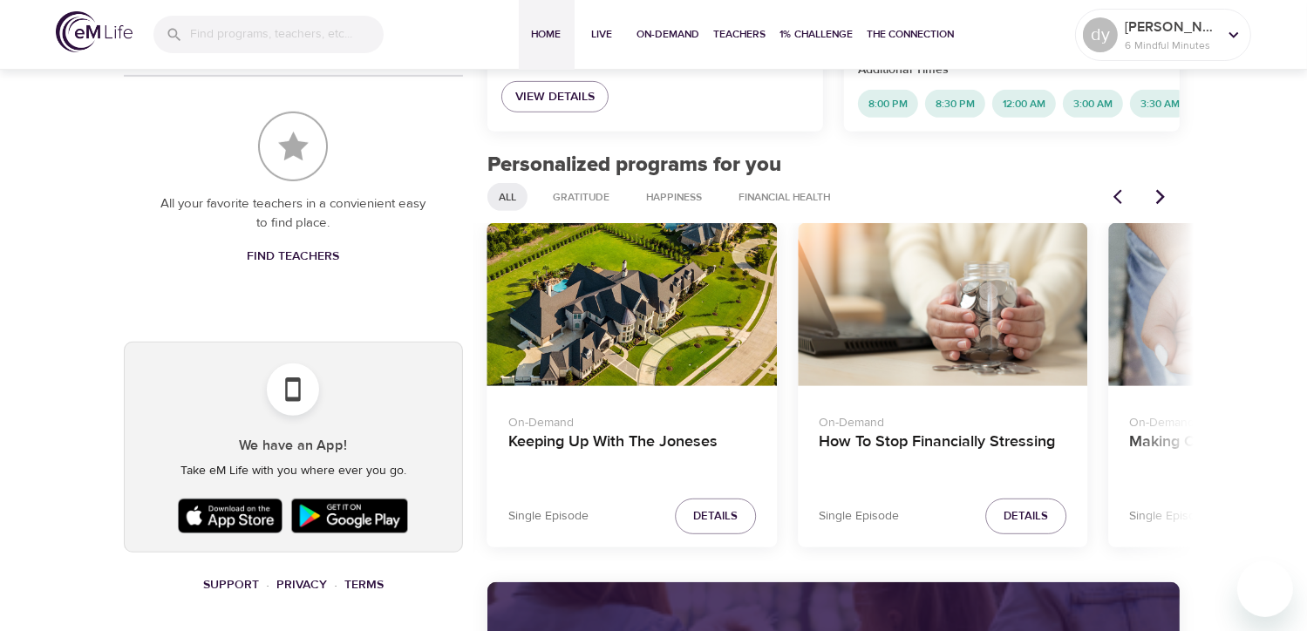
click at [1164, 206] on icon "Next items" at bounding box center [1160, 196] width 17 height 17
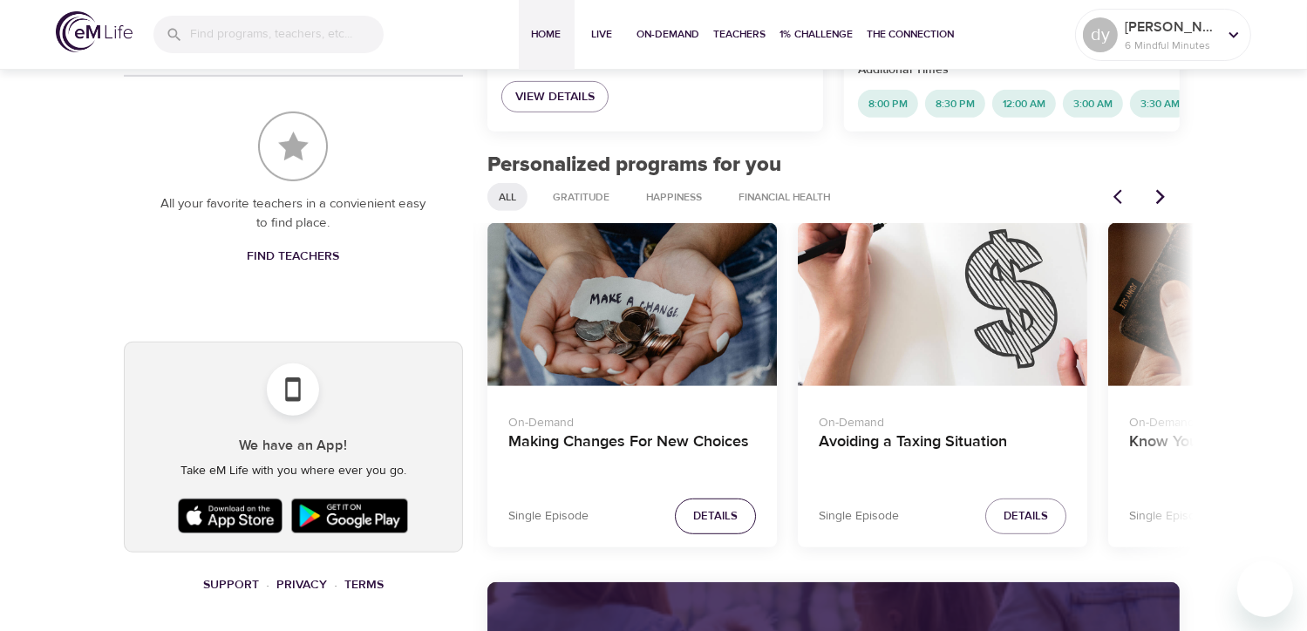
click at [725, 527] on span "Details" at bounding box center [715, 517] width 44 height 20
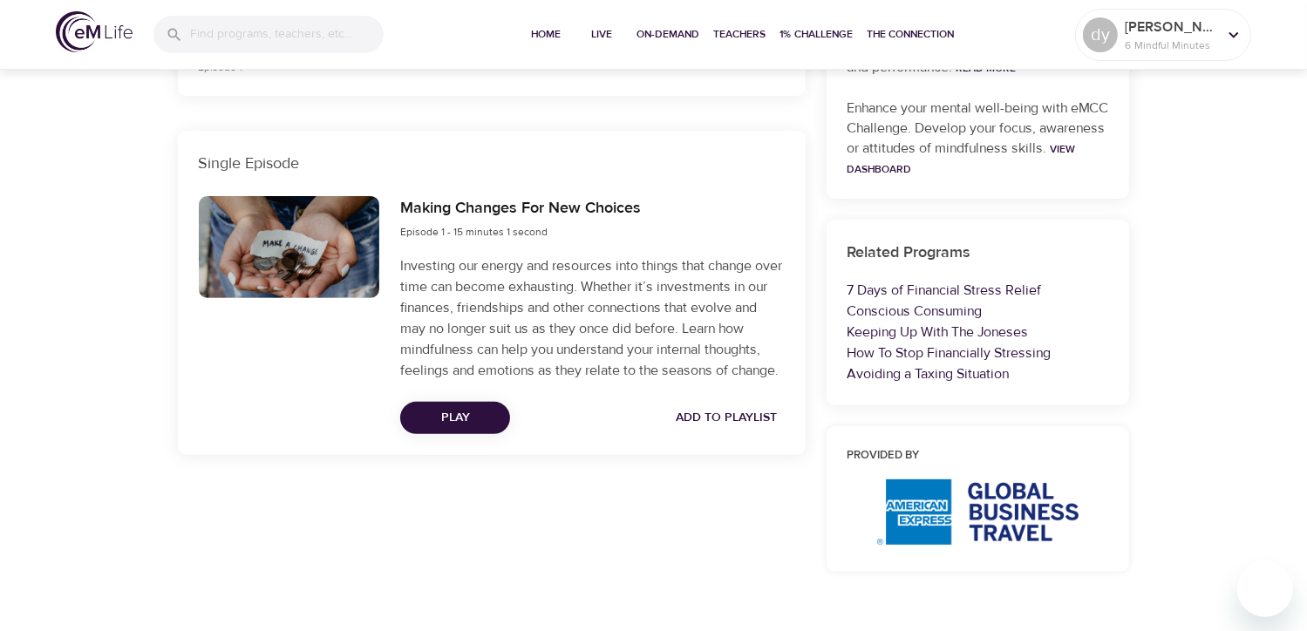
scroll to position [495, 0]
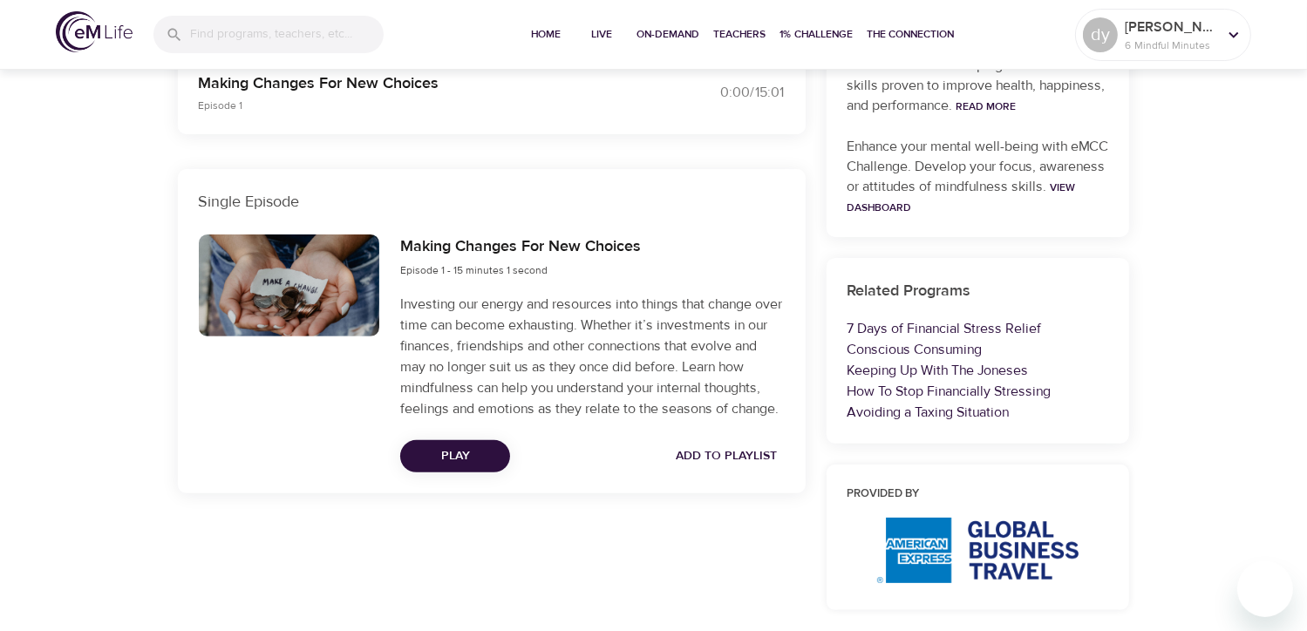
click at [454, 453] on span "Play" at bounding box center [455, 457] width 82 height 22
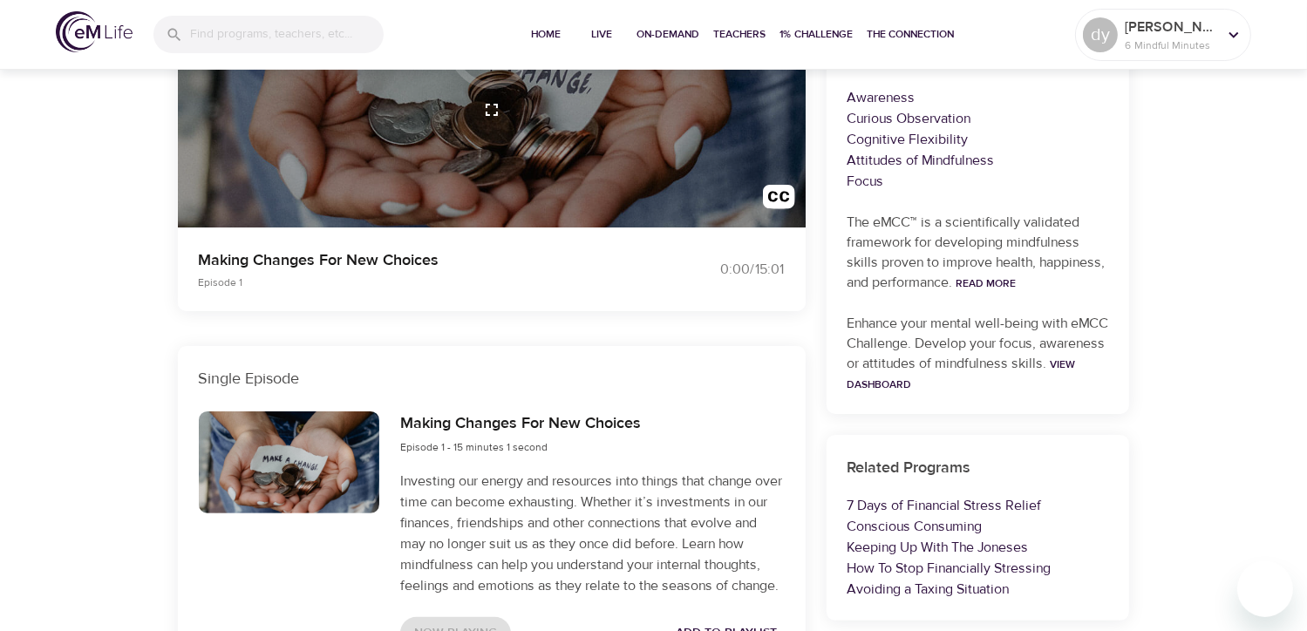
scroll to position [349, 0]
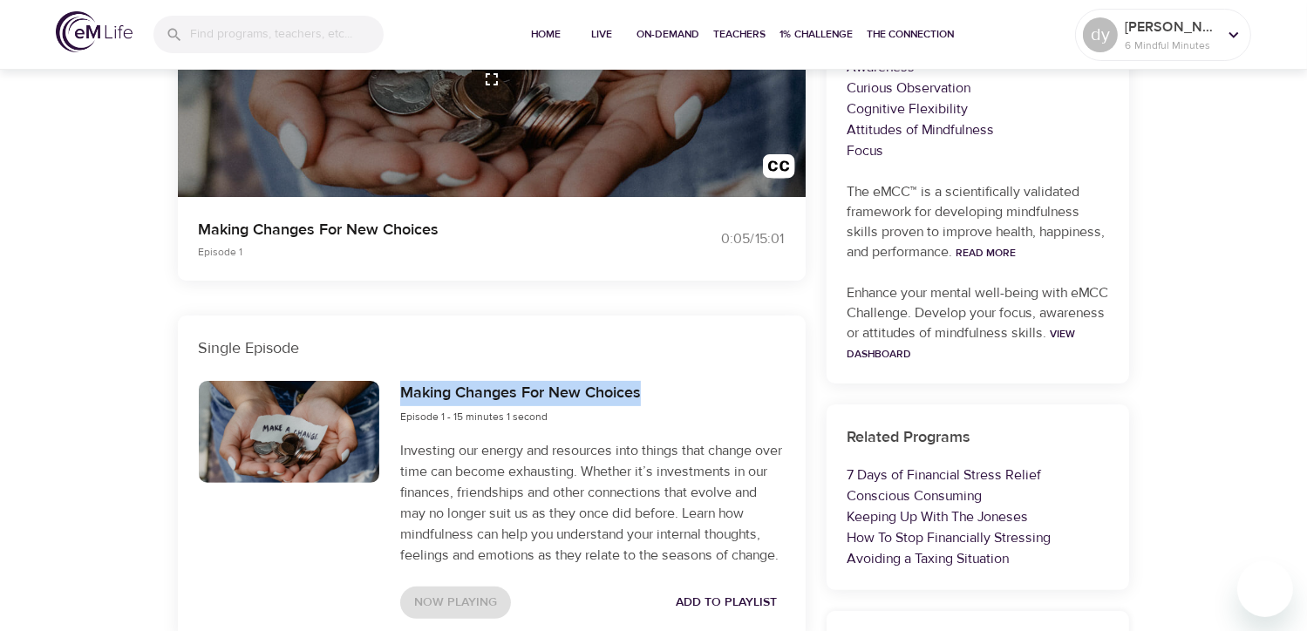
drag, startPoint x: 400, startPoint y: 383, endPoint x: 675, endPoint y: 385, distance: 274.7
click at [670, 382] on div "Making Changes For New Choices Episode 1 - 15 minutes 1 second" at bounding box center [592, 403] width 384 height 45
copy h6 "Making Changes For New Choices"
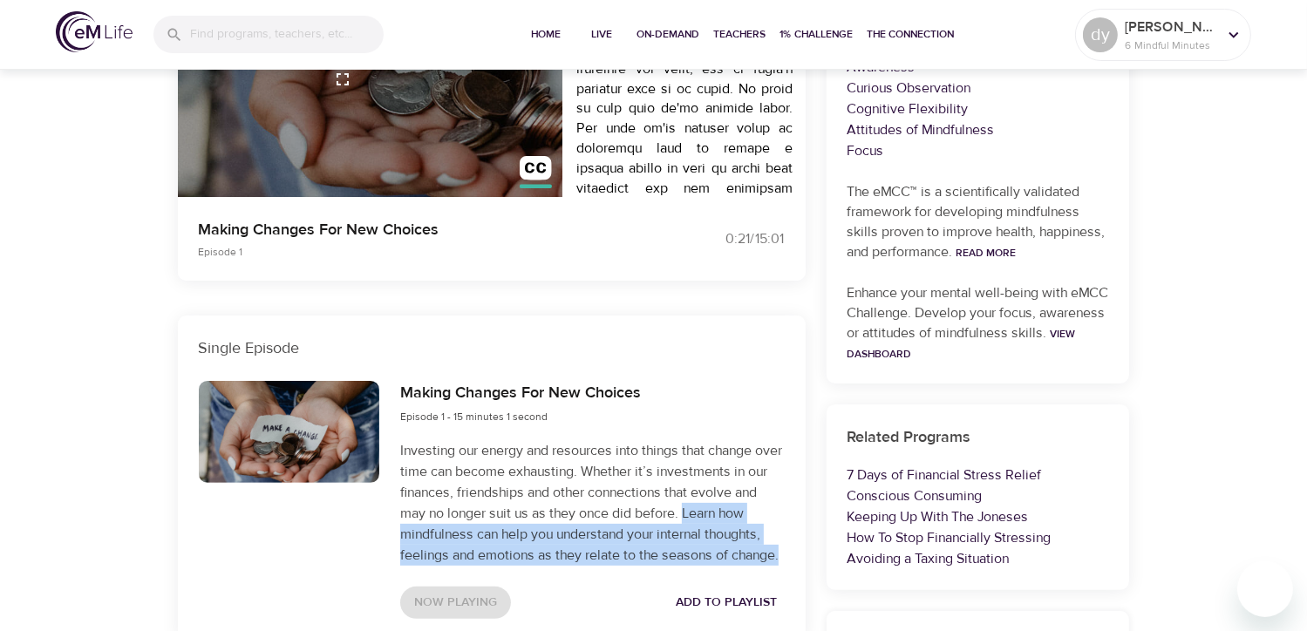
drag, startPoint x: 712, startPoint y: 512, endPoint x: 788, endPoint y: 563, distance: 91.7
click at [788, 563] on div "Making Changes For New Choices Episode 1 - 15 minutes 1 second Investing our en…" at bounding box center [592, 500] width 405 height 258
copy p "Learn how mindfulness can help you understand your internal thoughts, feelings …"
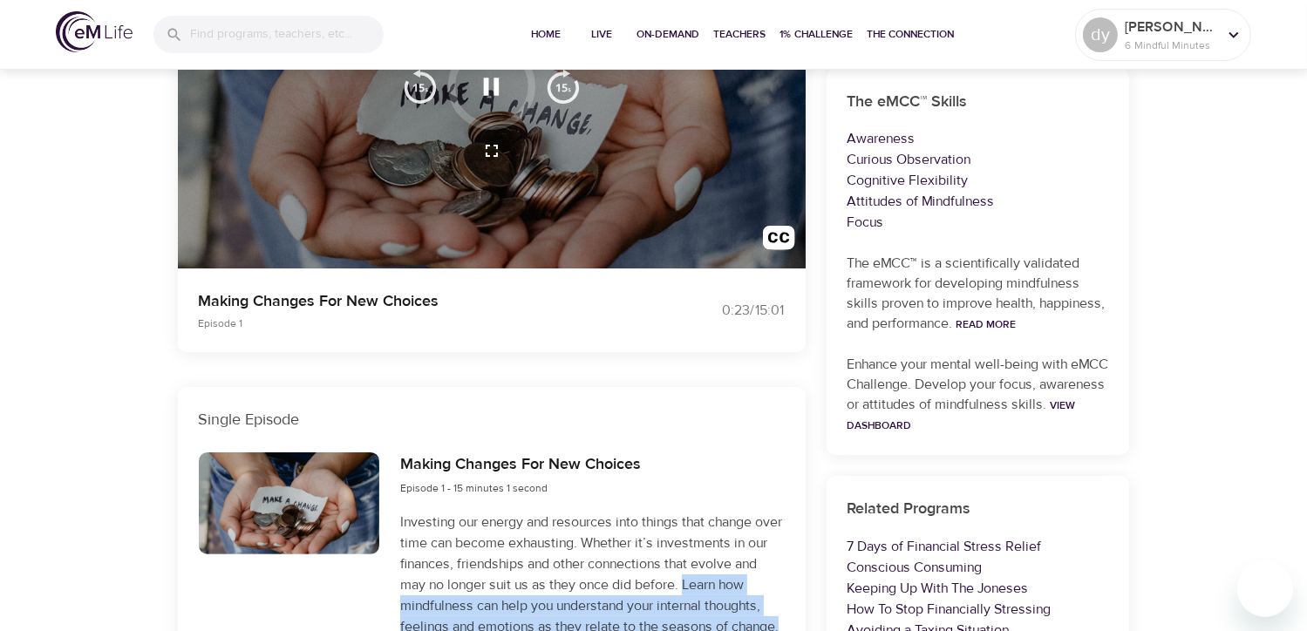
scroll to position [174, 0]
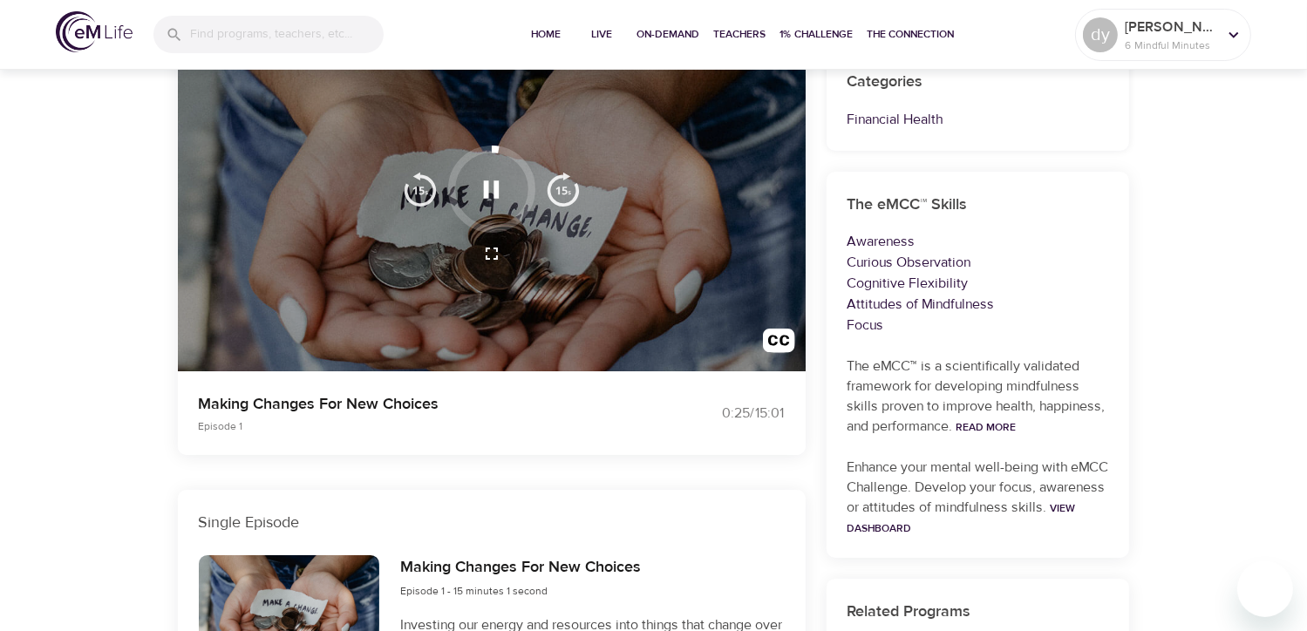
click at [616, 340] on div at bounding box center [492, 210] width 628 height 323
click at [487, 202] on icon "button" at bounding box center [491, 189] width 31 height 31
